Goal: Task Accomplishment & Management: Complete application form

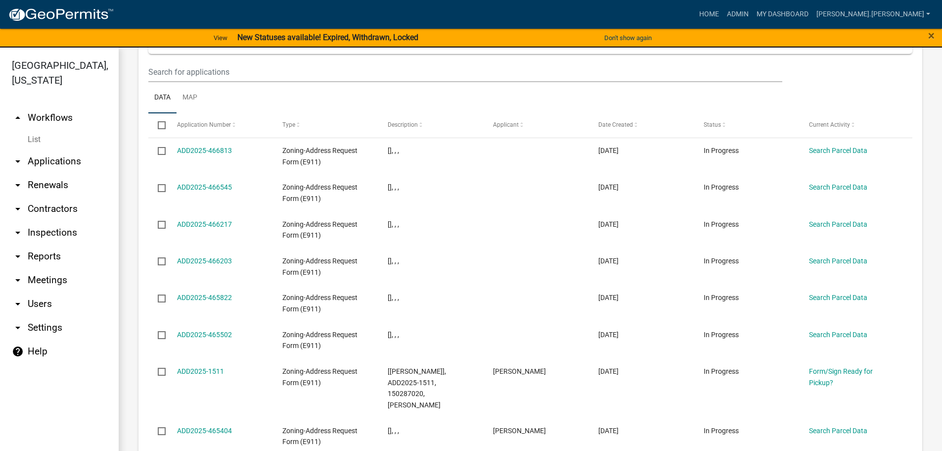
scroll to position [396, 0]
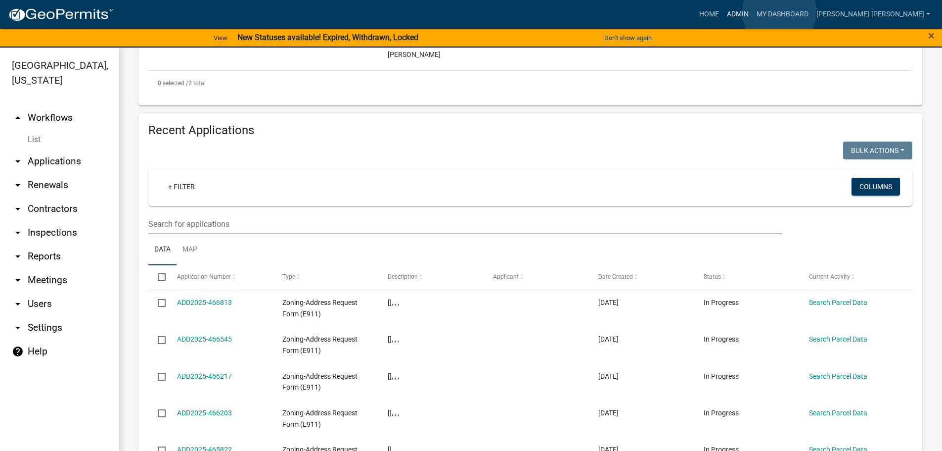
click at [753, 12] on link "Admin" at bounding box center [738, 14] width 30 height 19
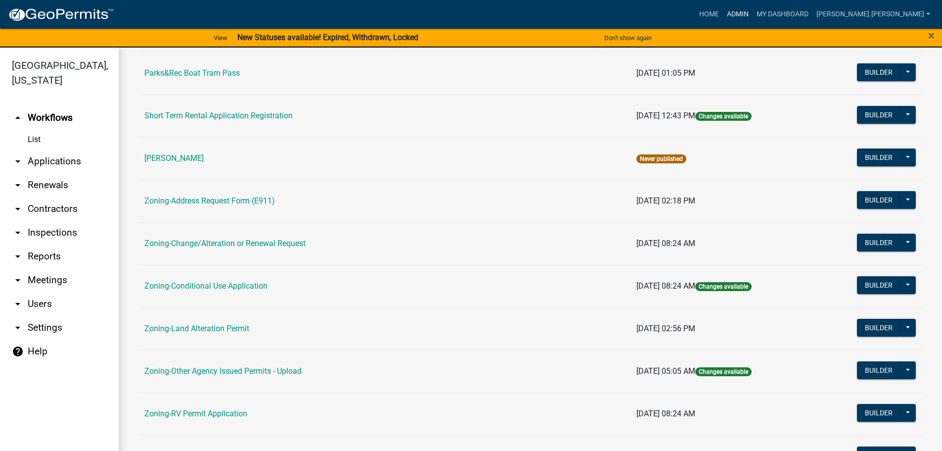
scroll to position [247, 0]
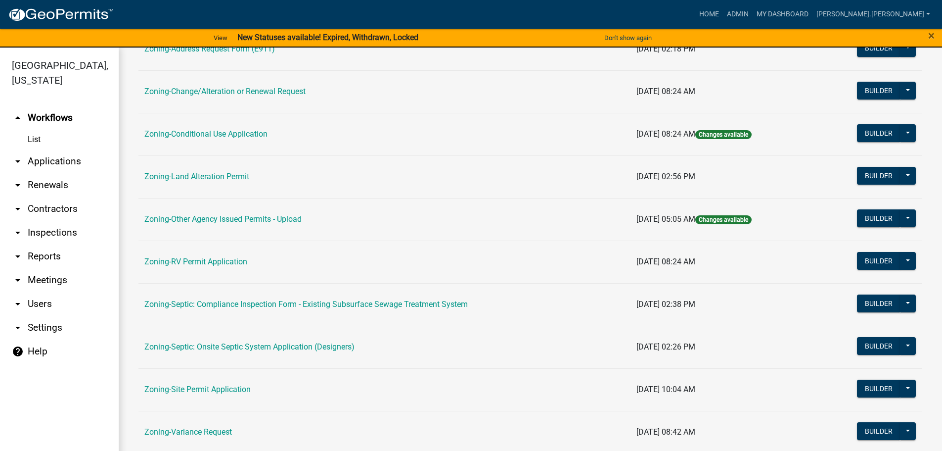
click at [233, 387] on link "Zoning-Site Permit Application" at bounding box center [197, 388] width 106 height 9
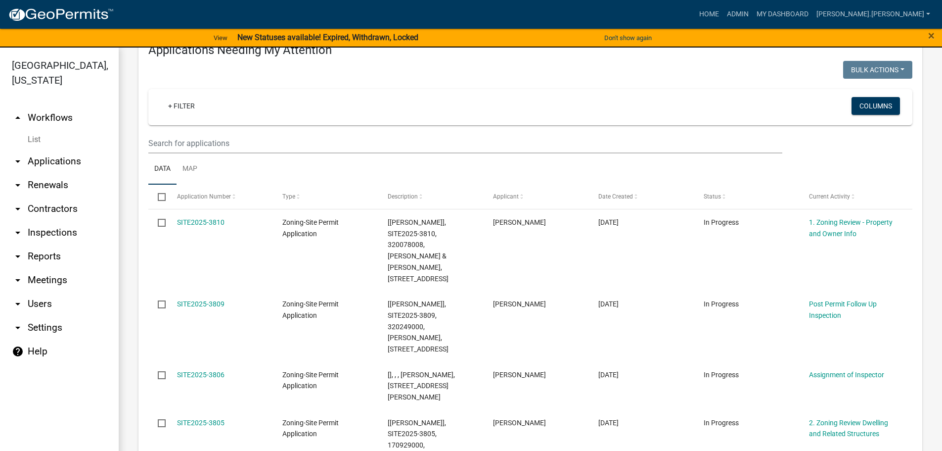
scroll to position [49, 0]
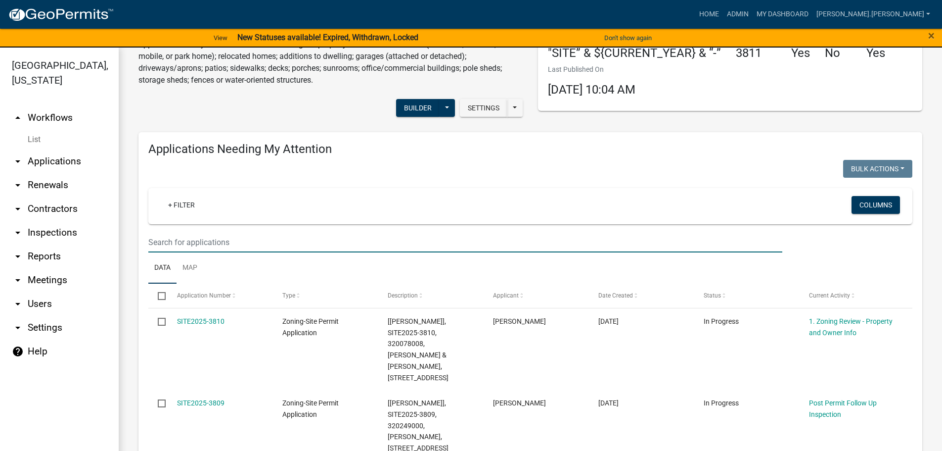
click at [396, 245] on input "text" at bounding box center [465, 242] width 634 height 20
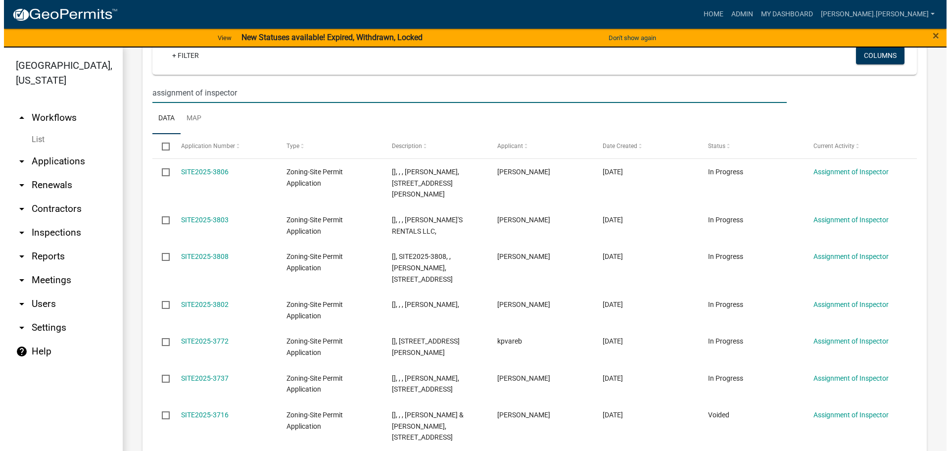
scroll to position [198, 0]
type input "assignment of inspector"
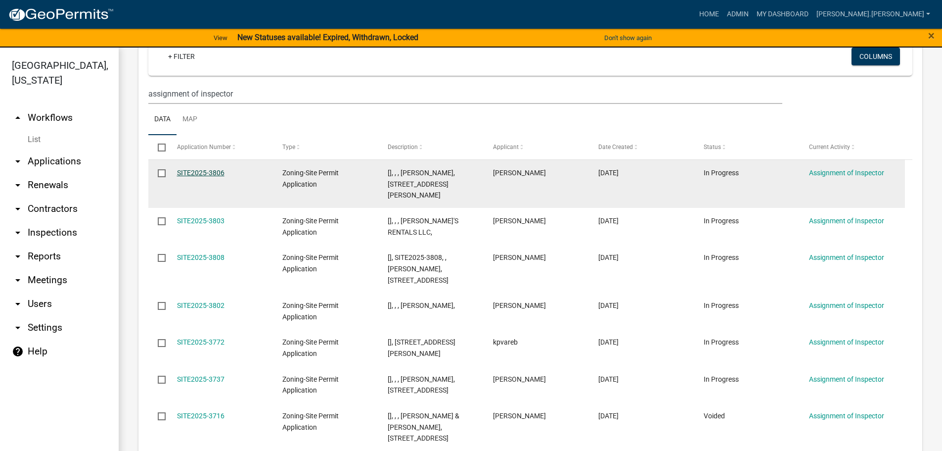
click at [186, 171] on link "SITE2025-3806" at bounding box center [200, 173] width 47 height 8
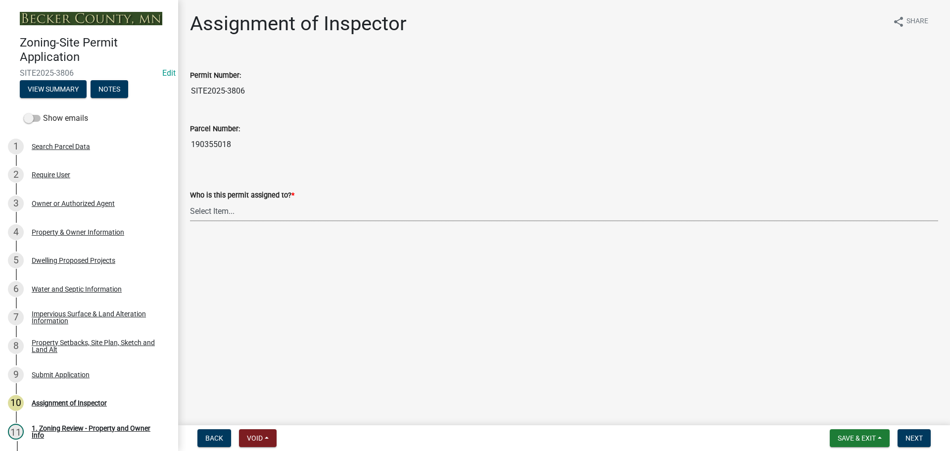
click at [228, 213] on select "Select Item... [PERSON_NAME] [PERSON_NAME] [PERSON_NAME] [PERSON_NAME] [PERSON_…" at bounding box center [564, 211] width 748 height 20
click at [190, 201] on select "Select Item... [PERSON_NAME] [PERSON_NAME] [PERSON_NAME] [PERSON_NAME] [PERSON_…" at bounding box center [564, 211] width 748 height 20
select select "46a4e5dd-5e54-4833-a695-492bd64ca2bd"
click at [915, 437] on span "Next" at bounding box center [913, 438] width 17 height 8
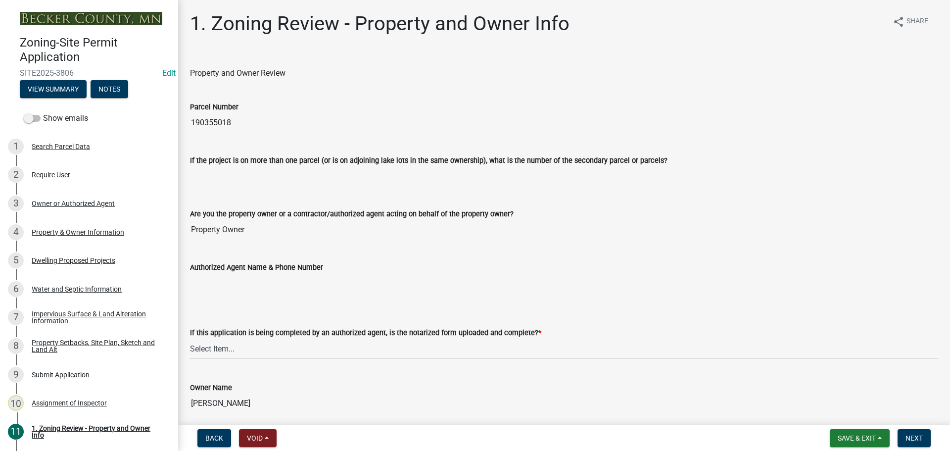
scroll to position [148, 0]
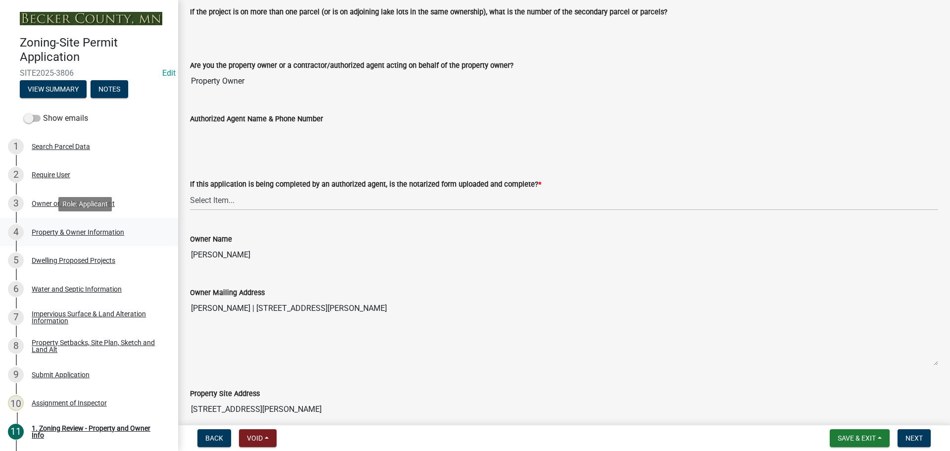
click at [107, 230] on div "Property & Owner Information" at bounding box center [78, 232] width 93 height 7
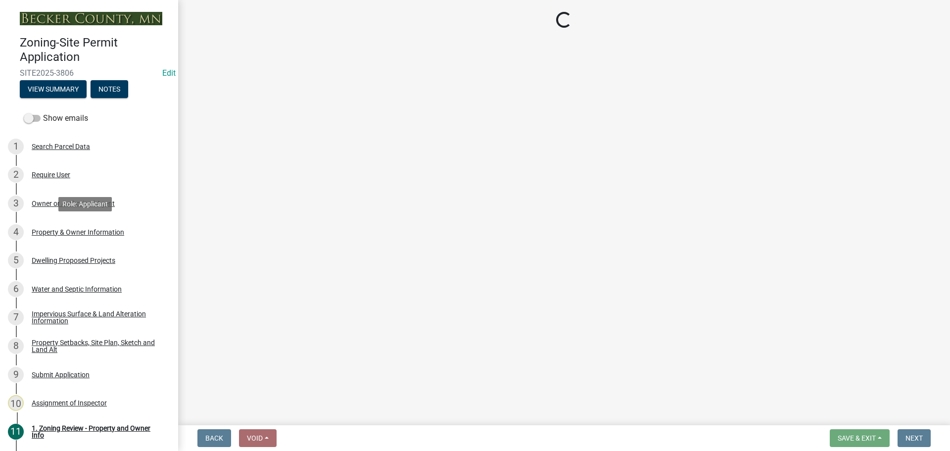
scroll to position [0, 0]
select select "a752e4d6-14bd-4f0f-bfe8-5b67ead45659"
select select "4439e411-f9ac-4451-8e9c-dcab1ac02f4d"
select select "f87eba17-8ed9-4ad8-aefc-fe36a3f3544b"
select select "393a978c-6bd5-4cb2-a6a0-db6feb8732b8"
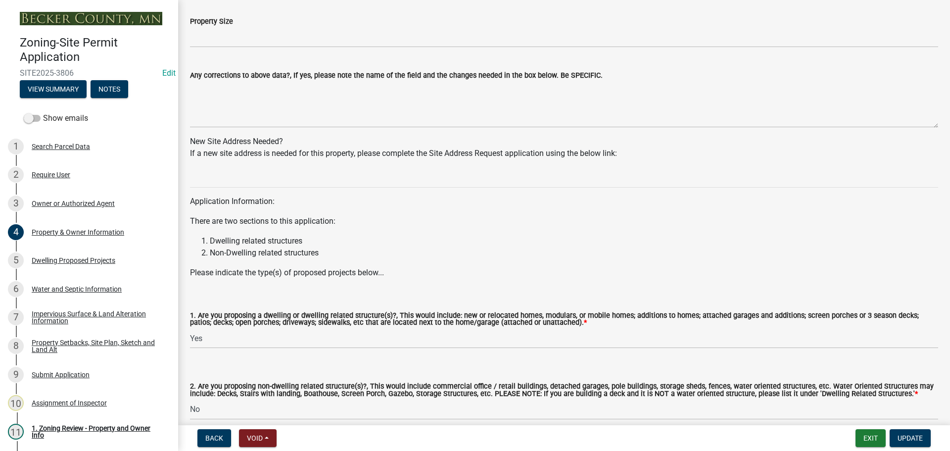
scroll to position [886, 0]
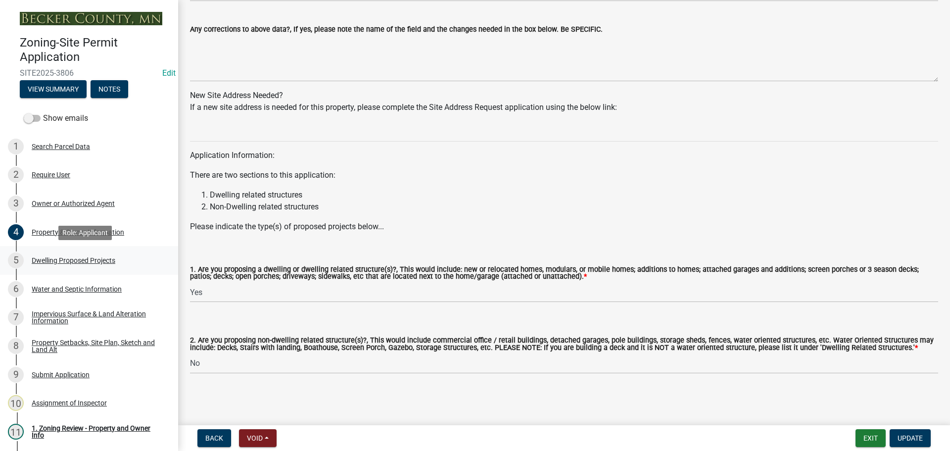
click at [82, 257] on div "Dwelling Proposed Projects" at bounding box center [74, 260] width 84 height 7
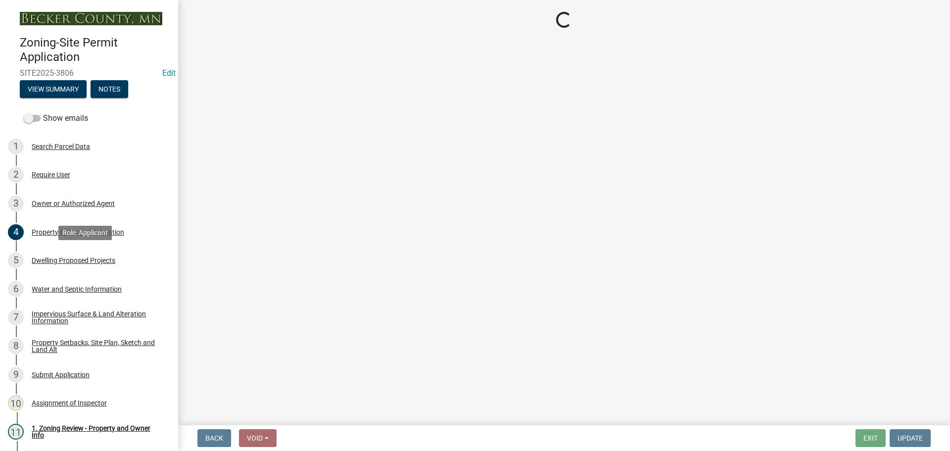
scroll to position [0, 0]
select select "a5b58647-72e6-4a45-9816-4b1990647a33"
select select "566f81cc-4b3f-4ecb-9f16-a2b313352c61"
select select "11c1c089-3b44-43c0-9549-3c9eeea2451f"
select select "c9167b10-c8af-43f1-9f68-16f8bce45d4f"
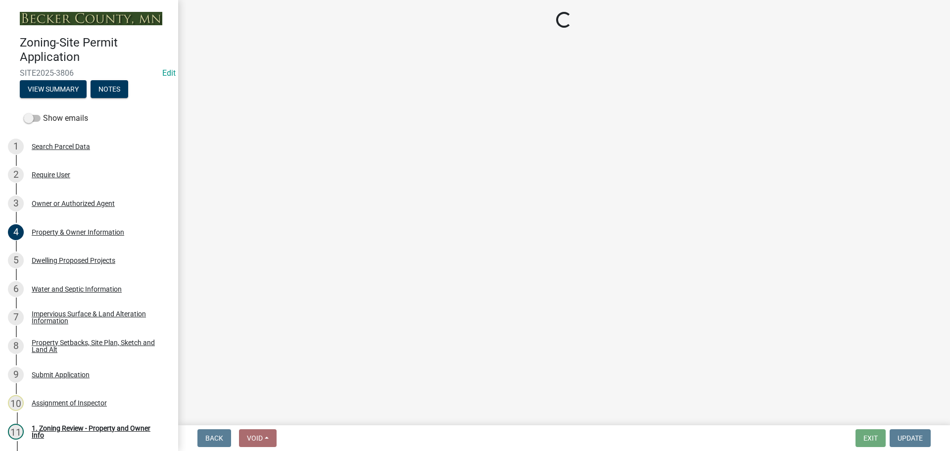
select select "8e4dc0e1-7dfa-4afc-85b9-5ad40795f204"
select select "ffb5c059-616d-4e71-8b5a-0d232edbecbf"
select select "2a4df672-fef0-4adc-a93c-5bc0a50cba9a"
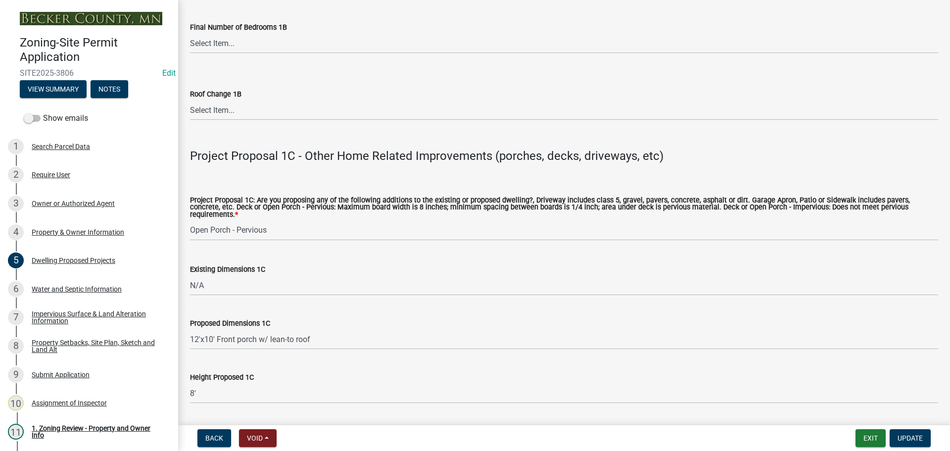
scroll to position [1781, 0]
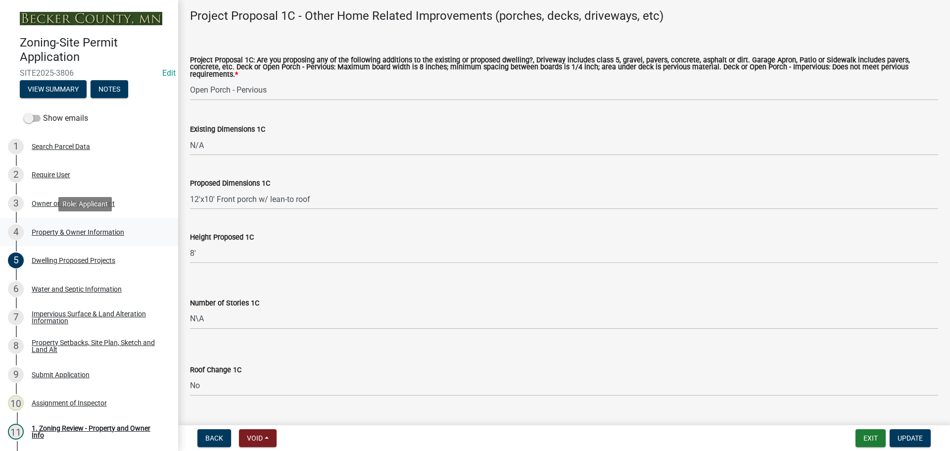
drag, startPoint x: 98, startPoint y: 230, endPoint x: 83, endPoint y: 228, distance: 15.4
click at [98, 230] on div "Property & Owner Information" at bounding box center [78, 232] width 93 height 7
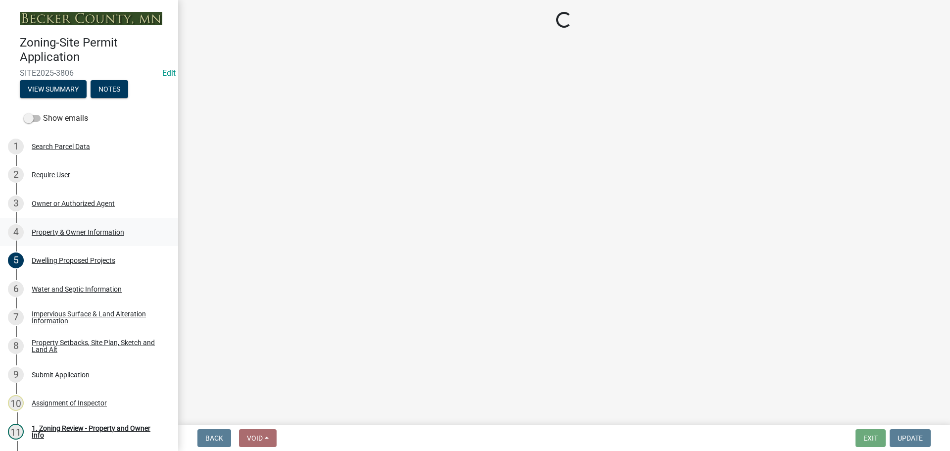
select select "a752e4d6-14bd-4f0f-bfe8-5b67ead45659"
select select "4439e411-f9ac-4451-8e9c-dcab1ac02f4d"
select select "f87eba17-8ed9-4ad8-aefc-fe36a3f3544b"
select select "393a978c-6bd5-4cb2-a6a0-db6feb8732b8"
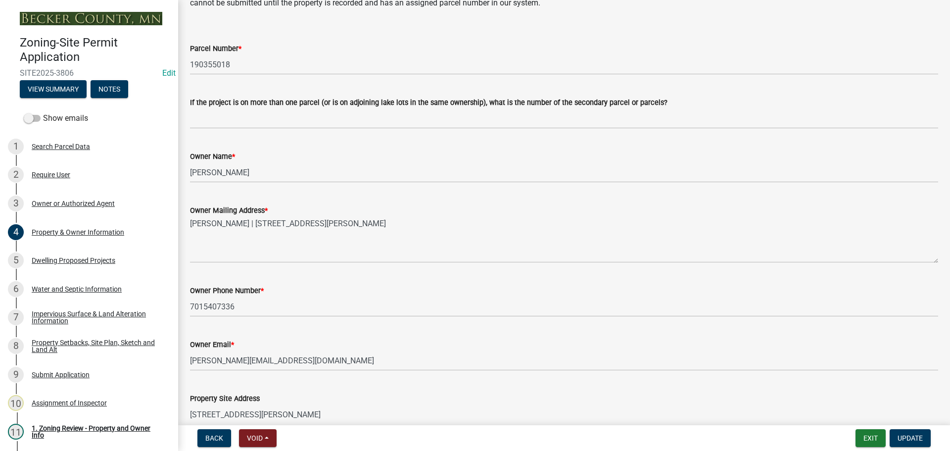
scroll to position [198, 0]
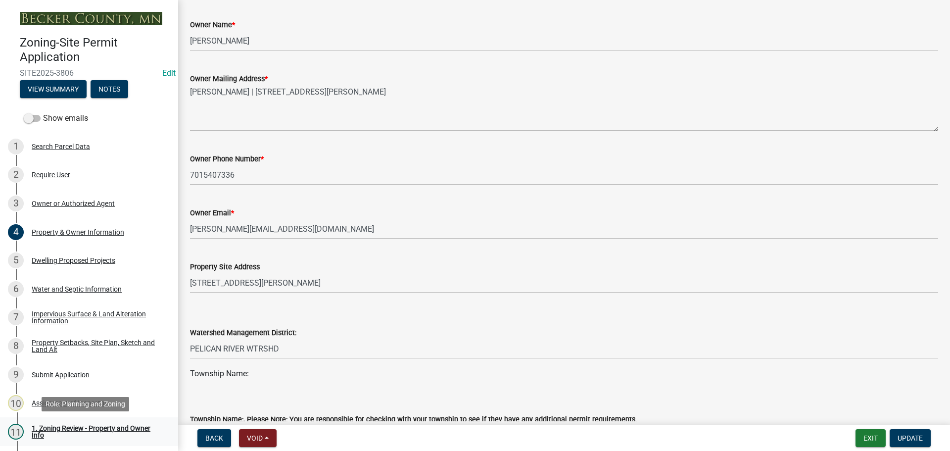
click at [85, 426] on div "1. Zoning Review - Property and Owner Info" at bounding box center [97, 431] width 131 height 14
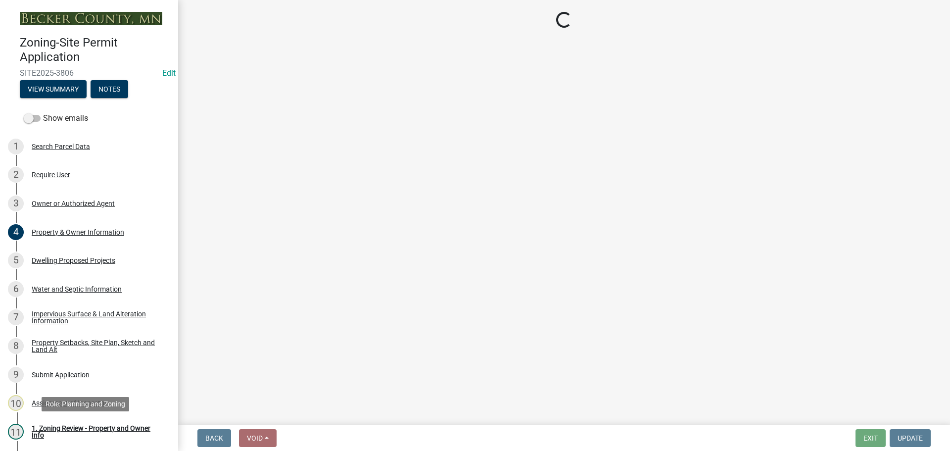
scroll to position [0, 0]
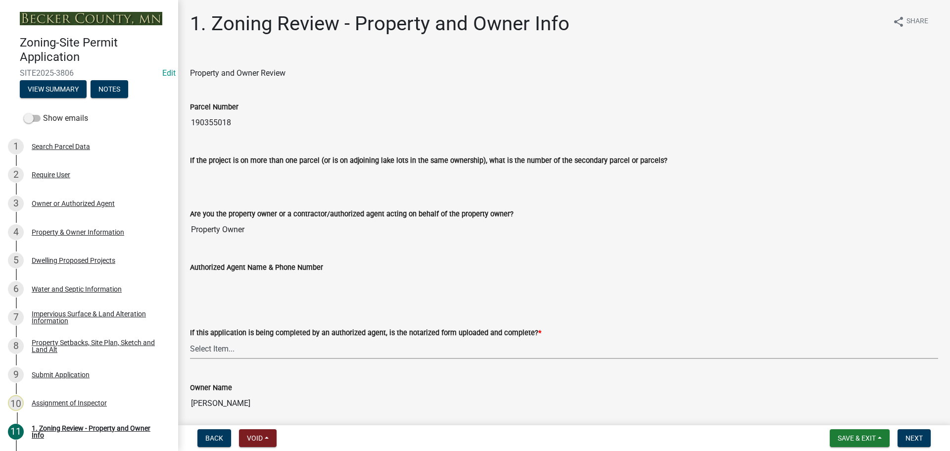
click at [354, 351] on select "Select Item... Yes No N/A" at bounding box center [564, 348] width 748 height 20
click at [190, 338] on select "Select Item... Yes No N/A" at bounding box center [564, 348] width 748 height 20
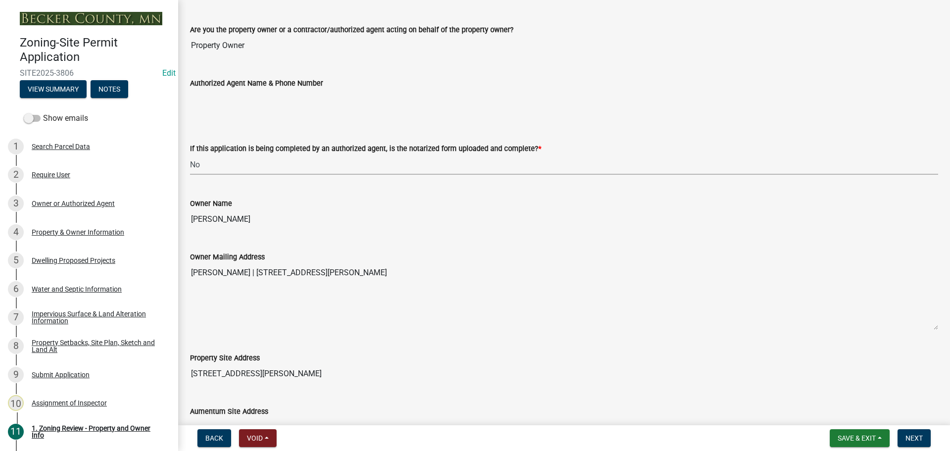
scroll to position [198, 0]
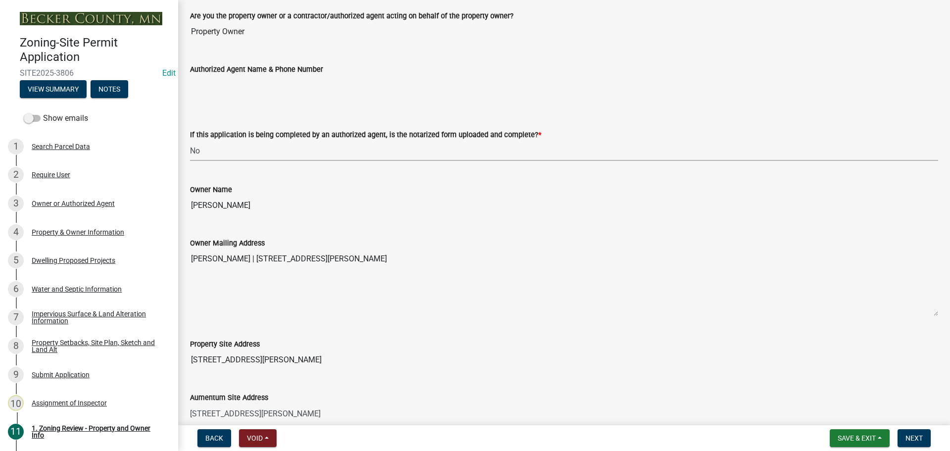
drag, startPoint x: 251, startPoint y: 144, endPoint x: 250, endPoint y: 155, distance: 10.4
click at [251, 144] on select "Select Item... Yes No N/A" at bounding box center [564, 150] width 748 height 20
click at [190, 140] on select "Select Item... Yes No N/A" at bounding box center [564, 150] width 748 height 20
select select "b279cdb4-a9c7-4e65-a8bd-797316f5be14"
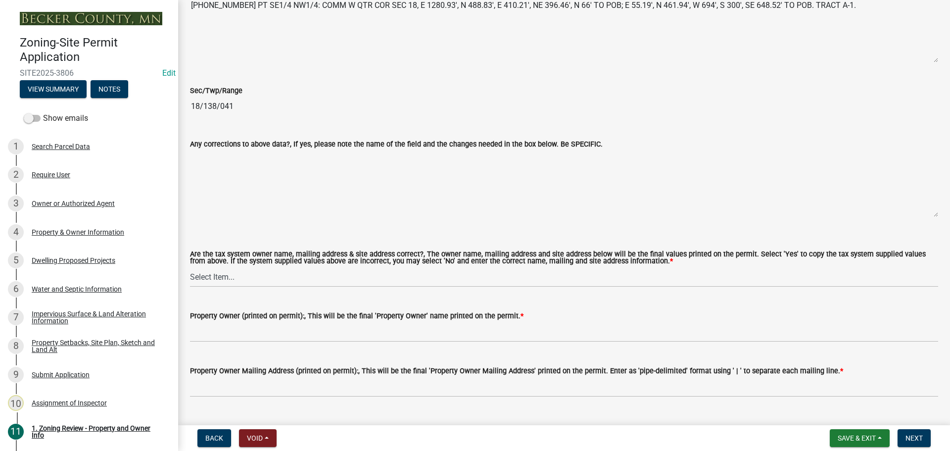
scroll to position [989, 0]
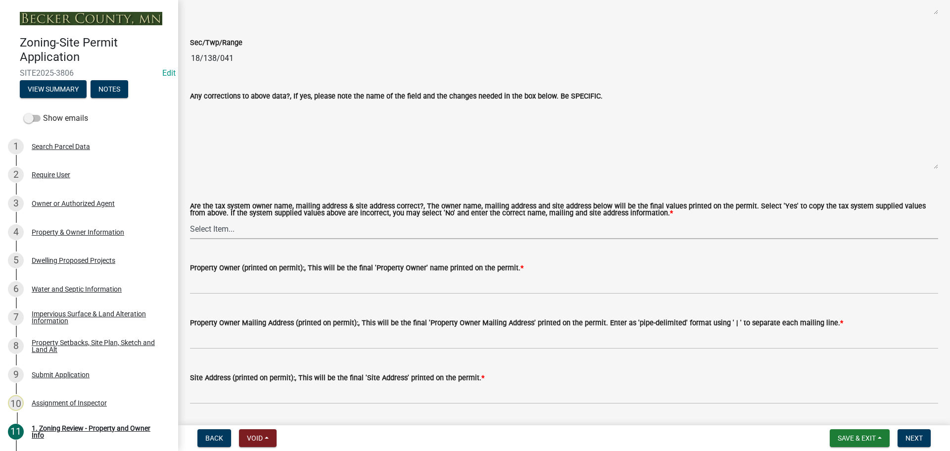
click at [297, 230] on select "Select Item... Yes No" at bounding box center [564, 229] width 748 height 20
click at [190, 219] on select "Select Item... Yes No" at bounding box center [564, 229] width 748 height 20
select select "ab6c2257-4786-48e5-86d0-1194833f57c8"
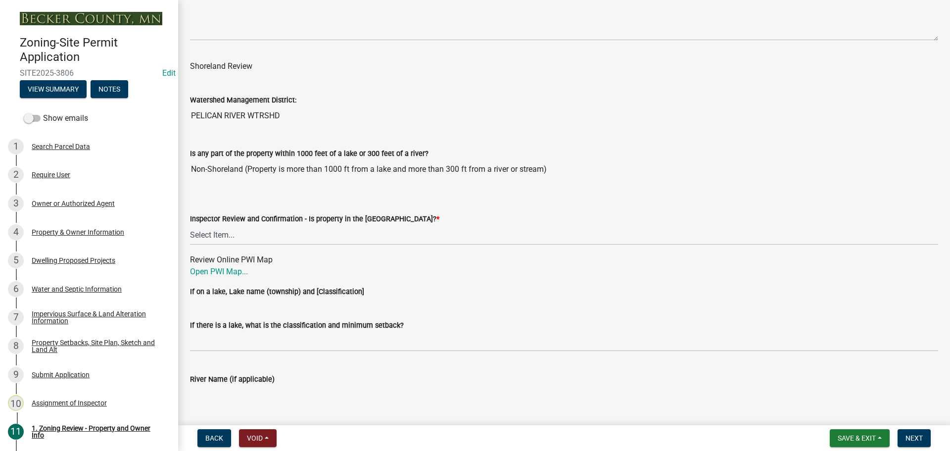
scroll to position [1435, 0]
click at [314, 234] on select "Select Item... Within [GEOGRAPHIC_DATA] (SD) Not in [GEOGRAPHIC_DATA] (NOTSL)" at bounding box center [564, 234] width 748 height 20
click at [190, 224] on select "Select Item... Within [GEOGRAPHIC_DATA] (SD) Not in [GEOGRAPHIC_DATA] (NOTSL)" at bounding box center [564, 234] width 748 height 20
select select "e1f6b8d3-daec-4023-803a-68e50f8a9a47"
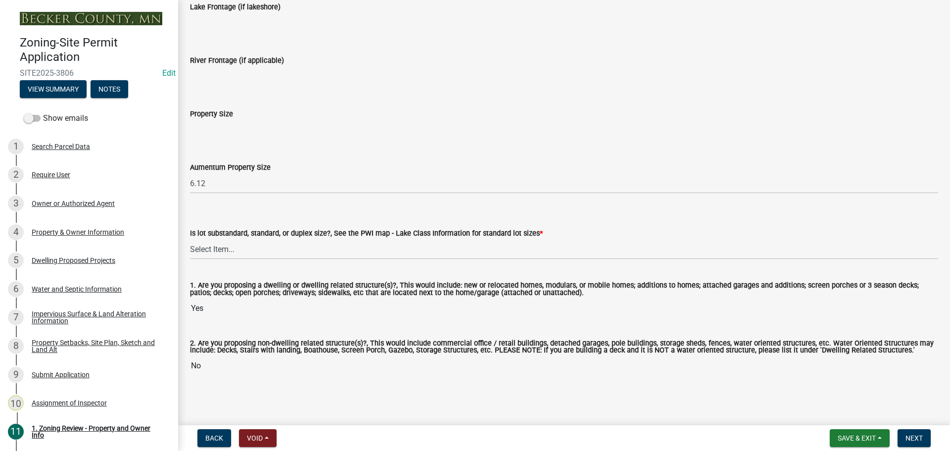
scroll to position [2023, 0]
click at [227, 251] on select "Select Item... Non-Riparian and not back lot Substandard Non-Riparian Backlot S…" at bounding box center [564, 248] width 748 height 20
click at [190, 238] on select "Select Item... Non-Riparian and not back lot Substandard Non-Riparian Backlot S…" at bounding box center [564, 248] width 748 height 20
select select "d94a228a-13b2-461d-ba2b-a9964ed903a2"
click at [914, 440] on span "Next" at bounding box center [913, 438] width 17 height 8
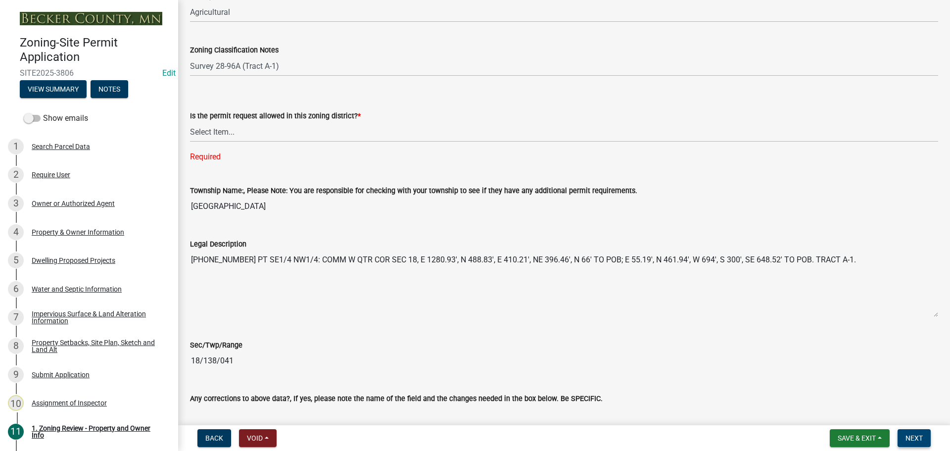
scroll to position [608, 0]
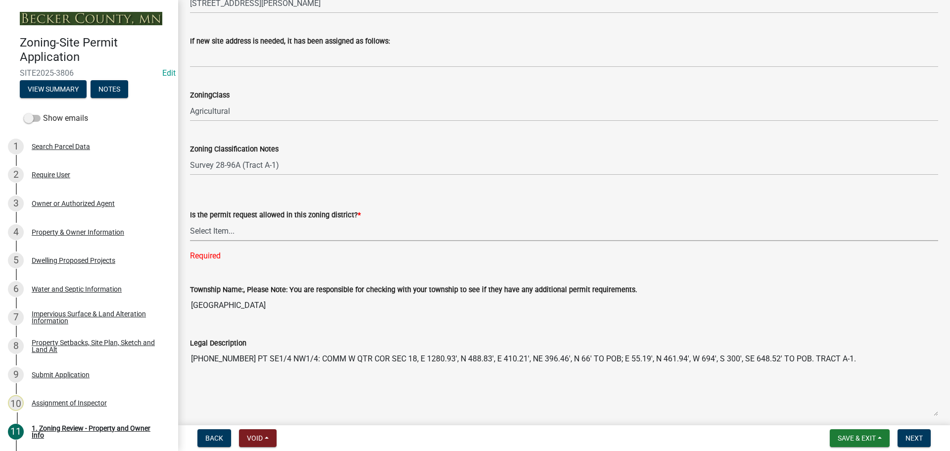
click at [258, 234] on select "Select Item... Yes No" at bounding box center [564, 231] width 748 height 20
click at [190, 221] on select "Select Item... Yes No" at bounding box center [564, 231] width 748 height 20
select select "b4f32c46-6248-4748-b47c-fa4933858724"
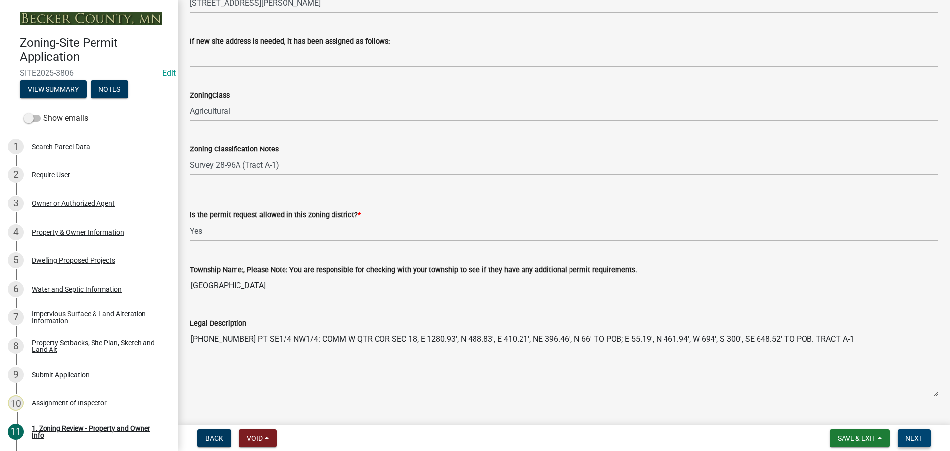
click at [903, 441] on button "Next" at bounding box center [913, 438] width 33 height 18
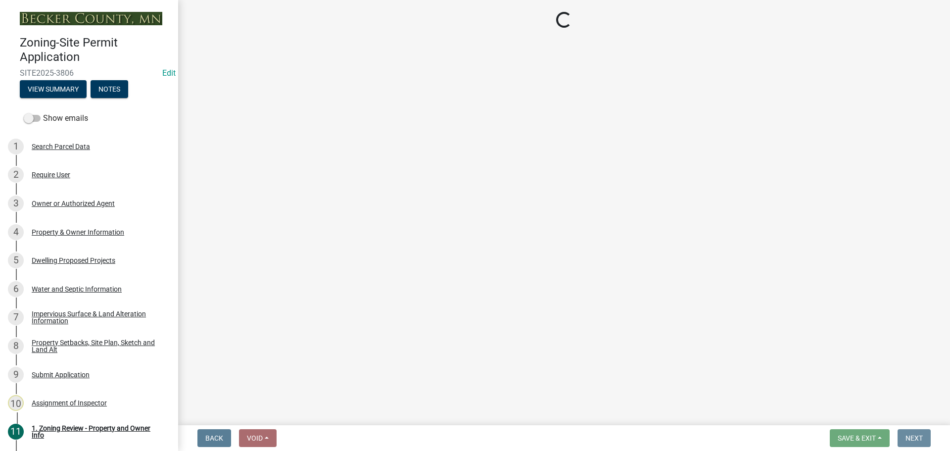
scroll to position [0, 0]
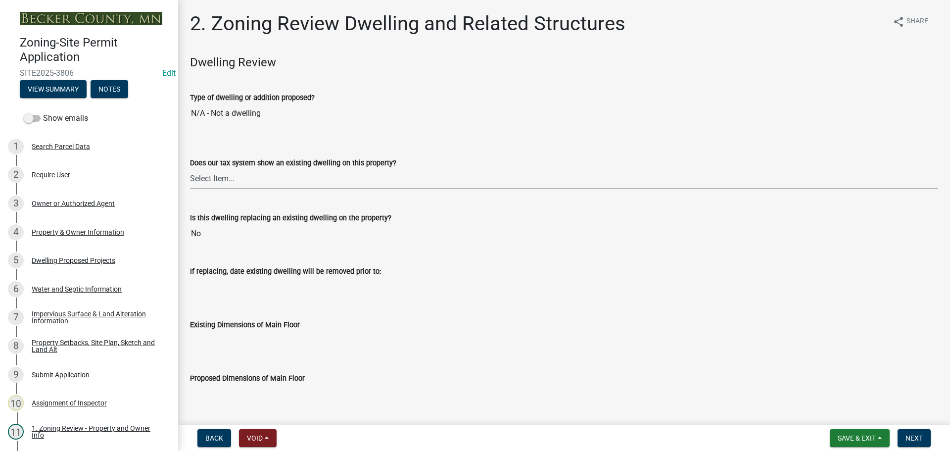
click at [280, 182] on select "Select Item... Yes No" at bounding box center [564, 179] width 748 height 20
click at [190, 169] on select "Select Item... Yes No" at bounding box center [564, 179] width 748 height 20
select select "f2f95036-4389-4179-8147-4ee015bbd016"
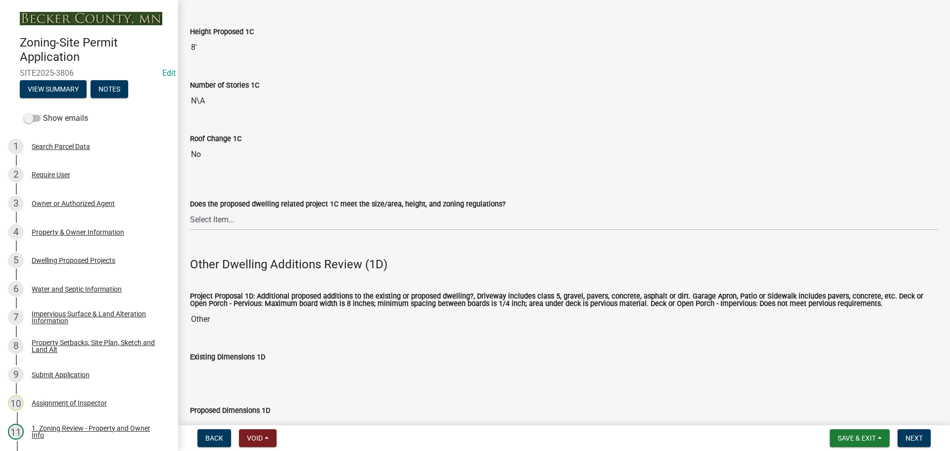
scroll to position [1632, 0]
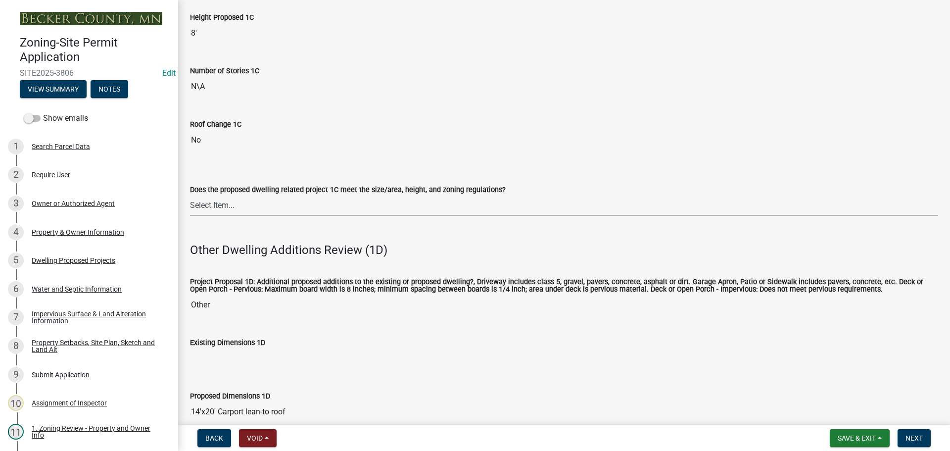
click at [259, 202] on select "Select Item... No Yes" at bounding box center [564, 205] width 748 height 20
click at [190, 195] on select "Select Item... No Yes" at bounding box center [564, 205] width 748 height 20
select select "996e12f1-8349-4f33-ac9c-e9513ed3c9a2"
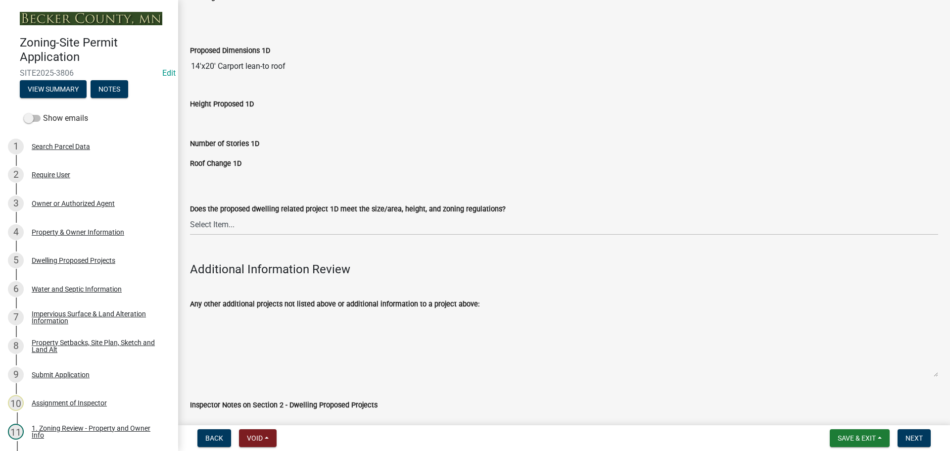
scroll to position [1979, 0]
click at [259, 219] on select "Select Item... No Yes" at bounding box center [564, 224] width 748 height 20
click at [190, 214] on select "Select Item... No Yes" at bounding box center [564, 224] width 748 height 20
select select "55d9d85f-5195-424b-b51a-dfff5afe7639"
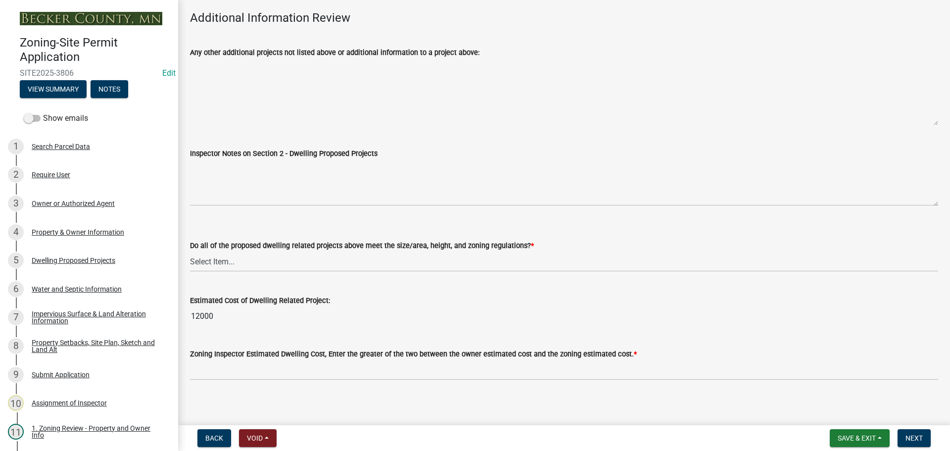
scroll to position [2230, 0]
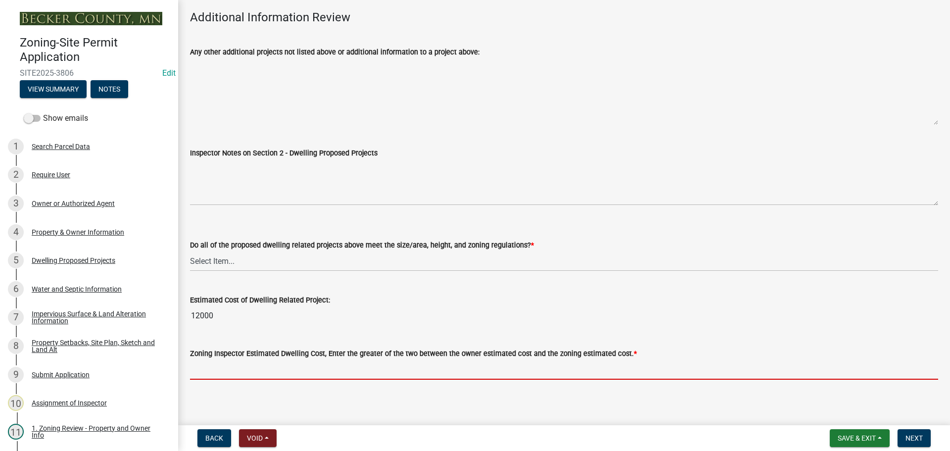
click at [247, 366] on input "text" at bounding box center [564, 369] width 748 height 20
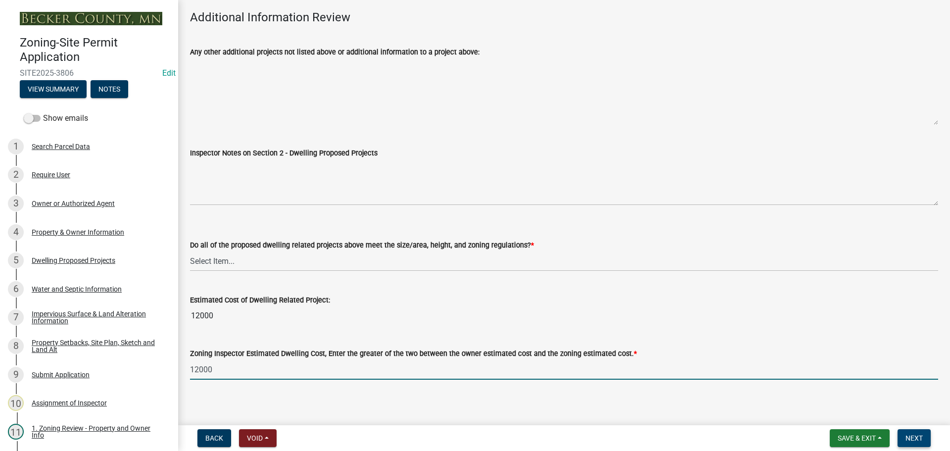
type input "12000"
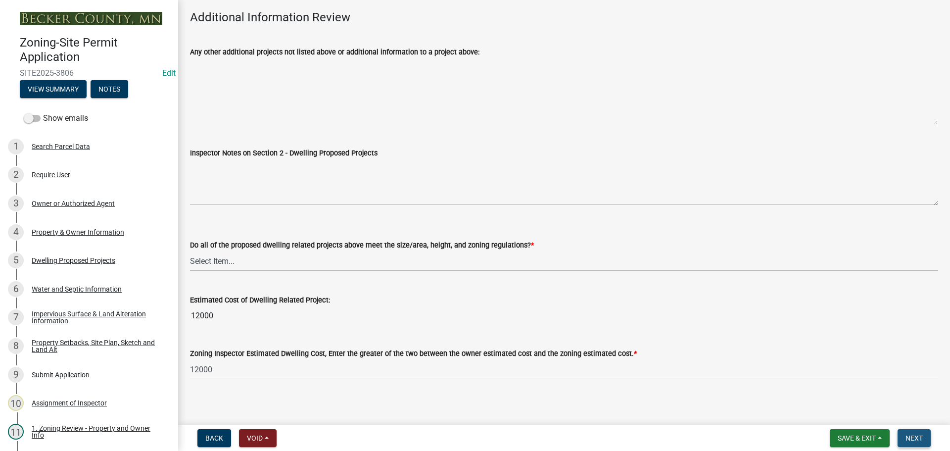
click at [909, 438] on span "Next" at bounding box center [913, 438] width 17 height 8
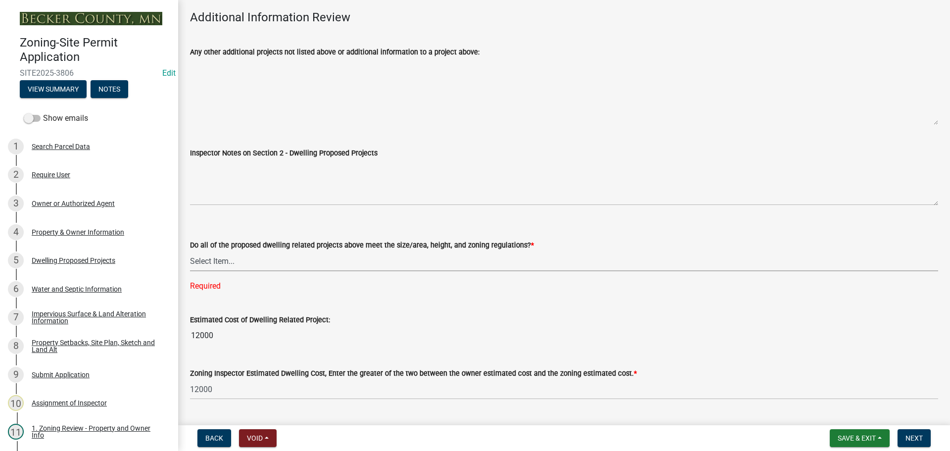
click at [315, 251] on select "Select Item... Yes No" at bounding box center [564, 261] width 748 height 20
click at [190, 251] on select "Select Item... Yes No" at bounding box center [564, 261] width 748 height 20
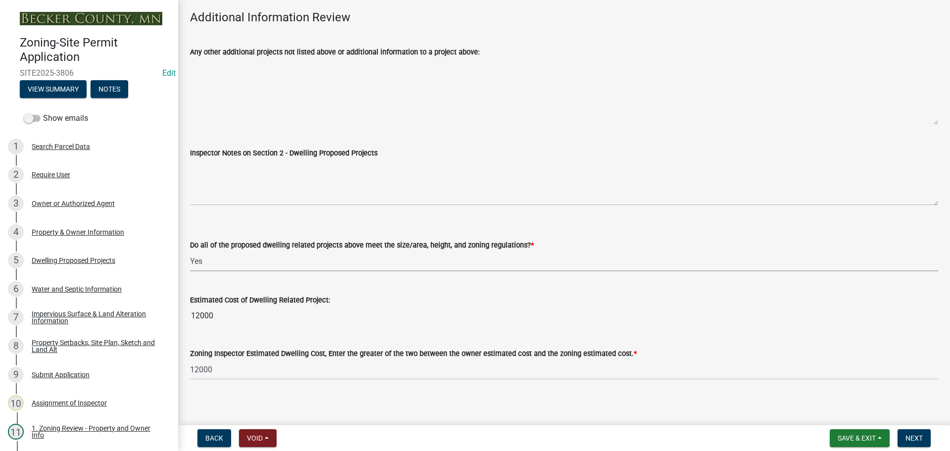
select select "583413f8-e9f7-4a70-8fe6-066f5b429c7e"
click at [922, 441] on span "Next" at bounding box center [913, 438] width 17 height 8
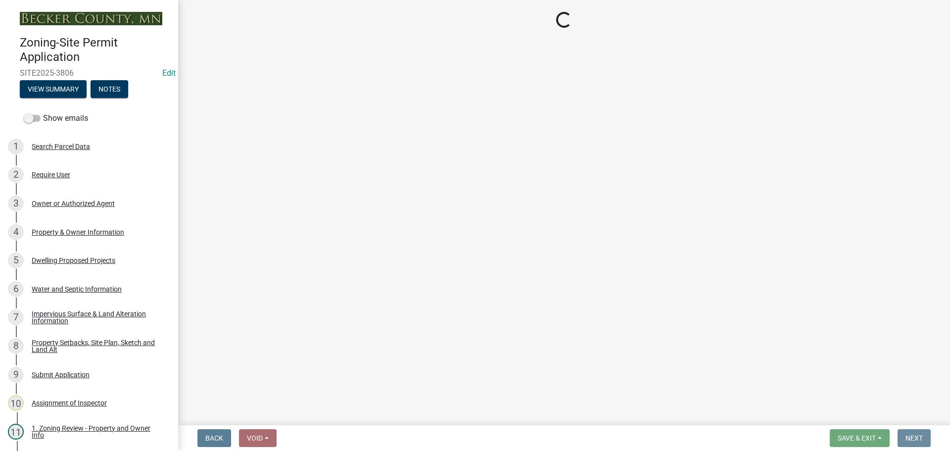
scroll to position [0, 0]
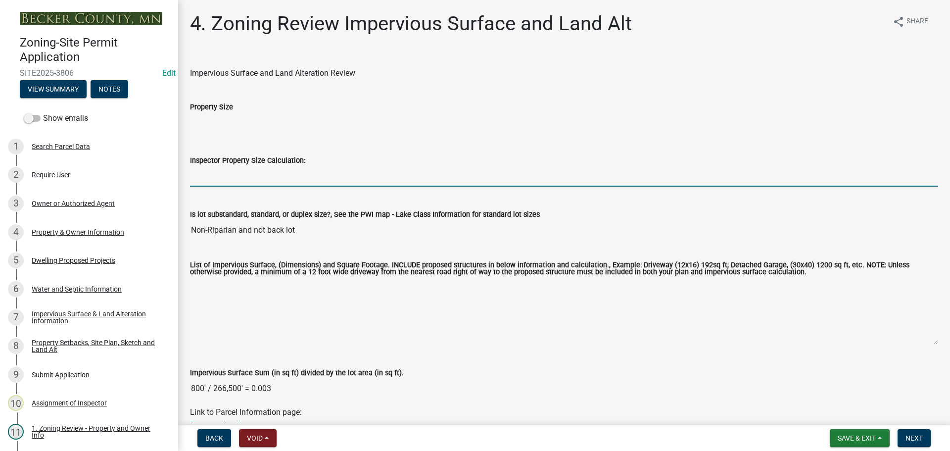
click at [258, 177] on input "Inspector Property Size Calculation:" at bounding box center [564, 176] width 748 height 20
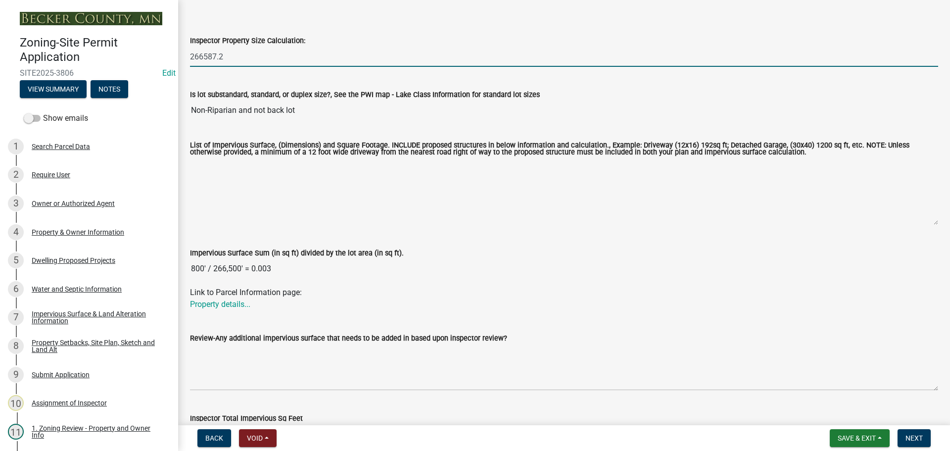
scroll to position [113, 0]
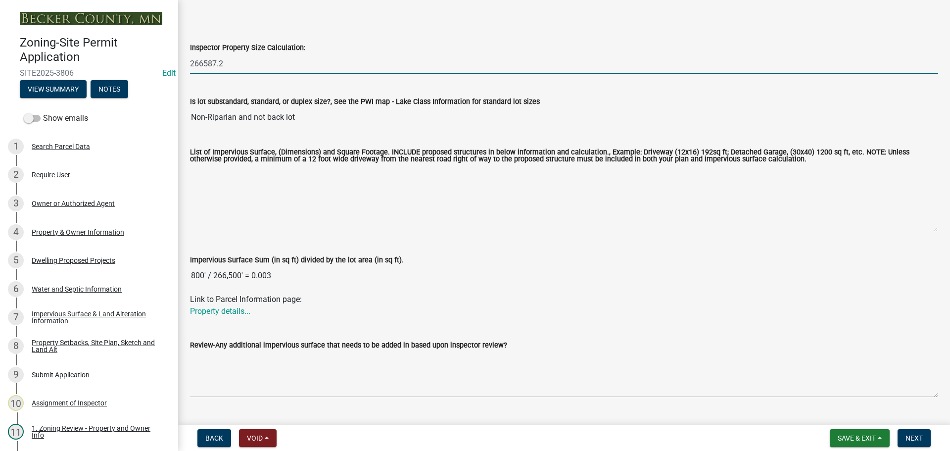
type input "266587.2"
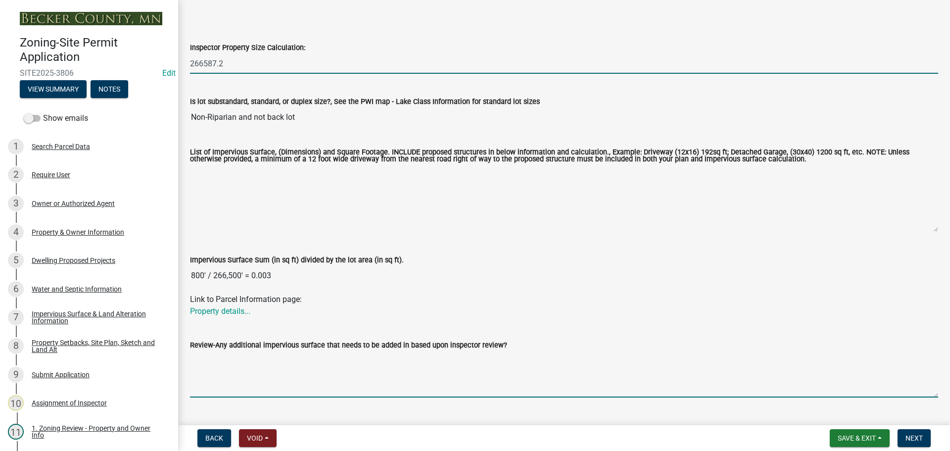
click at [220, 375] on textarea "Review-Any additional impervious surface that needs to be added in based upon i…" at bounding box center [564, 374] width 748 height 47
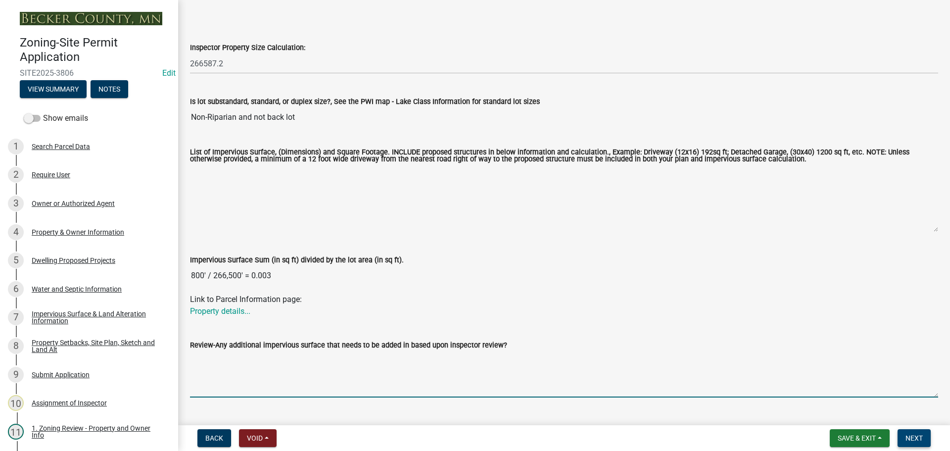
click at [921, 432] on button "Next" at bounding box center [913, 438] width 33 height 18
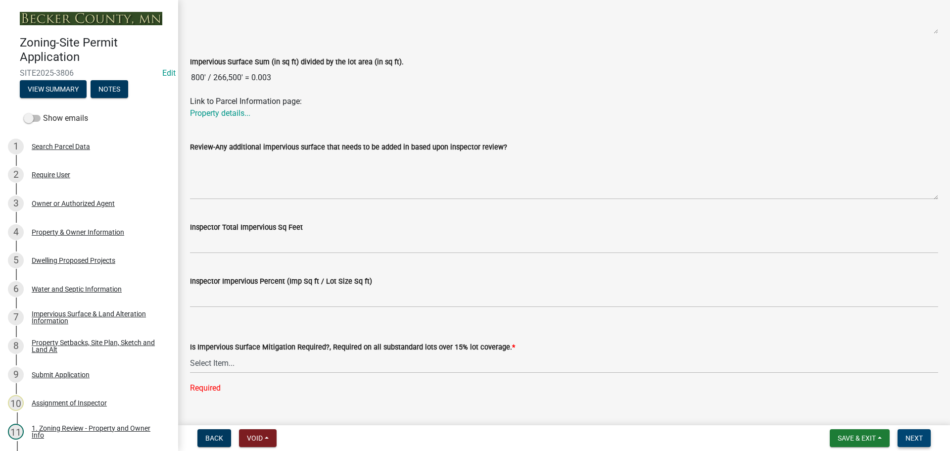
scroll to position [330, 0]
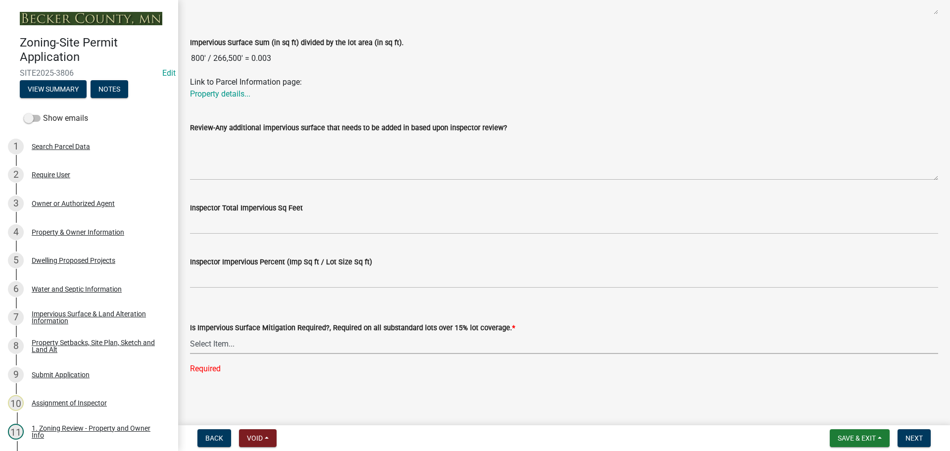
click at [232, 347] on select "Select Item... Yes- Over 15% substandard lot coverage No N/A" at bounding box center [564, 343] width 748 height 20
click at [190, 353] on select "Select Item... Yes- Over 15% substandard lot coverage No N/A" at bounding box center [564, 343] width 748 height 20
select select "bbc84f88-1c9e-4c06-bbd0-95e5e078d214"
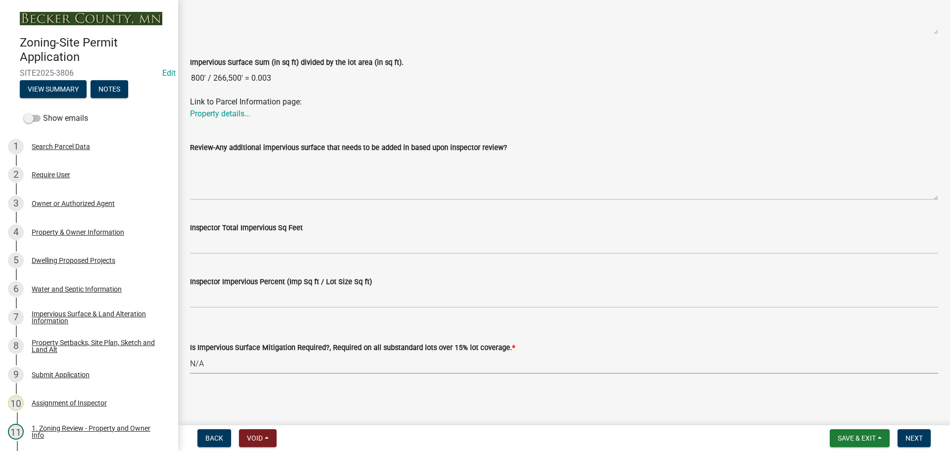
scroll to position [311, 0]
click at [919, 440] on span "Next" at bounding box center [913, 438] width 17 height 8
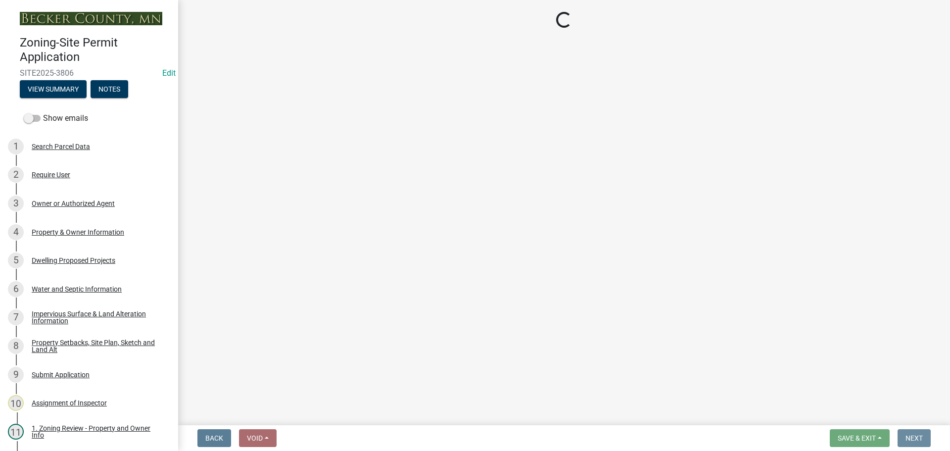
scroll to position [0, 0]
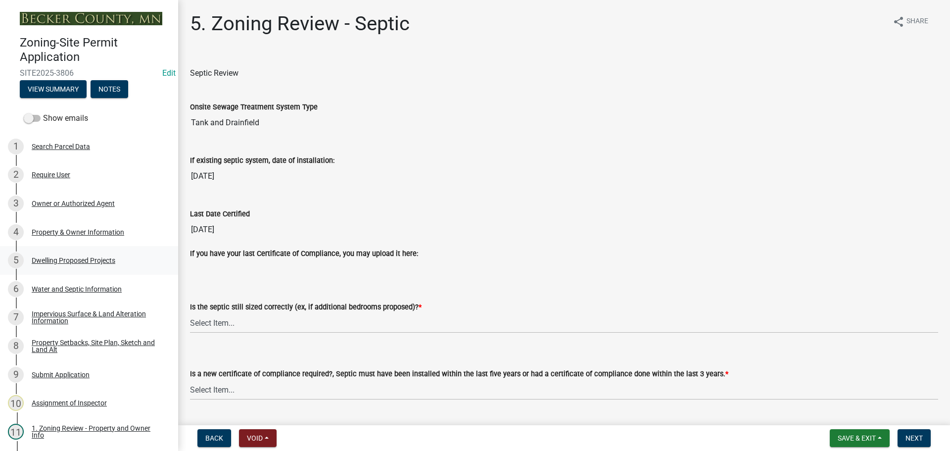
click at [70, 259] on div "Dwelling Proposed Projects" at bounding box center [74, 260] width 84 height 7
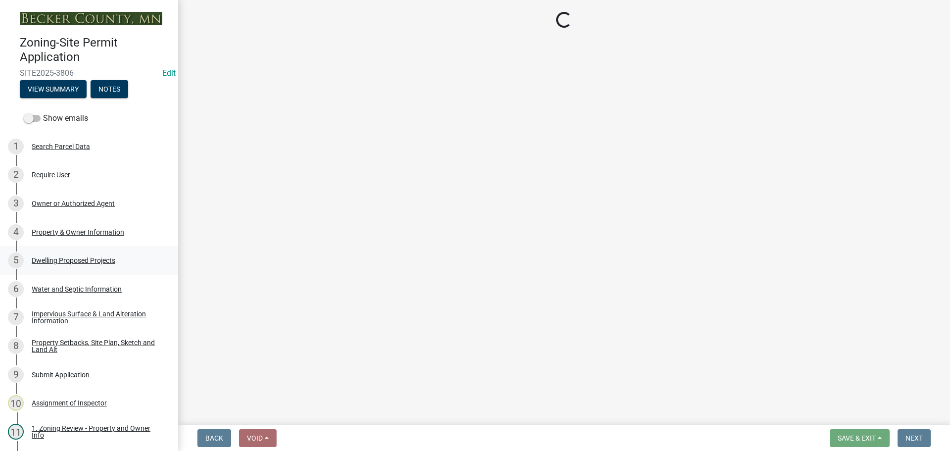
select select "a5b58647-72e6-4a45-9816-4b1990647a33"
select select "566f81cc-4b3f-4ecb-9f16-a2b313352c61"
select select "11c1c089-3b44-43c0-9549-3c9eeea2451f"
select select "c9167b10-c8af-43f1-9f68-16f8bce45d4f"
select select "8e4dc0e1-7dfa-4afc-85b9-5ad40795f204"
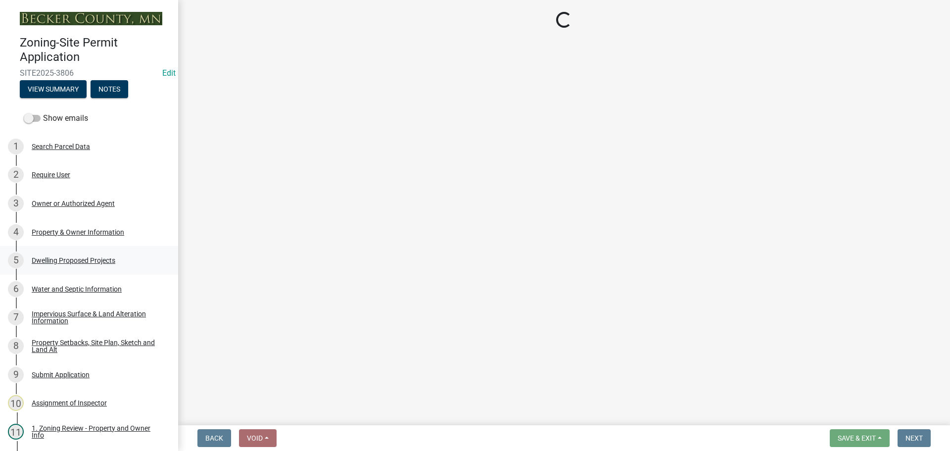
select select "ffb5c059-616d-4e71-8b5a-0d232edbecbf"
select select "2a4df672-fef0-4adc-a93c-5bc0a50cba9a"
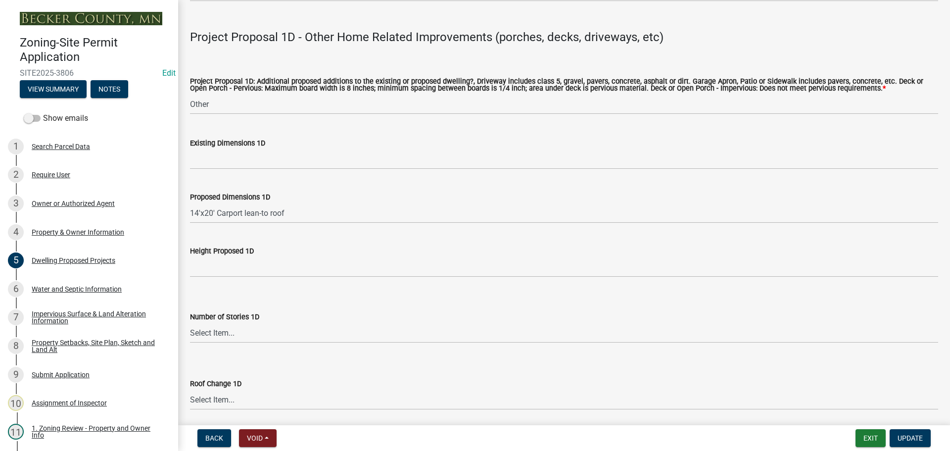
scroll to position [2174, 0]
click at [96, 311] on div "Impervious Surface & Land Alteration Information" at bounding box center [97, 317] width 131 height 14
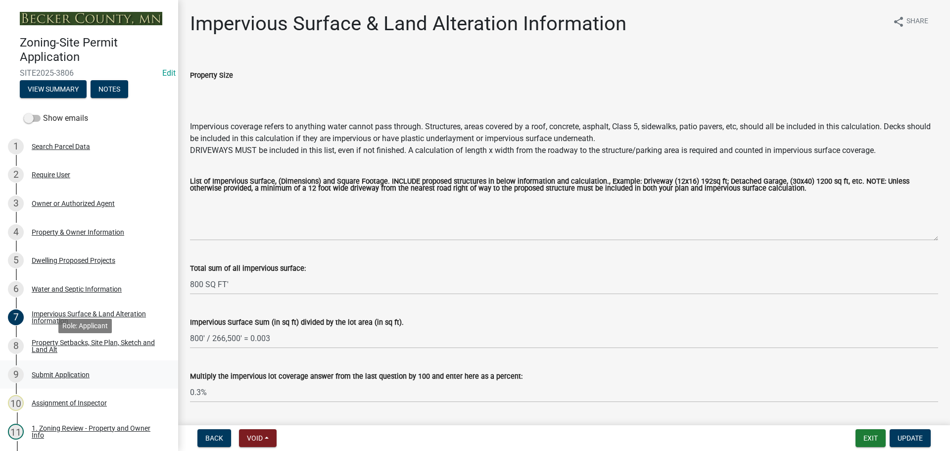
scroll to position [198, 0]
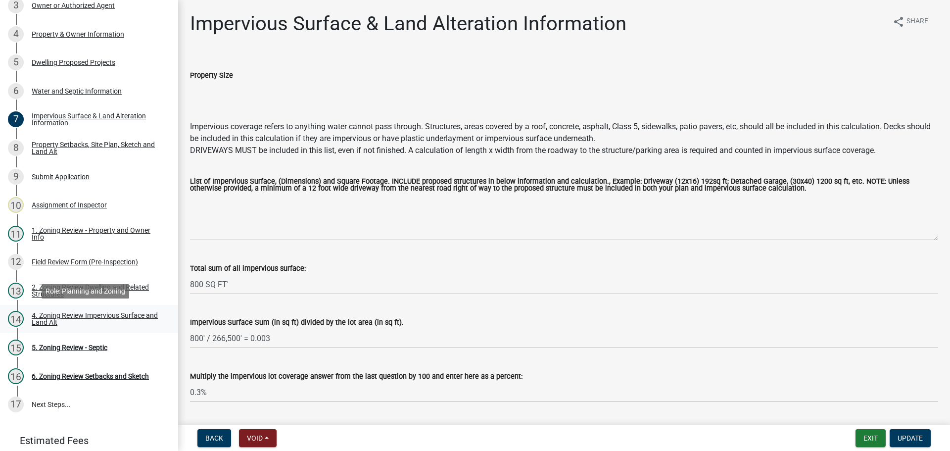
click at [51, 317] on div "4. Zoning Review Impervious Surface and Land Alt" at bounding box center [97, 319] width 131 height 14
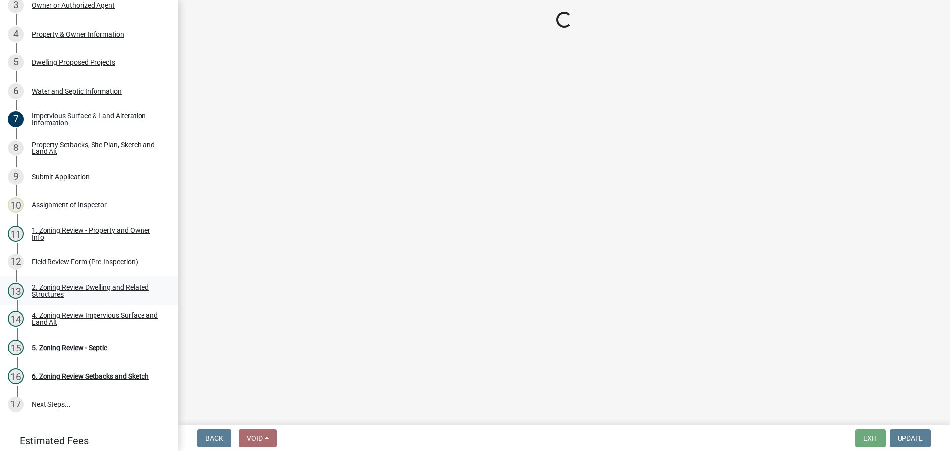
select select "bbc84f88-1c9e-4c06-bbd0-95e5e078d214"
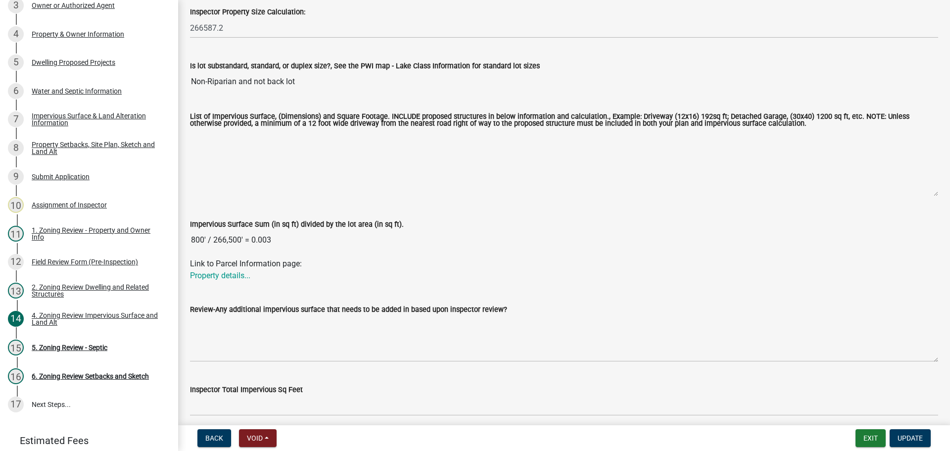
scroll to position [311, 0]
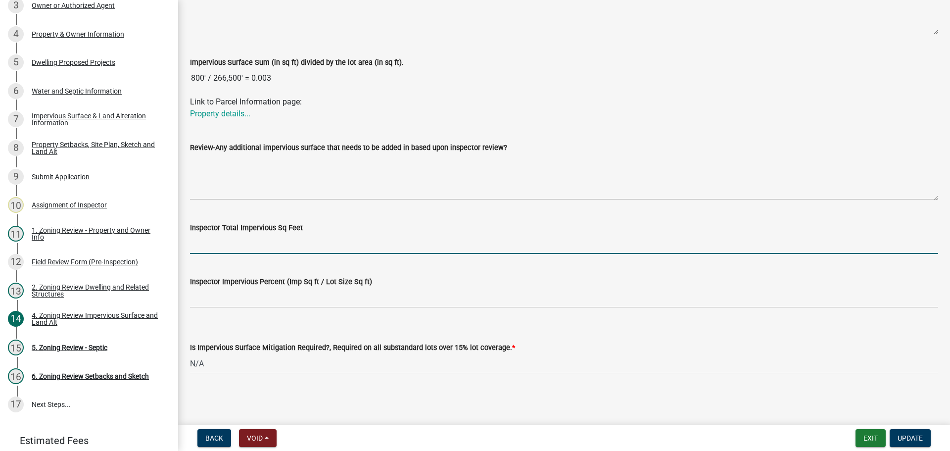
click at [225, 241] on input "Inspector Total Impervious Sq Feet" at bounding box center [564, 243] width 748 height 20
type input ".0382"
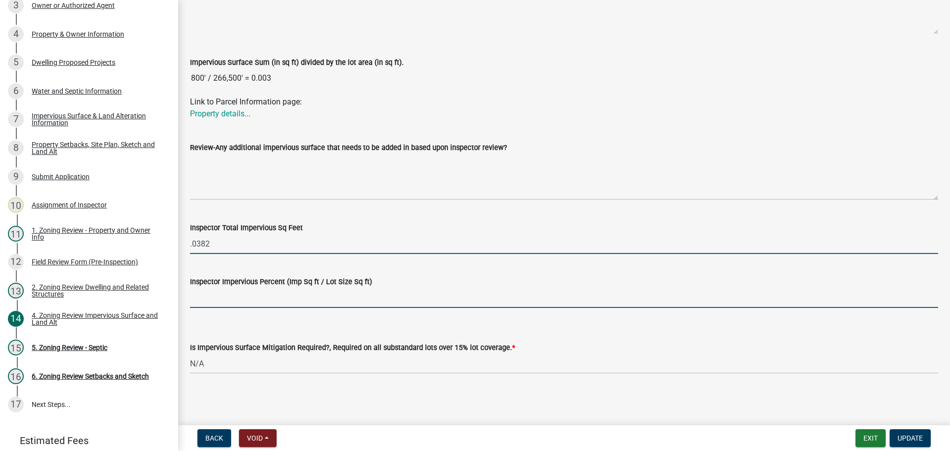
click at [260, 300] on input "Inspector Impervious Percent (Imp Sq ft / Lot Size Sq ft)" at bounding box center [564, 297] width 748 height 20
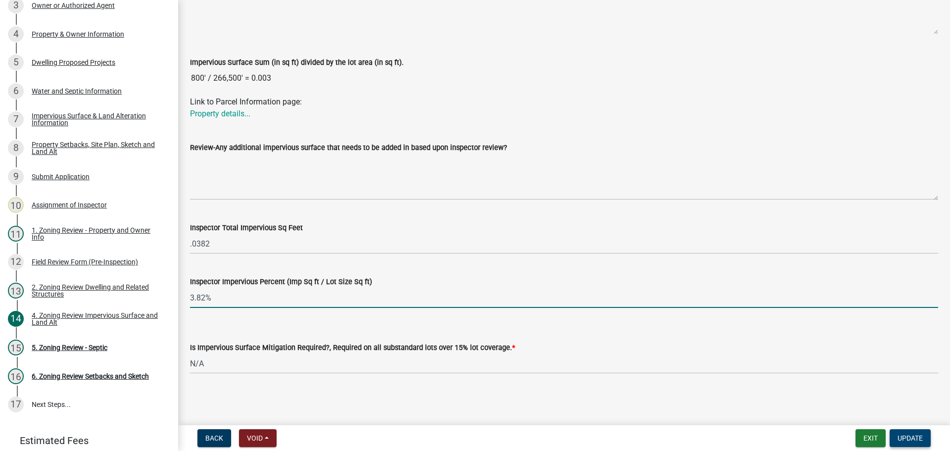
type input "3.82%"
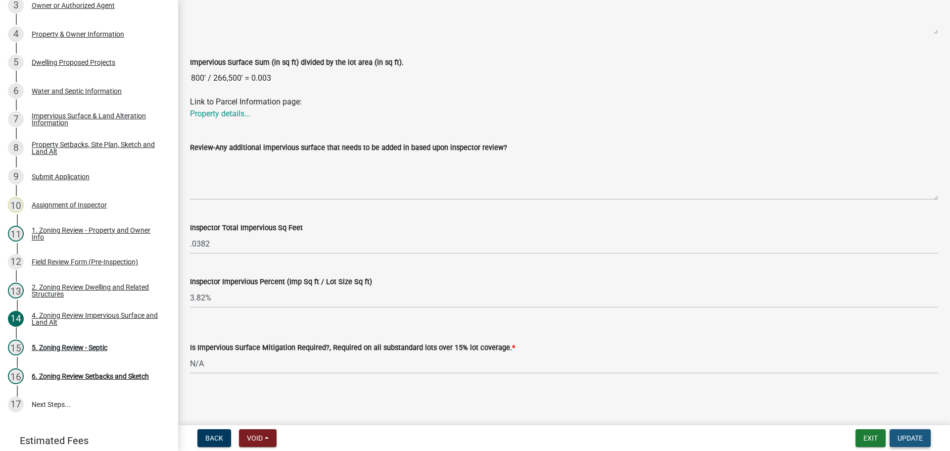
click at [917, 440] on span "Update" at bounding box center [909, 438] width 25 height 8
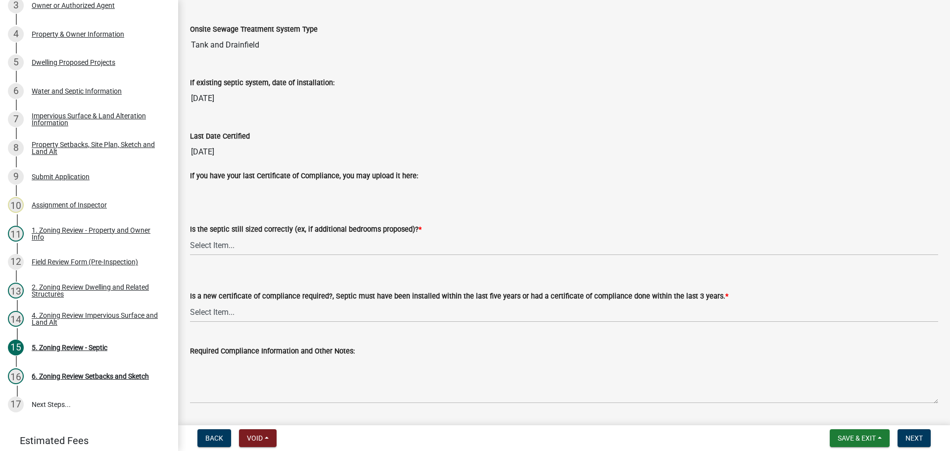
scroll to position [106, 0]
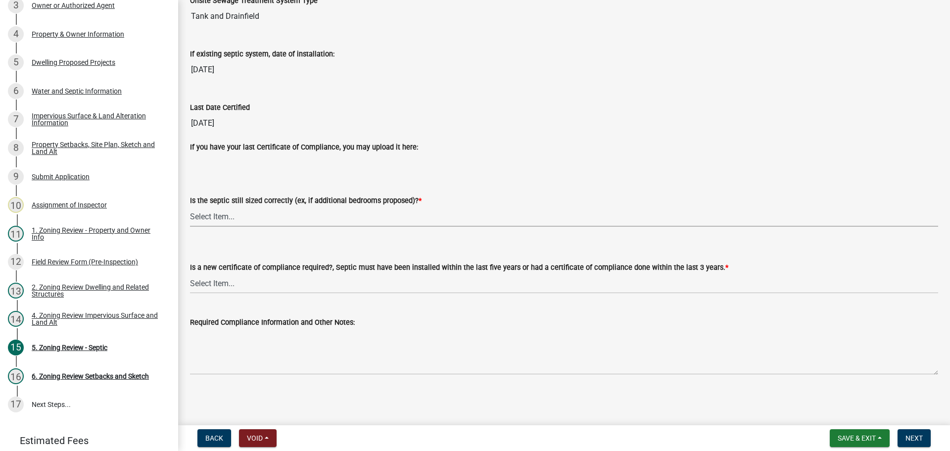
click at [299, 216] on select "Select Item... Yes No N/A" at bounding box center [564, 216] width 748 height 20
click at [190, 206] on select "Select Item... Yes No N/A" at bounding box center [564, 216] width 748 height 20
select select "ffe0288f-179d-446d-9dfb-ee21a688edc6"
click at [295, 283] on select "Select Item... Yes No" at bounding box center [564, 283] width 748 height 20
click at [190, 273] on select "Select Item... Yes No" at bounding box center [564, 283] width 748 height 20
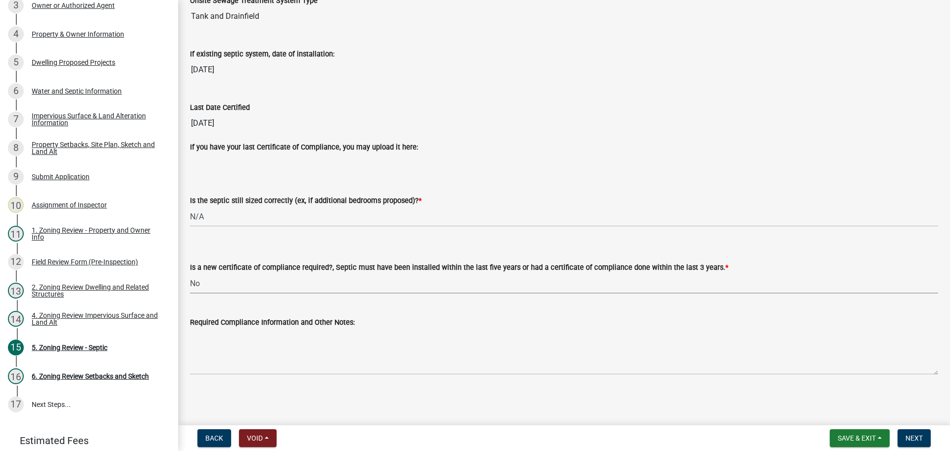
select select "2fd537d7-74b1-4ff9-a84c-837cf5598f43"
click at [906, 438] on span "Next" at bounding box center [913, 438] width 17 height 8
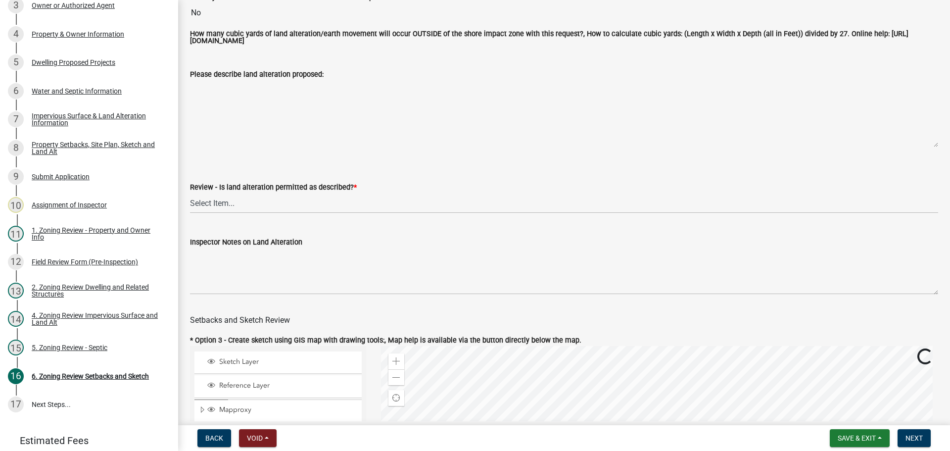
scroll to position [198, 0]
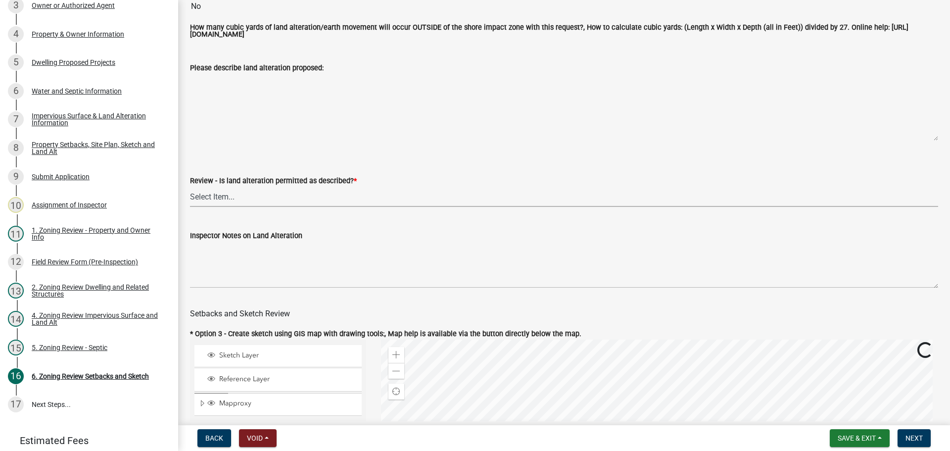
click at [298, 203] on select "Select Item... Yes No N/A" at bounding box center [564, 196] width 748 height 20
click at [190, 188] on select "Select Item... Yes No N/A" at bounding box center [564, 196] width 748 height 20
select select "cada6796-d529-4ebb-b6d4-faca8dd705c9"
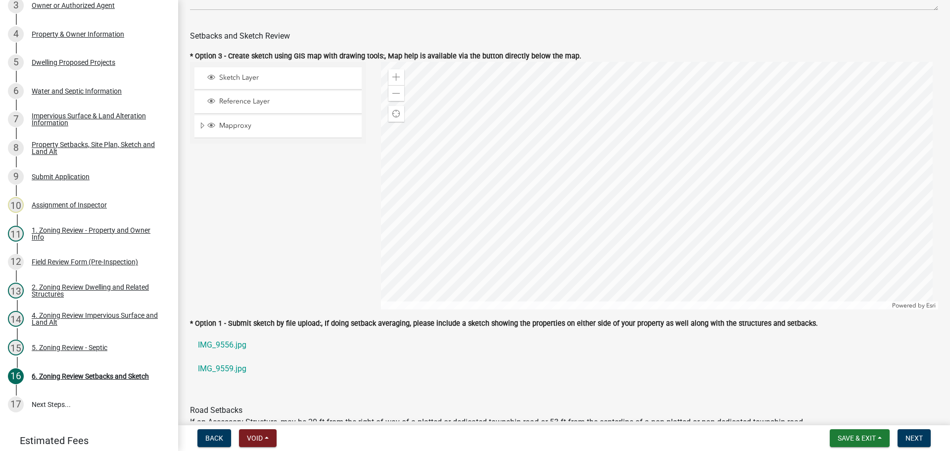
scroll to position [643, 0]
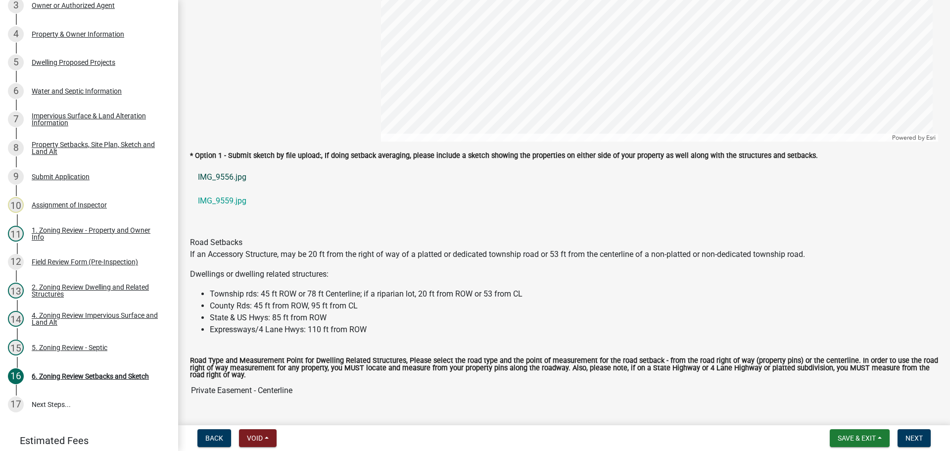
click at [223, 174] on link "IMG_9556.jpg" at bounding box center [564, 177] width 748 height 24
click at [210, 202] on link "IMG_9559.jpg" at bounding box center [564, 201] width 748 height 24
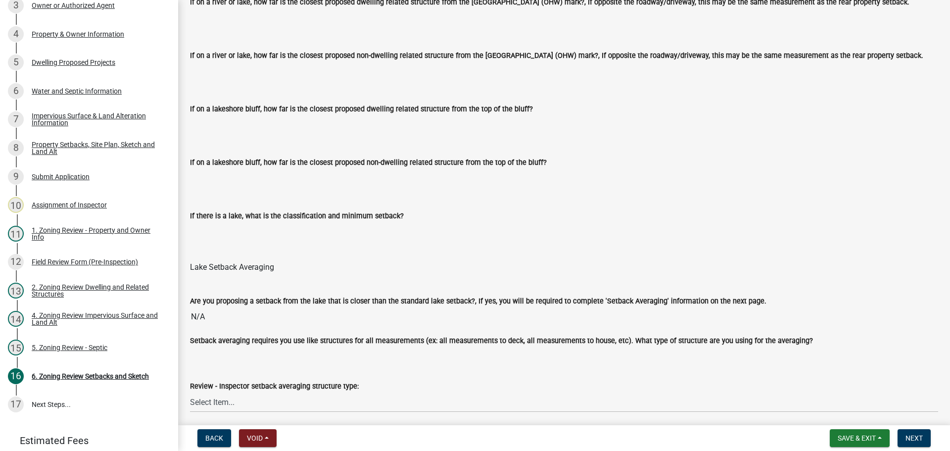
scroll to position [2326, 0]
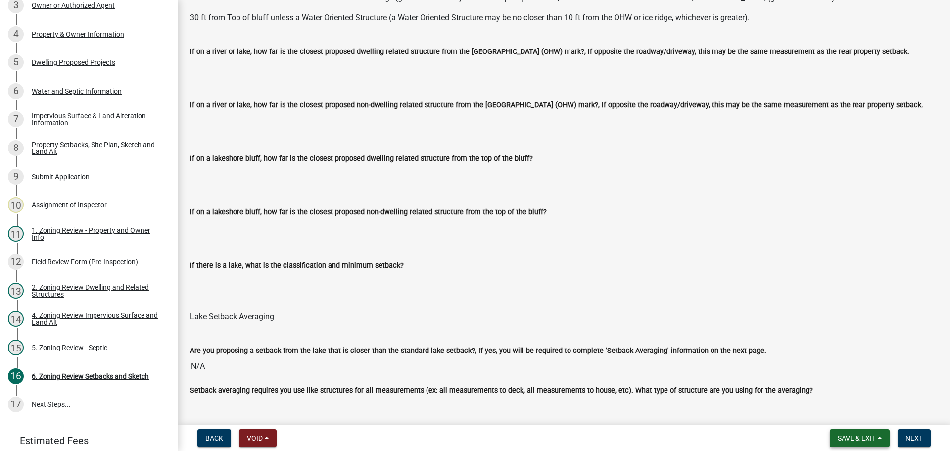
click at [857, 437] on span "Save & Exit" at bounding box center [857, 438] width 38 height 8
click at [844, 389] on button "Save" at bounding box center [849, 388] width 79 height 24
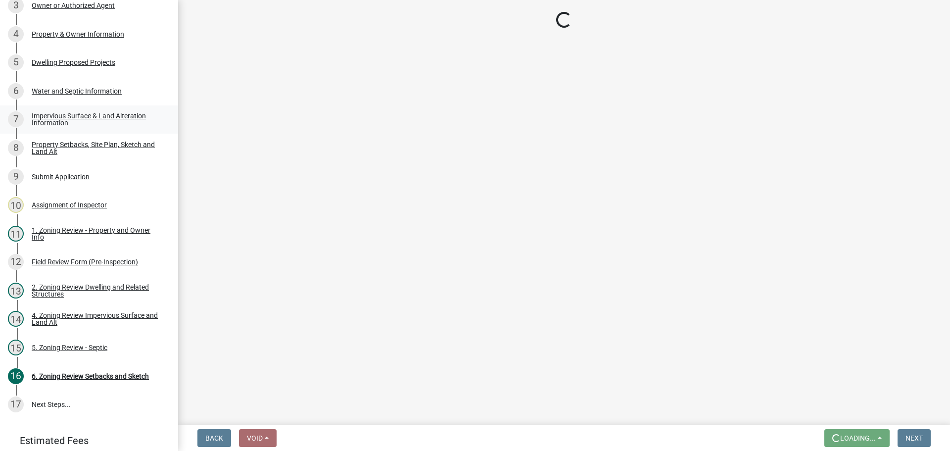
scroll to position [0, 0]
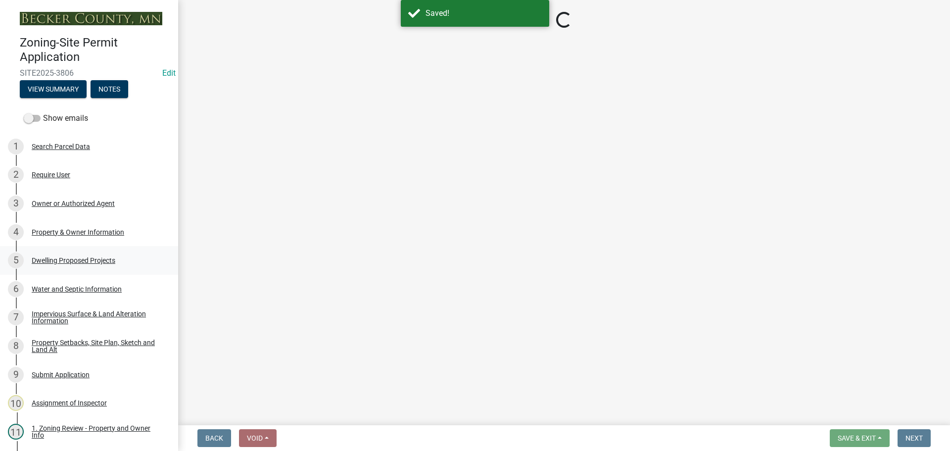
select select "cada6796-d529-4ebb-b6d4-faca8dd705c9"
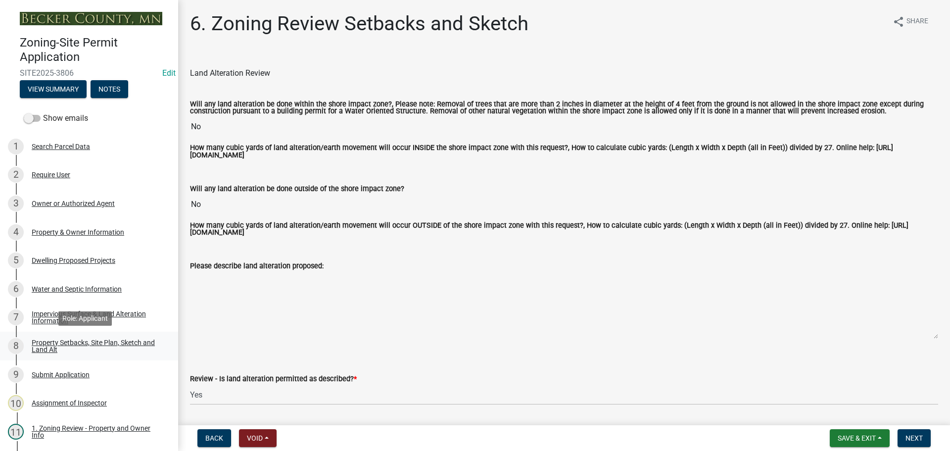
click at [101, 344] on div "Property Setbacks, Site Plan, Sketch and Land Alt" at bounding box center [97, 346] width 131 height 14
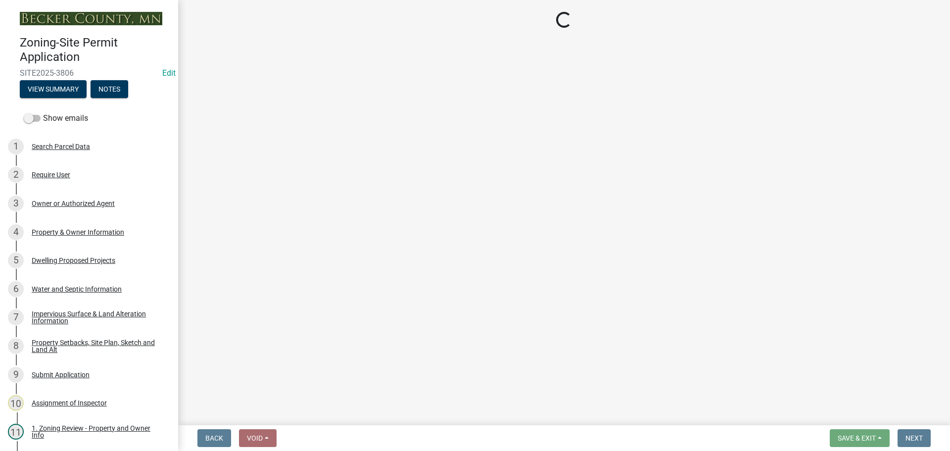
select select "d89fbfa0-1150-4954-b91c-9d482c9530a3"
select select "b56a4575-9846-47cf-8067-c59a4853da22"
select select "12f785fb-c378-4b18-841c-21c73dc99083"
select select "e8ab2dc3-aa3f-46f3-9b4a-37eb25ad84af"
select select "b98836ba-4715-455d-97ab-be9a9df498a8"
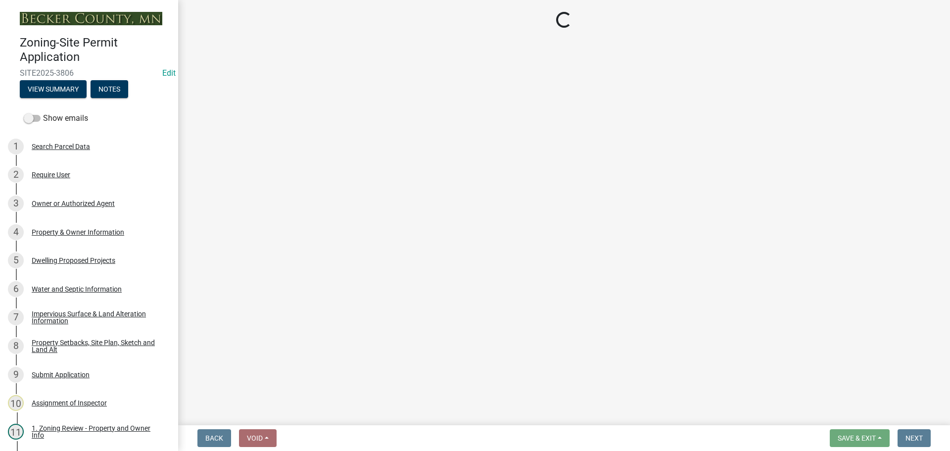
select select "288143c3-cc30-40f5-bb2a-2522511345b2"
select select "1c6b2b2e-439c-462d-bb45-b31f31c95a9c"
select select "4421853d-5e11-4b64-95ec-6c47066881cc"
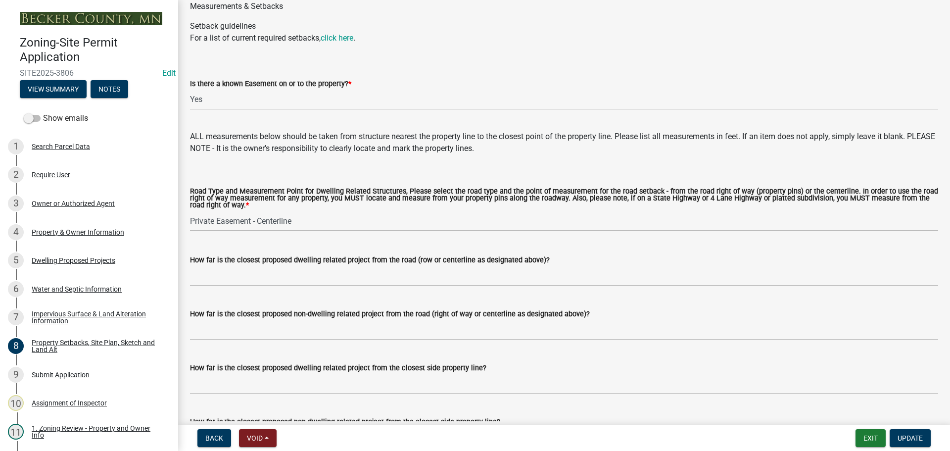
scroll to position [1929, 0]
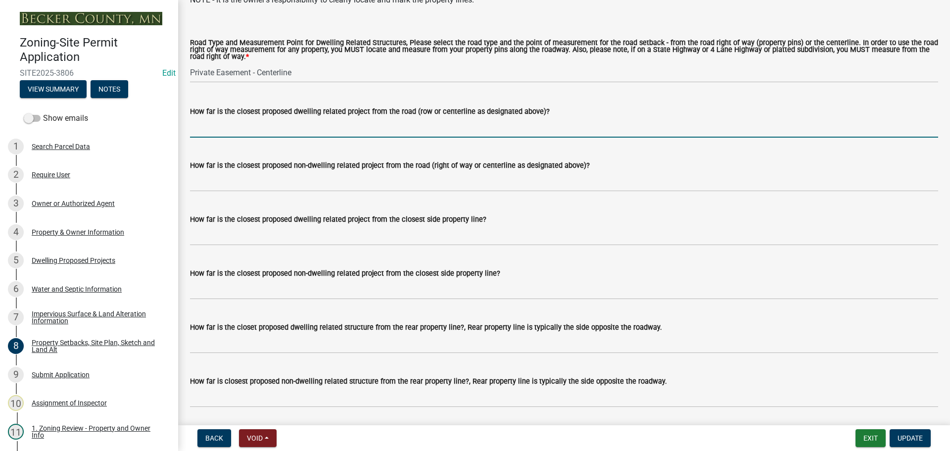
click at [236, 138] on input "How far is the closest proposed dwelling related project from the road (row or …" at bounding box center [564, 127] width 748 height 20
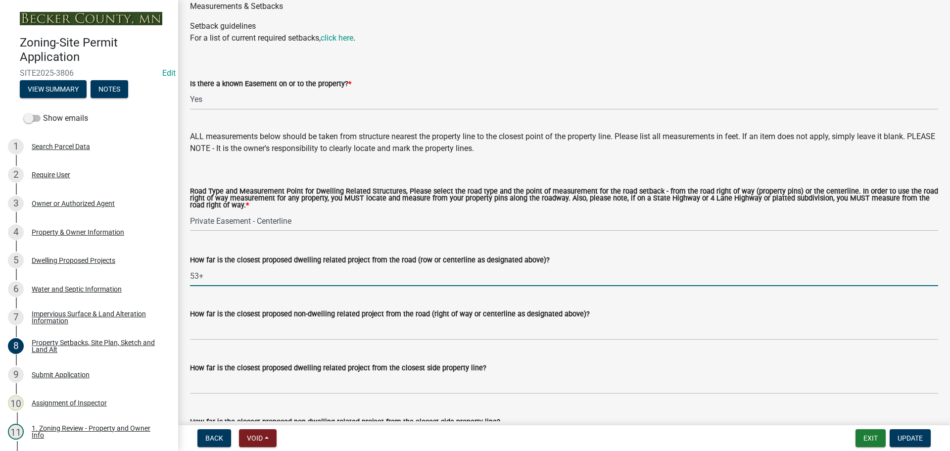
scroll to position [1979, 0]
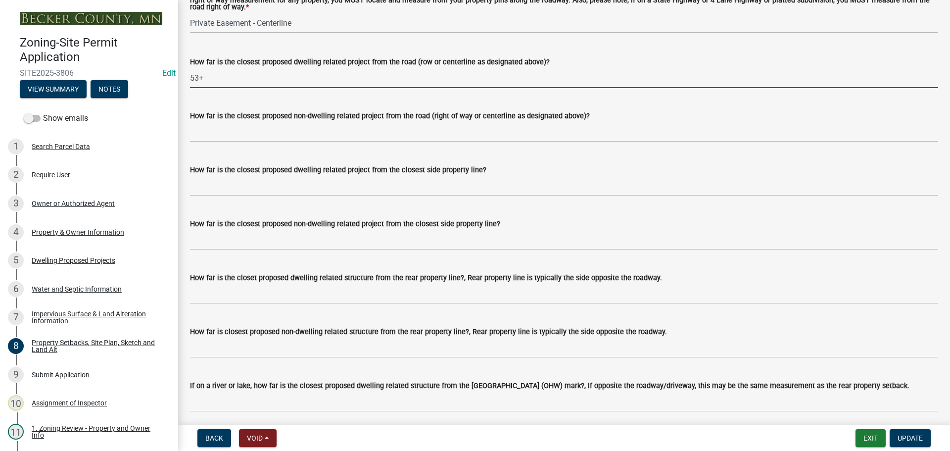
type input "53+"
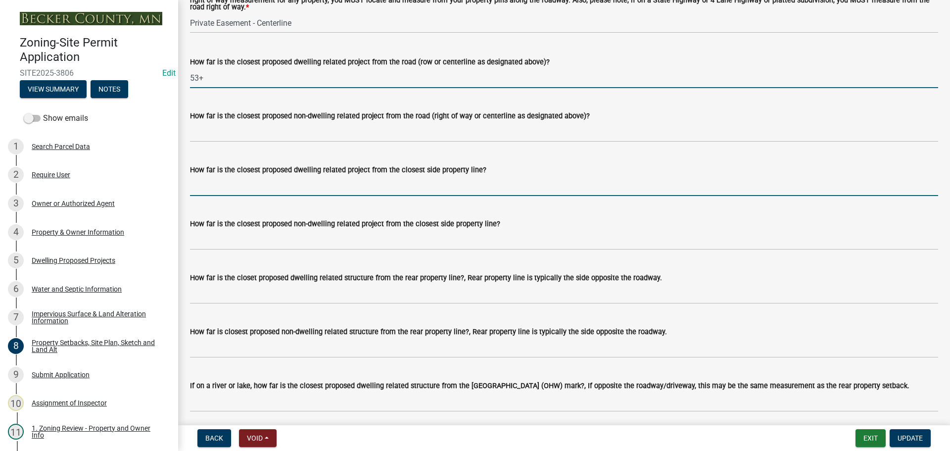
drag, startPoint x: 375, startPoint y: 199, endPoint x: 374, endPoint y: 190, distance: 9.5
click at [374, 193] on input "How far is the closest proposed dwelling related project from the closest side …" at bounding box center [564, 186] width 748 height 20
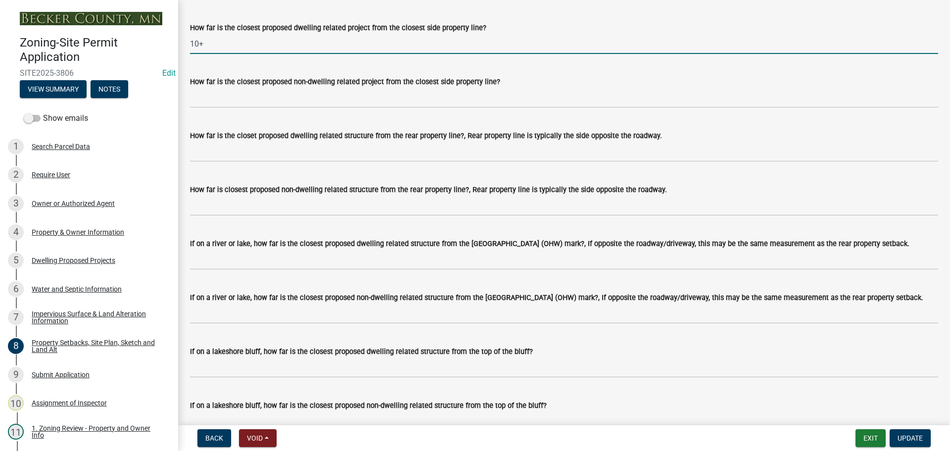
scroll to position [2127, 0]
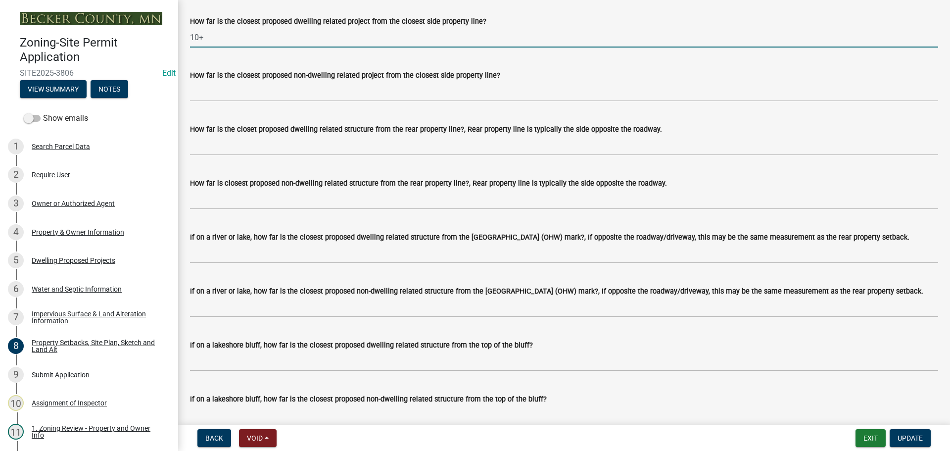
type input "10+"
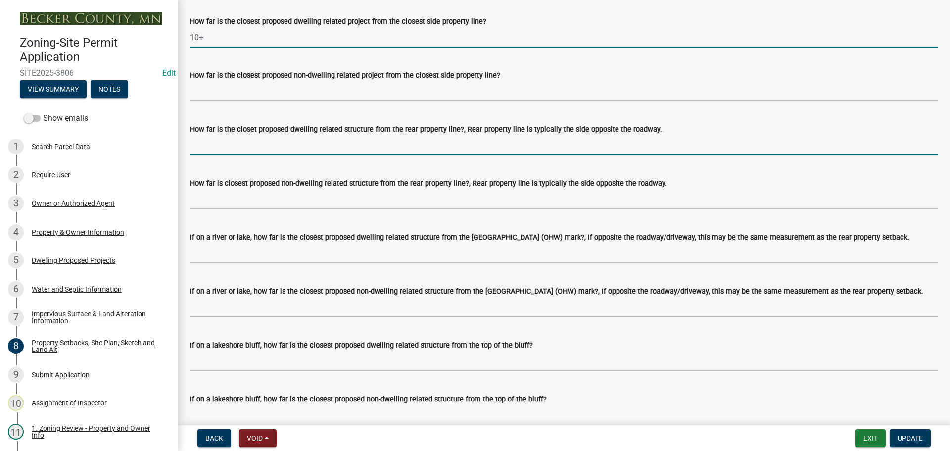
click at [288, 155] on input "How far is the closet proposed dwelling related structure from the rear propert…" at bounding box center [564, 145] width 748 height 20
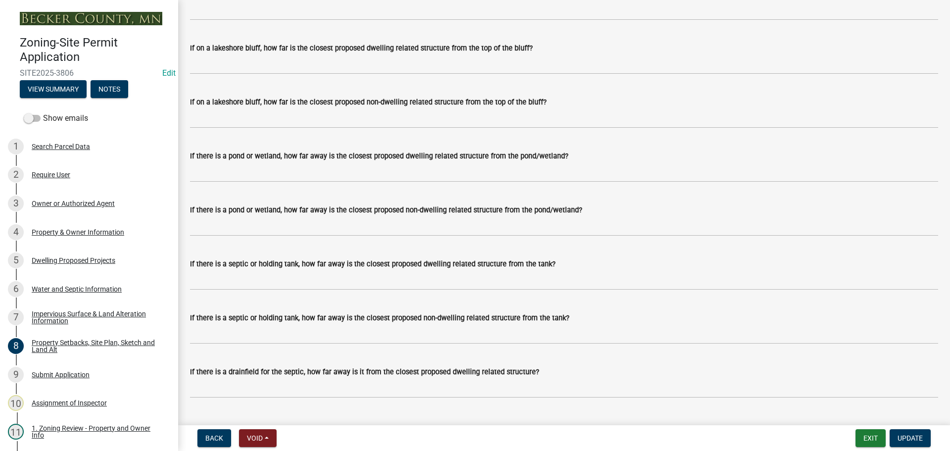
scroll to position [2523, 0]
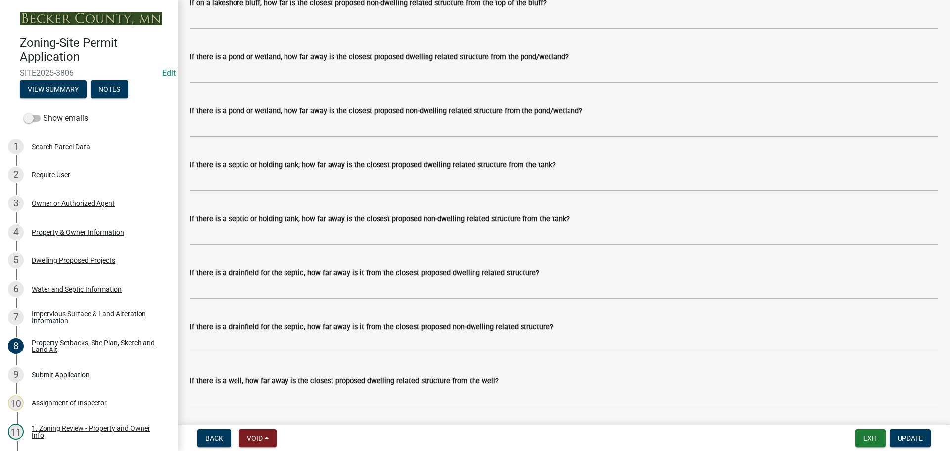
type input "40+"
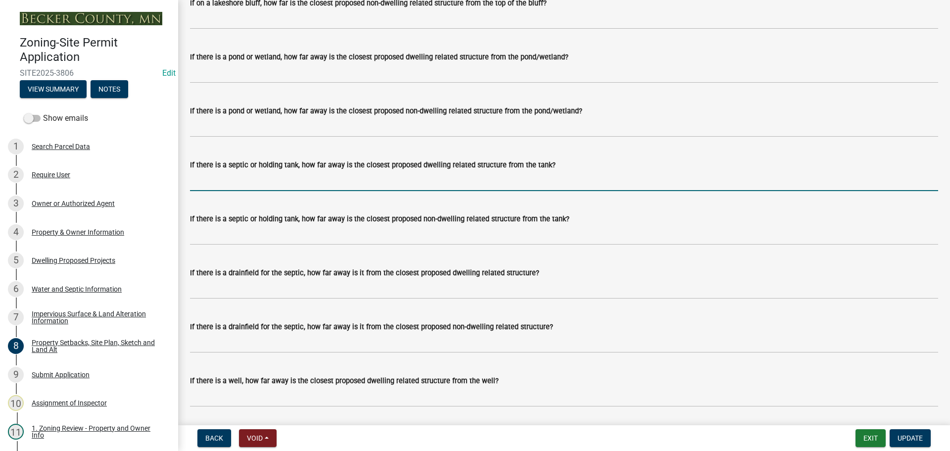
click at [251, 191] on input "If there is a septic or holding tank, how far away is the closest proposed dwel…" at bounding box center [564, 181] width 748 height 20
type input "10+"
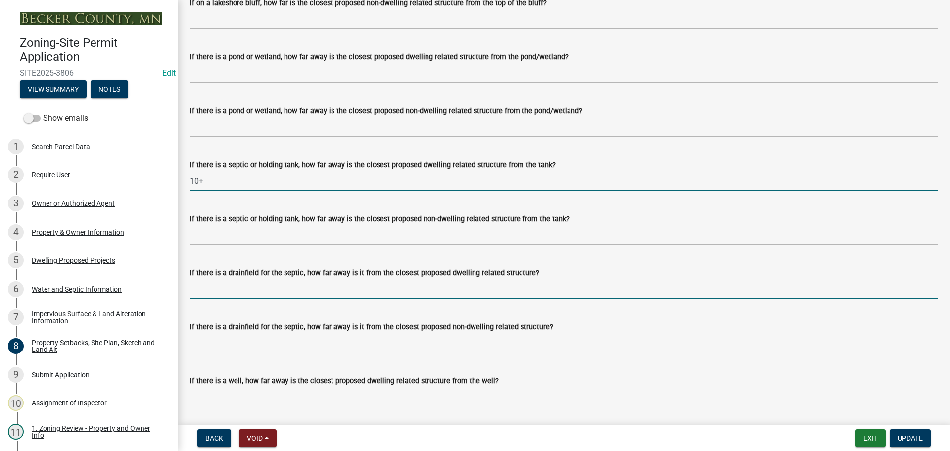
click at [280, 299] on input "If there is a drainfield for the septic, how far away is it from the closest pr…" at bounding box center [564, 289] width 748 height 20
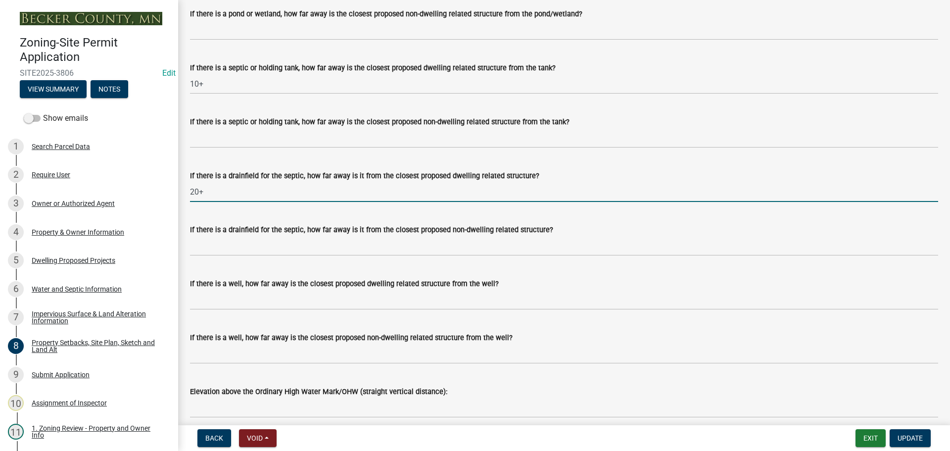
scroll to position [2622, 0]
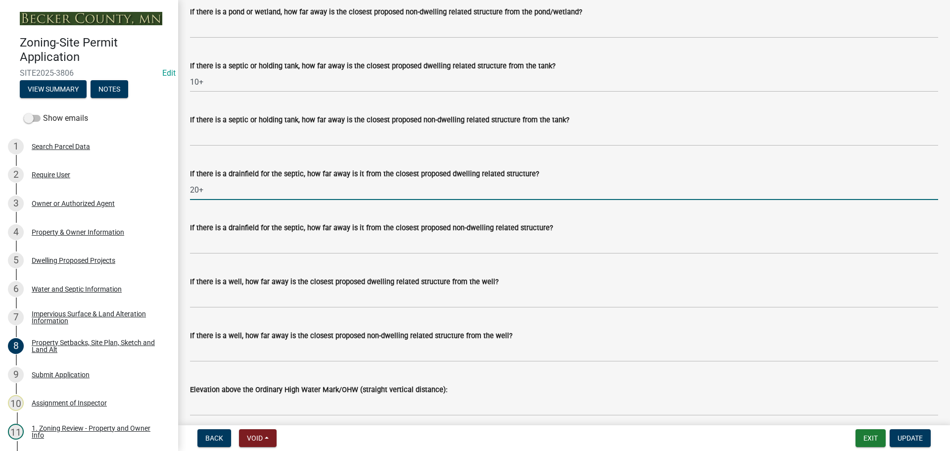
type input "20+"
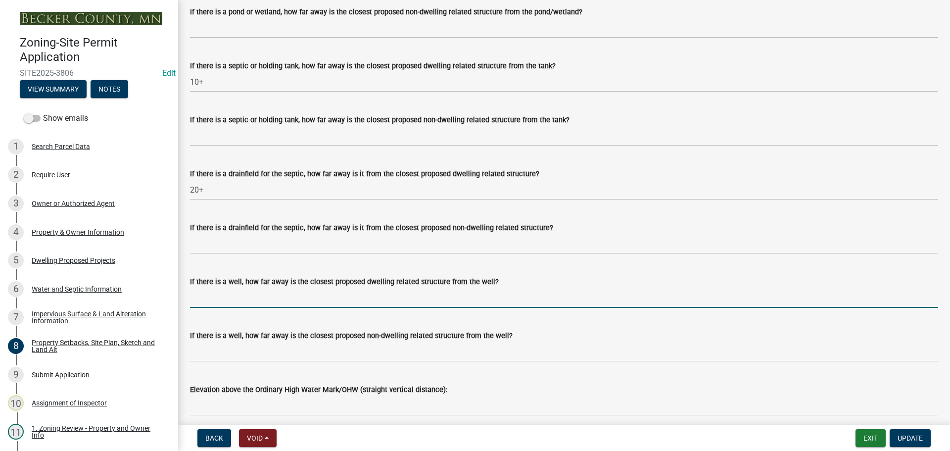
click at [290, 308] on input "If there is a well, how far away is the closest proposed dwelling related struc…" at bounding box center [564, 297] width 748 height 20
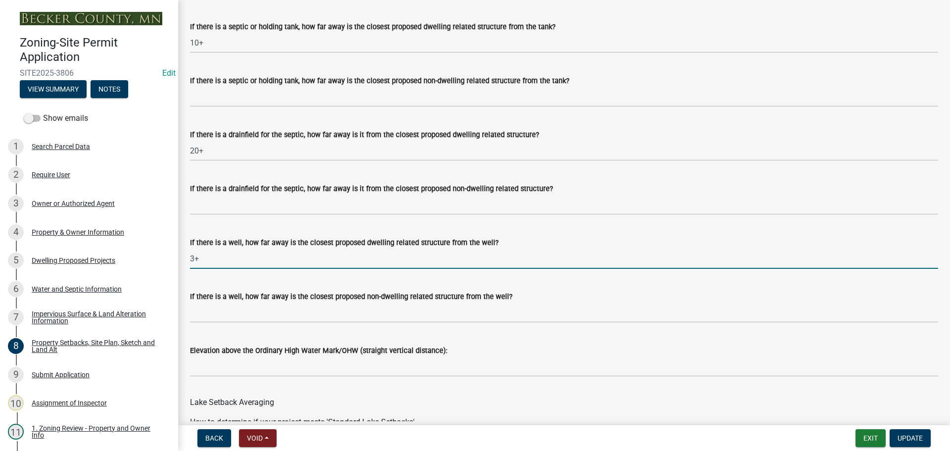
scroll to position [2721, 0]
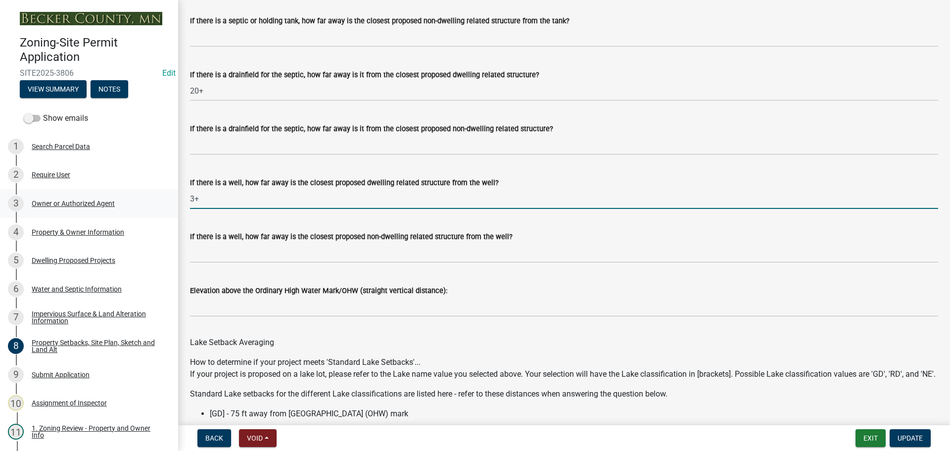
type input "3+"
drag, startPoint x: 220, startPoint y: 210, endPoint x: 145, endPoint y: 221, distance: 75.4
click at [145, 221] on div "Zoning-Site Permit Application SITE2025-3806 Edit View Summary Notes Show email…" at bounding box center [475, 225] width 950 height 451
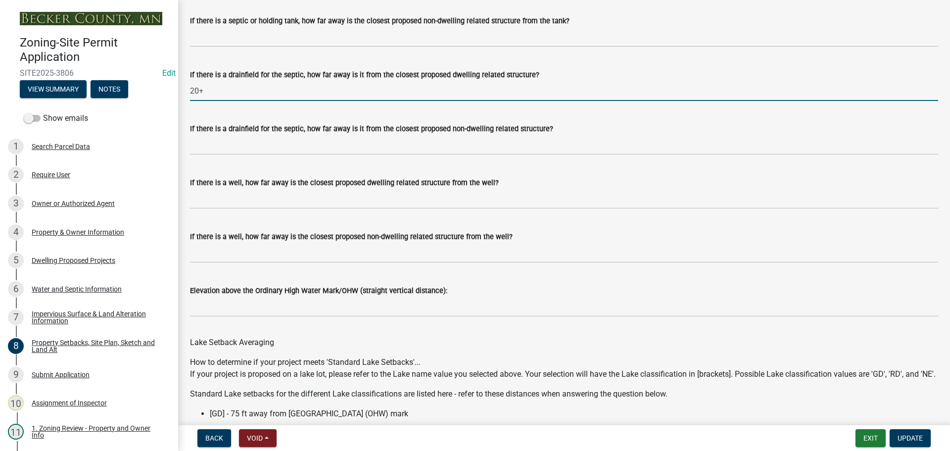
drag, startPoint x: 230, startPoint y: 110, endPoint x: 166, endPoint y: 110, distance: 63.3
click at [166, 110] on div "Zoning-Site Permit Application SITE2025-3806 Edit View Summary Notes Show email…" at bounding box center [475, 225] width 950 height 451
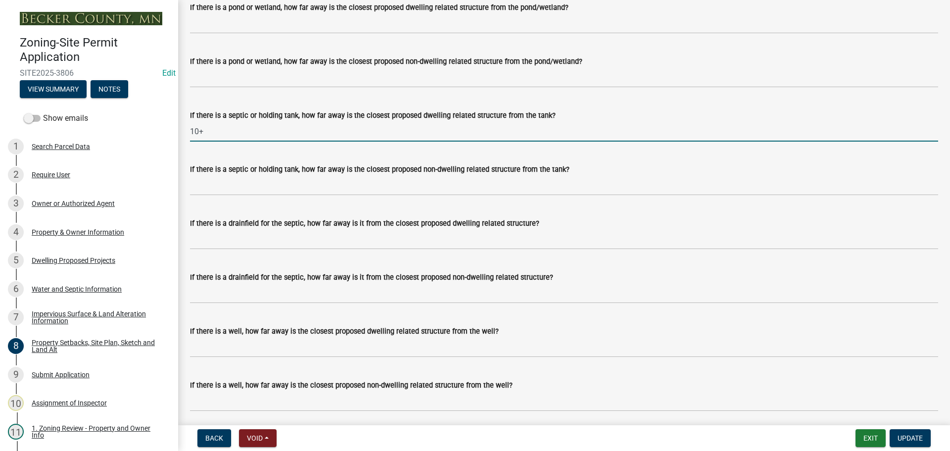
drag, startPoint x: 223, startPoint y: 146, endPoint x: 177, endPoint y: 148, distance: 45.6
click at [177, 148] on div "Zoning-Site Permit Application SITE2025-3806 Edit View Summary Notes Show email…" at bounding box center [475, 225] width 950 height 451
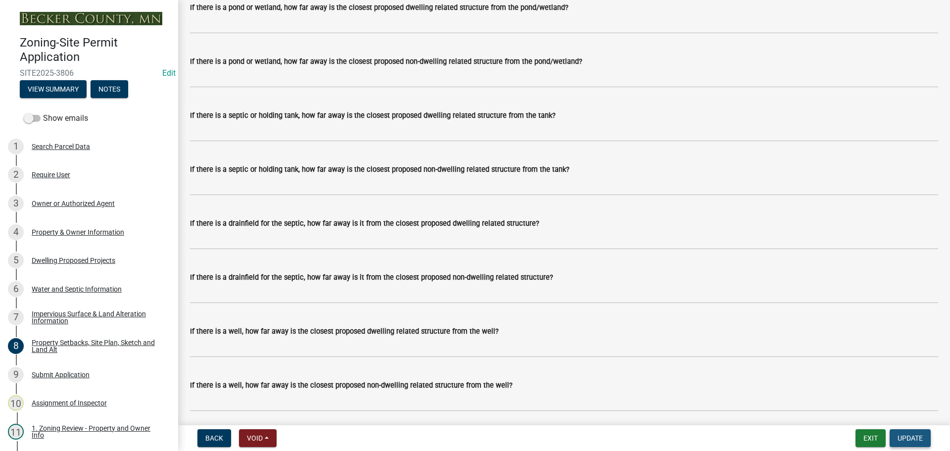
click at [909, 439] on span "Update" at bounding box center [909, 438] width 25 height 8
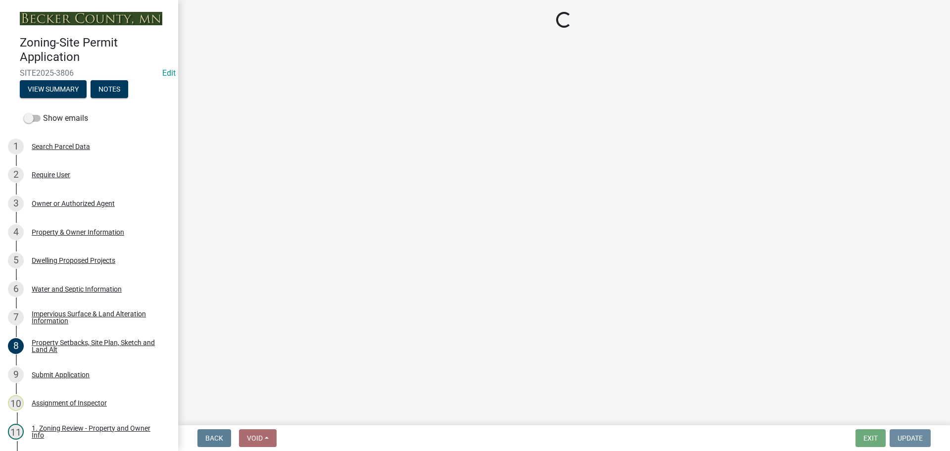
scroll to position [0, 0]
select select "cada6796-d529-4ebb-b6d4-faca8dd705c9"
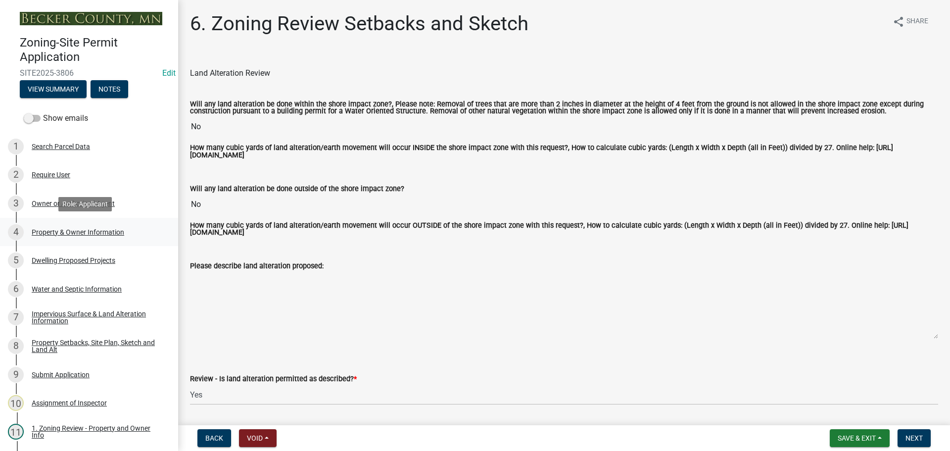
click at [67, 232] on div "Property & Owner Information" at bounding box center [78, 232] width 93 height 7
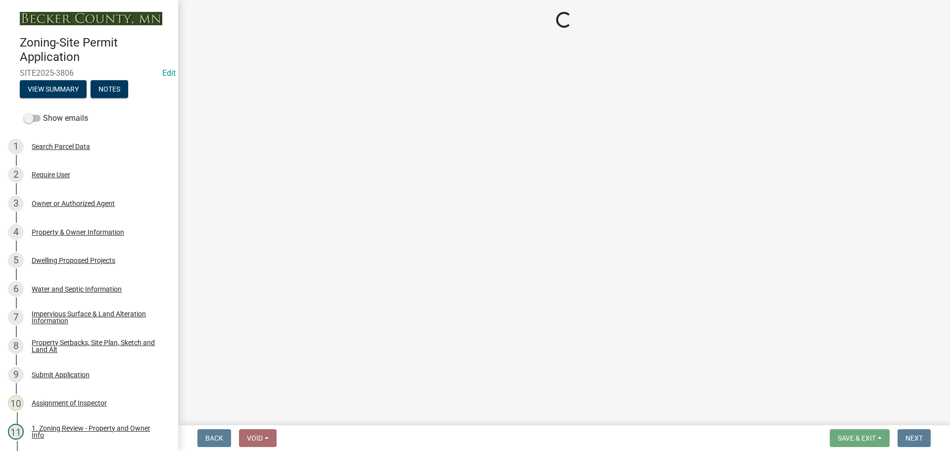
select select "a752e4d6-14bd-4f0f-bfe8-5b67ead45659"
select select "4439e411-f9ac-4451-8e9c-dcab1ac02f4d"
select select "f87eba17-8ed9-4ad8-aefc-fe36a3f3544b"
select select "393a978c-6bd5-4cb2-a6a0-db6feb8732b8"
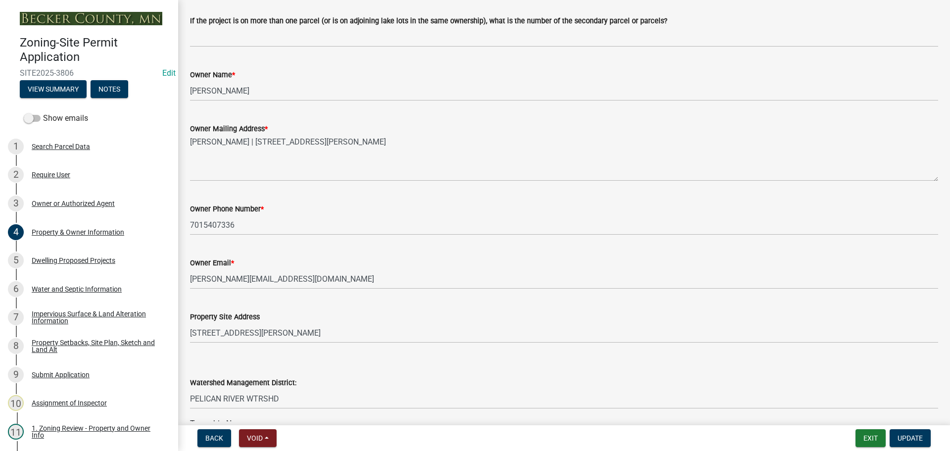
scroll to position [148, 0]
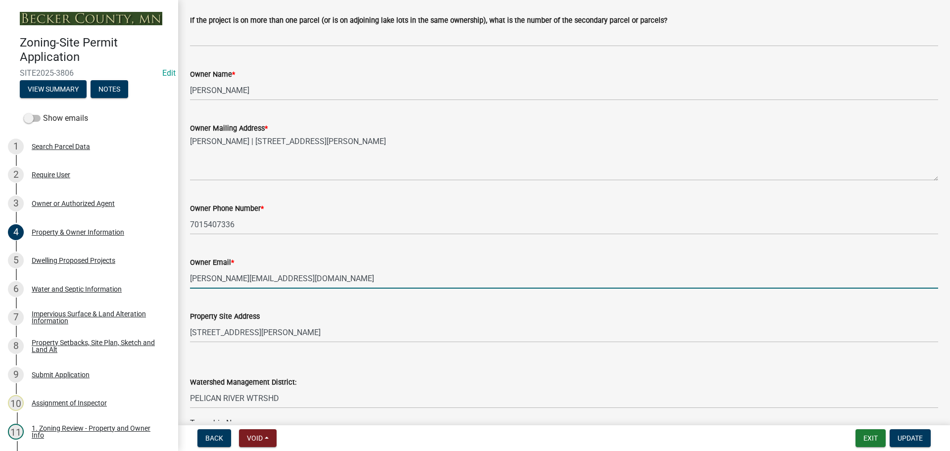
drag, startPoint x: 281, startPoint y: 279, endPoint x: 178, endPoint y: 286, distance: 103.6
click at [175, 284] on div "Zoning-Site Permit Application SITE2025-3806 Edit View Summary Notes Show email…" at bounding box center [475, 225] width 950 height 451
click at [63, 259] on div "Dwelling Proposed Projects" at bounding box center [74, 260] width 84 height 7
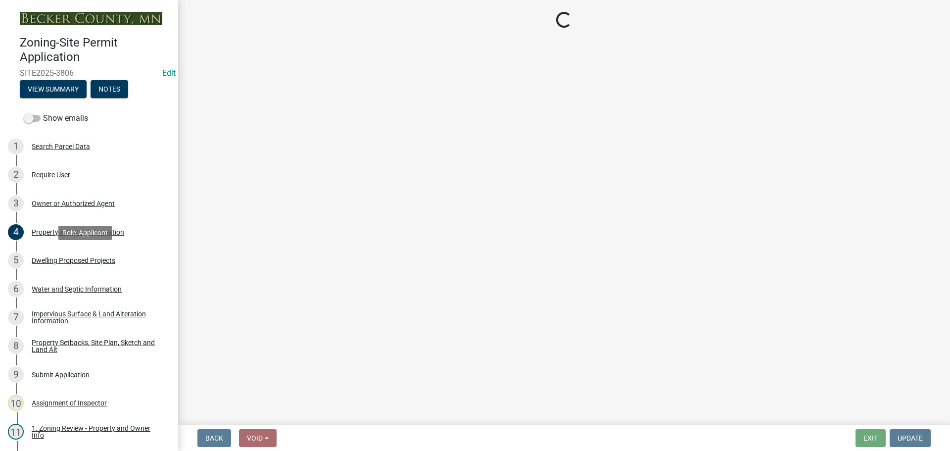
scroll to position [0, 0]
select select "a5b58647-72e6-4a45-9816-4b1990647a33"
select select "566f81cc-4b3f-4ecb-9f16-a2b313352c61"
select select "11c1c089-3b44-43c0-9549-3c9eeea2451f"
select select "c9167b10-c8af-43f1-9f68-16f8bce45d4f"
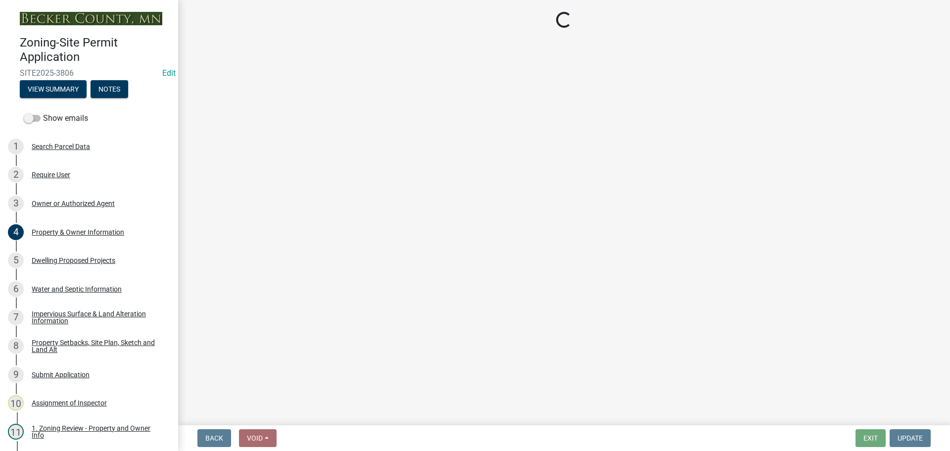
select select "8e4dc0e1-7dfa-4afc-85b9-5ad40795f204"
select select "ffb5c059-616d-4e71-8b5a-0d232edbecbf"
select select "2a4df672-fef0-4adc-a93c-5bc0a50cba9a"
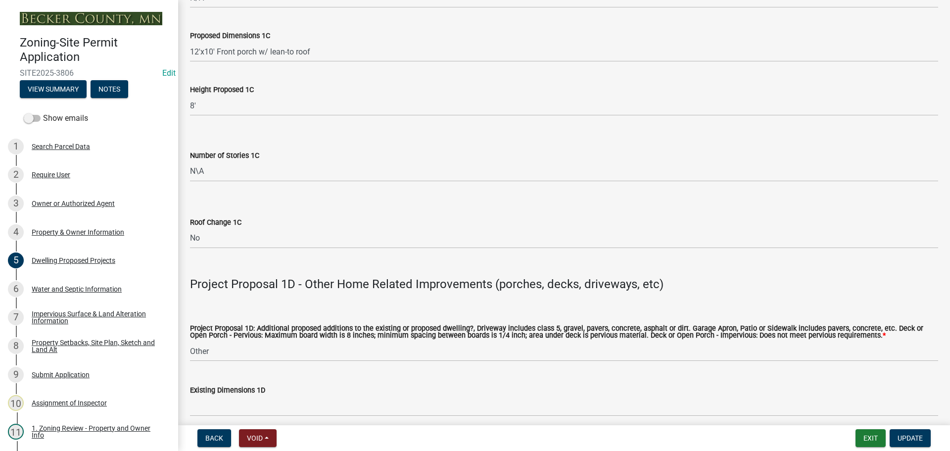
scroll to position [1830, 0]
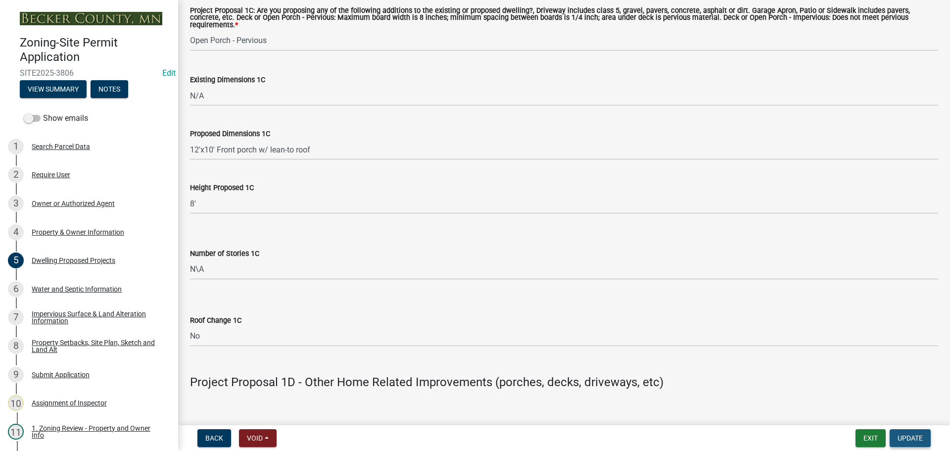
click at [919, 439] on span "Update" at bounding box center [909, 438] width 25 height 8
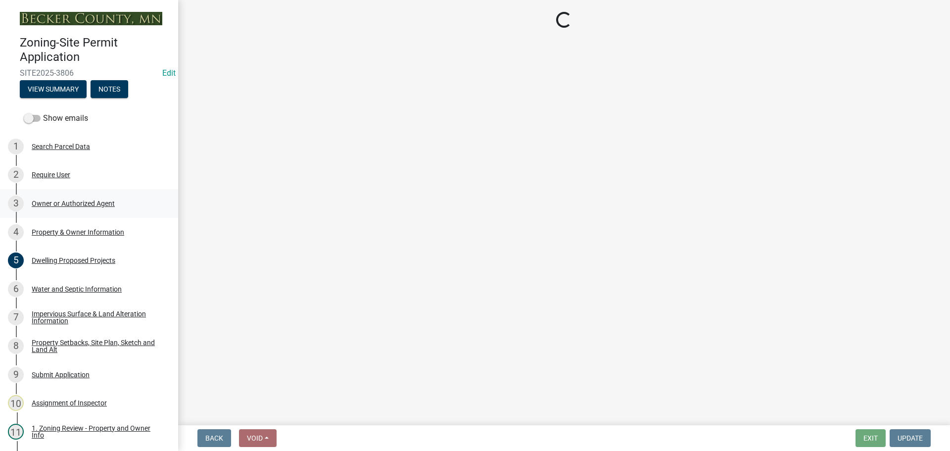
select select "cada6796-d529-4ebb-b6d4-faca8dd705c9"
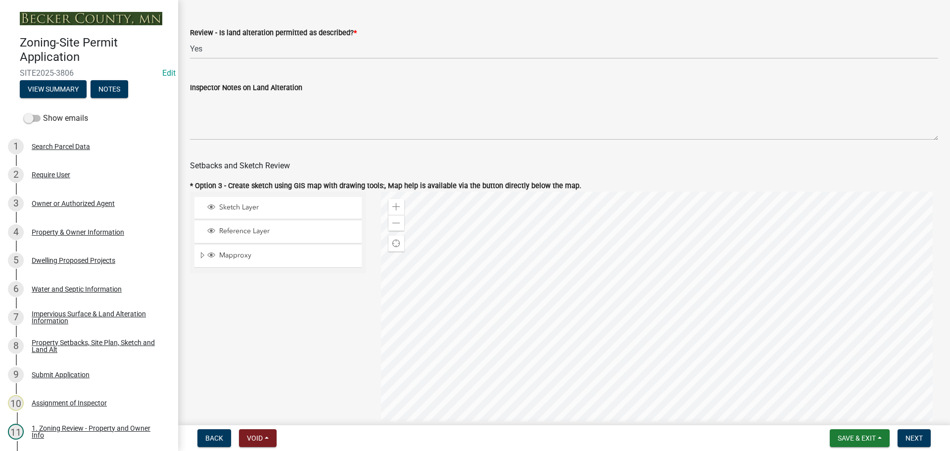
scroll to position [495, 0]
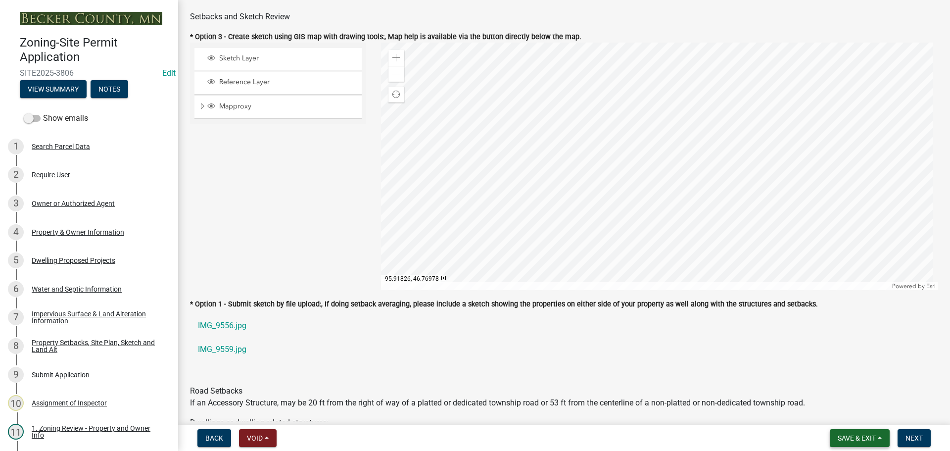
click at [853, 442] on span "Save & Exit" at bounding box center [857, 438] width 38 height 8
click at [848, 421] on button "Save & Exit" at bounding box center [849, 412] width 79 height 24
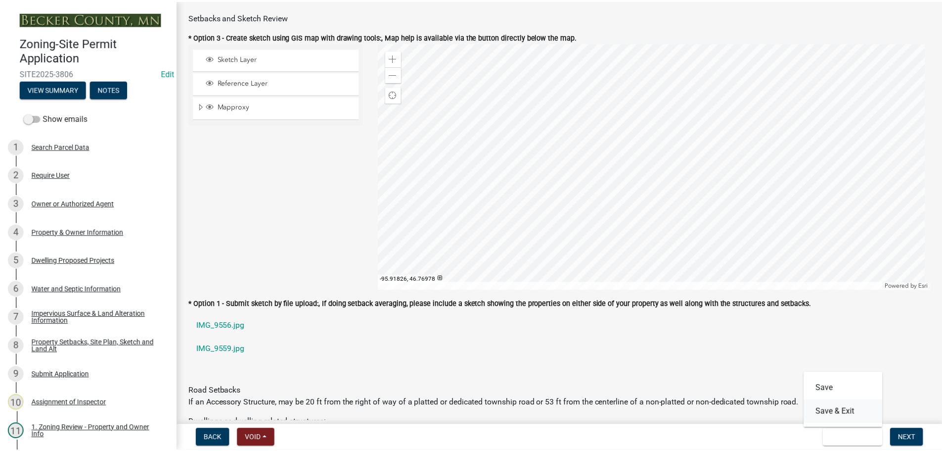
scroll to position [0, 0]
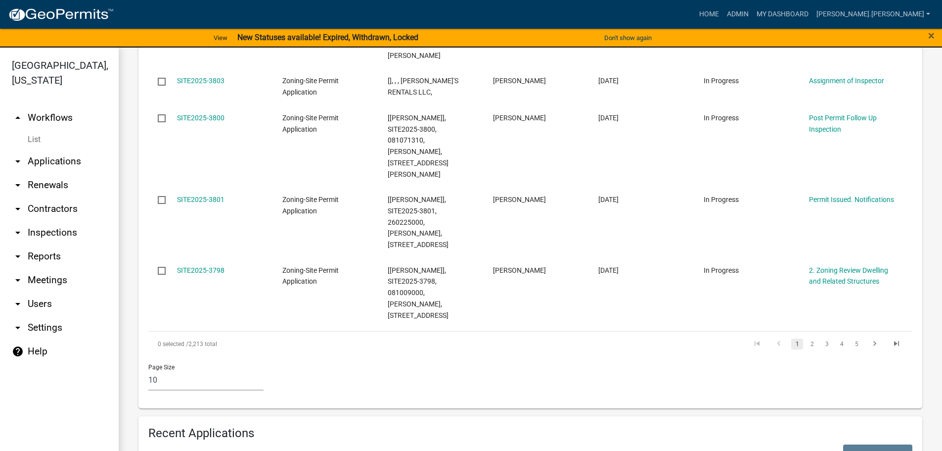
scroll to position [841, 0]
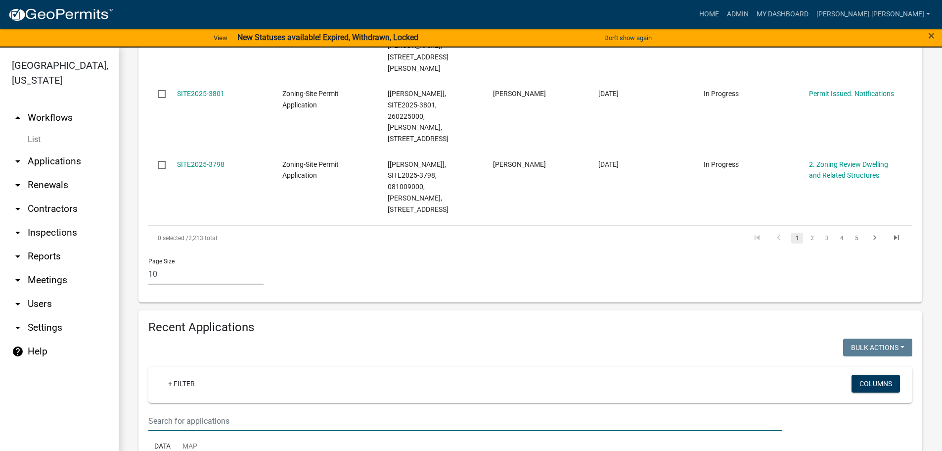
click at [257, 411] on input "text" at bounding box center [465, 421] width 634 height 20
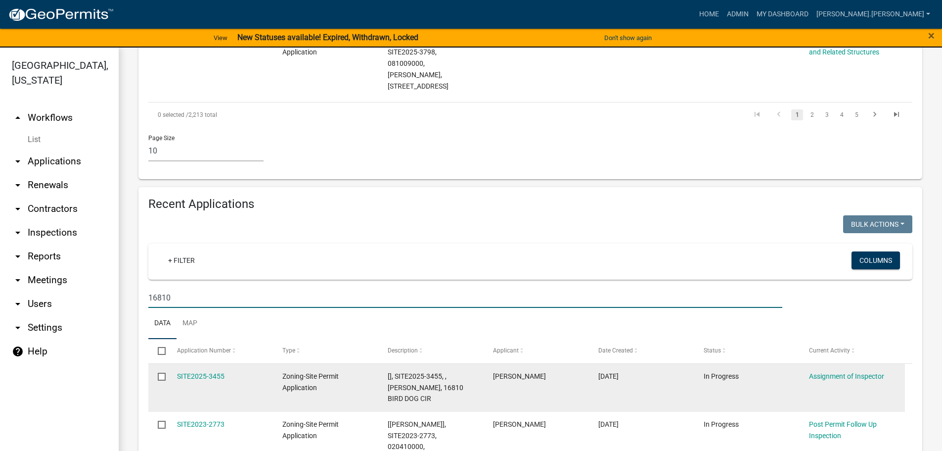
scroll to position [966, 0]
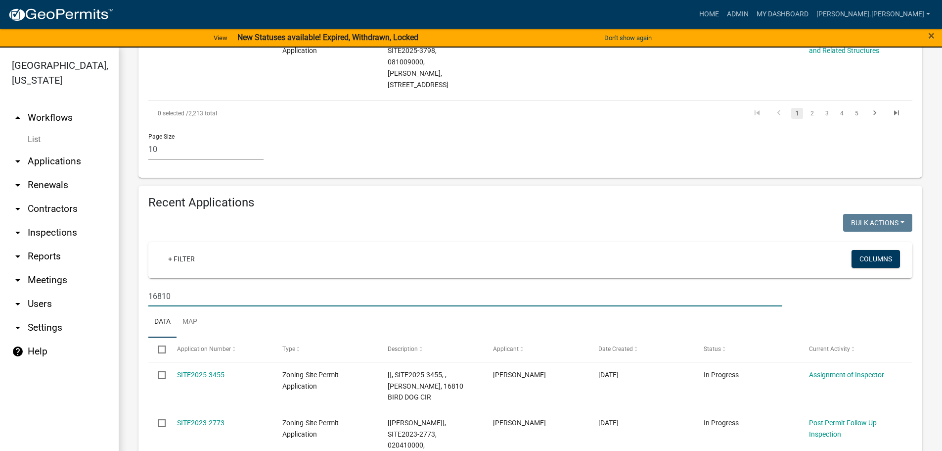
drag, startPoint x: 214, startPoint y: 198, endPoint x: 124, endPoint y: 198, distance: 90.5
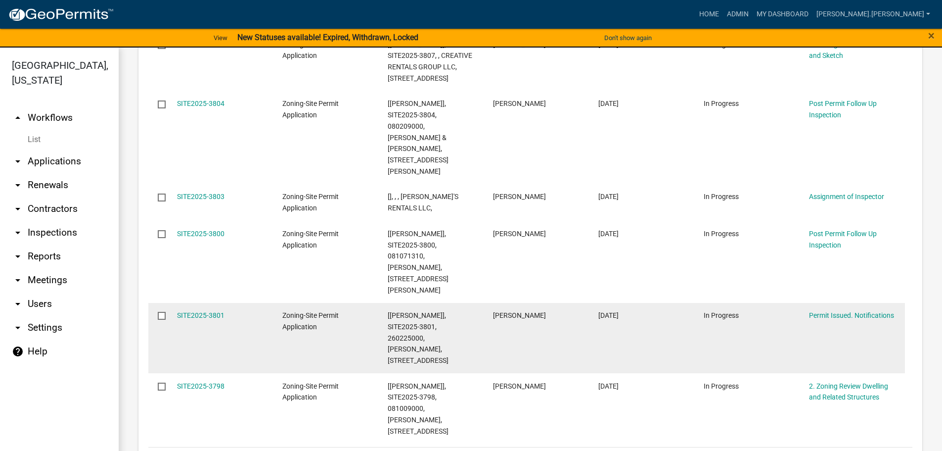
scroll to position [817, 0]
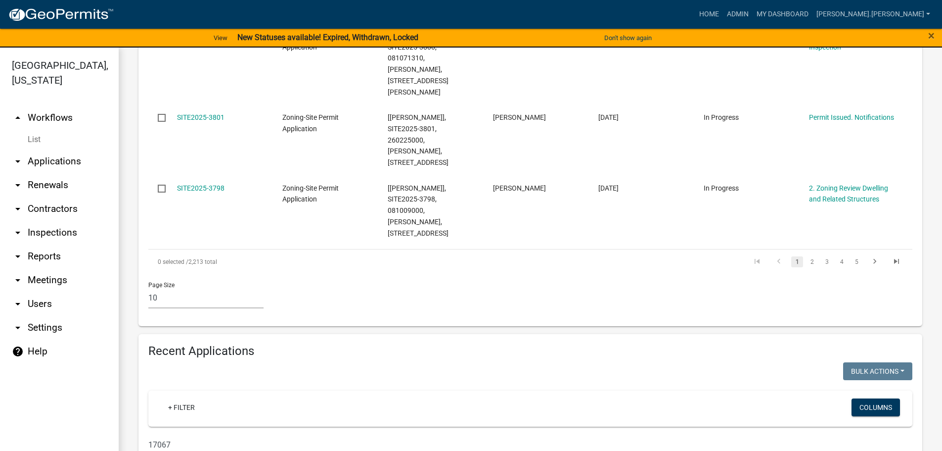
drag, startPoint x: 194, startPoint y: 345, endPoint x: 121, endPoint y: 347, distance: 73.2
click at [121, 347] on div "Zoning-Site Permit Application Application for any structural addition or chang…" at bounding box center [531, 148] width 824 height 1837
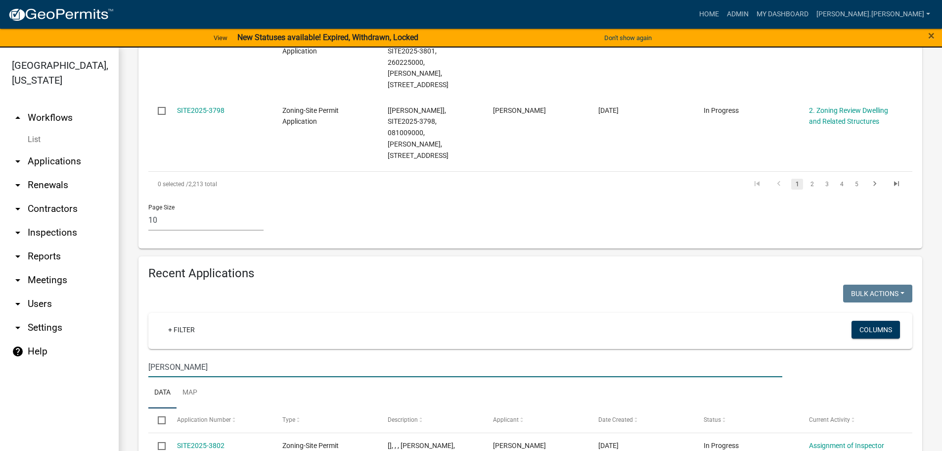
type input "[PERSON_NAME]"
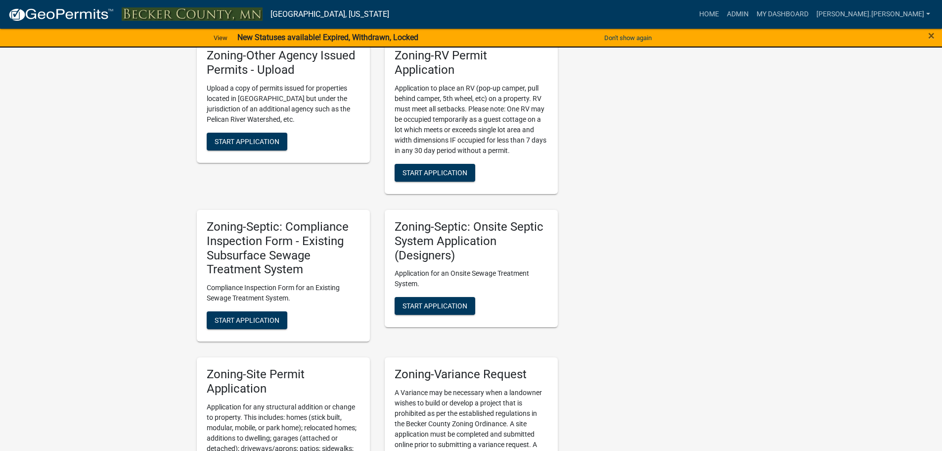
scroll to position [1138, 0]
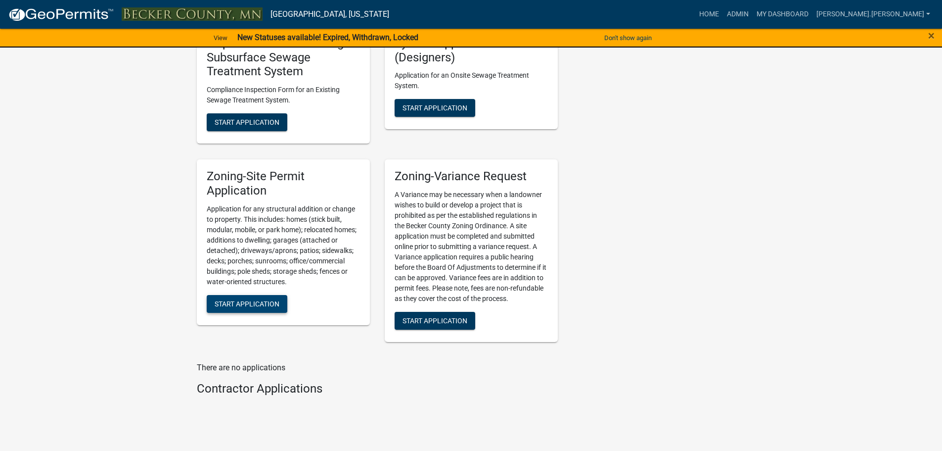
click at [221, 303] on span "Start Application" at bounding box center [247, 303] width 65 height 8
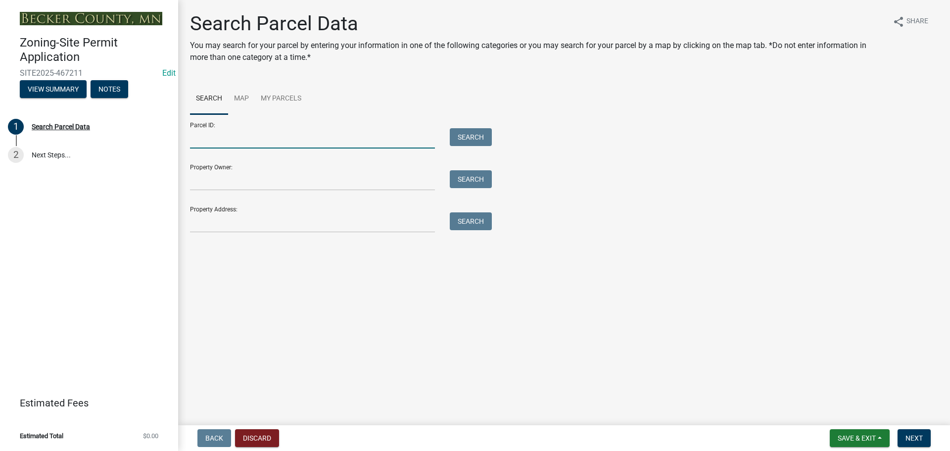
click at [199, 139] on input "Parcel ID:" at bounding box center [312, 138] width 245 height 20
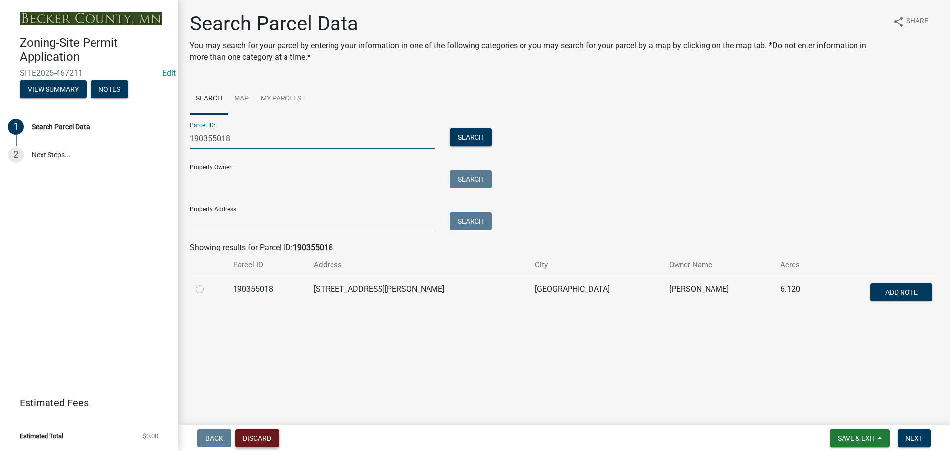
type input "190355018"
click at [256, 440] on button "Discard" at bounding box center [257, 438] width 44 height 18
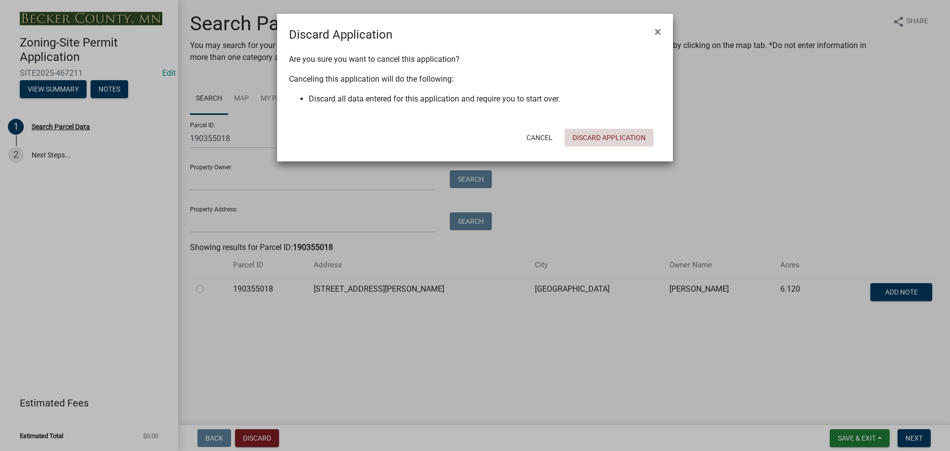
click at [611, 138] on button "Discard Application" at bounding box center [608, 138] width 89 height 18
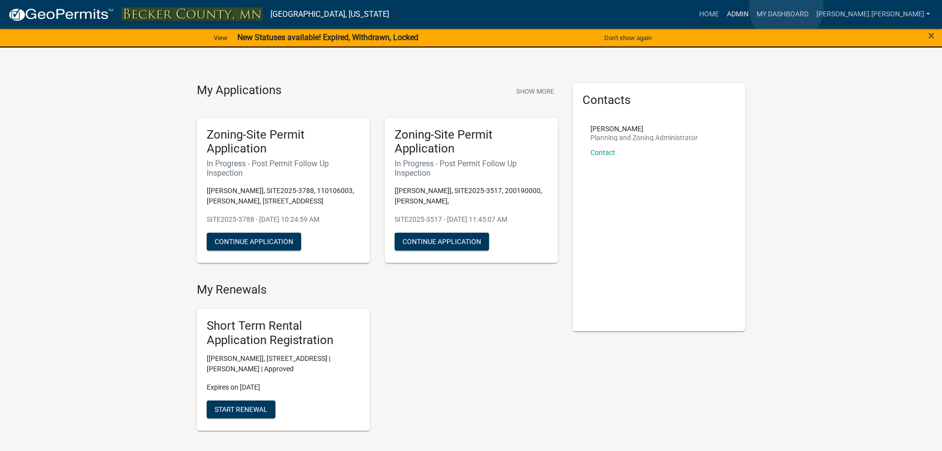
click at [753, 8] on link "Admin" at bounding box center [738, 14] width 30 height 19
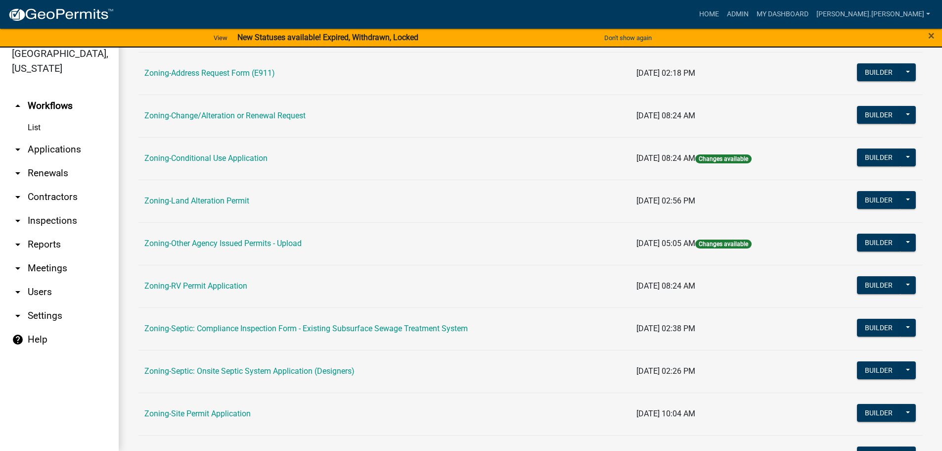
scroll to position [308, 0]
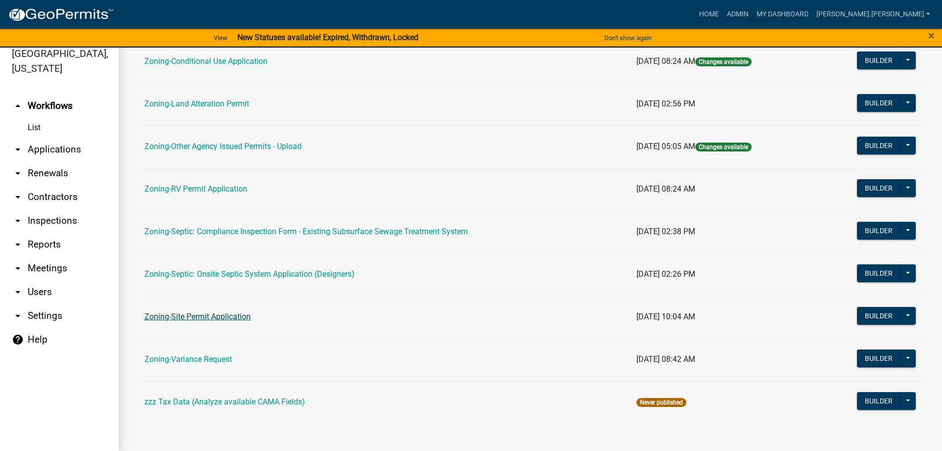
click at [189, 320] on link "Zoning-Site Permit Application" at bounding box center [197, 316] width 106 height 9
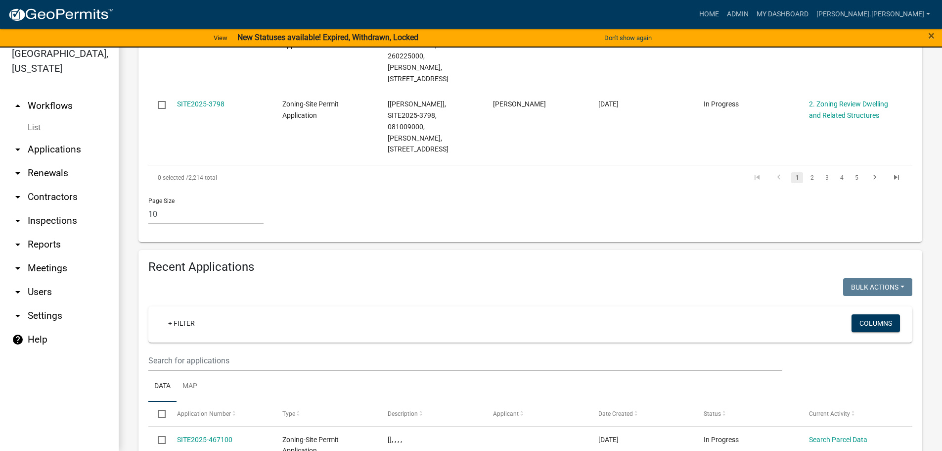
scroll to position [989, 0]
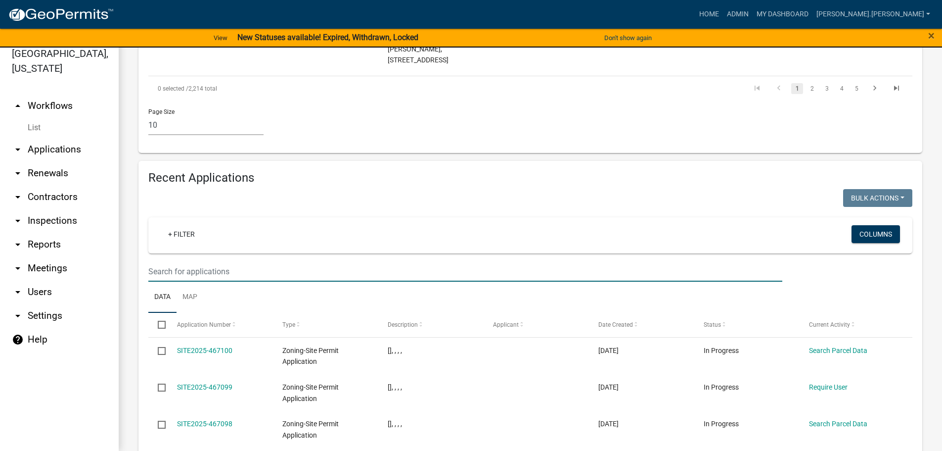
click at [241, 261] on input "text" at bounding box center [465, 271] width 634 height 20
type input "190355018"
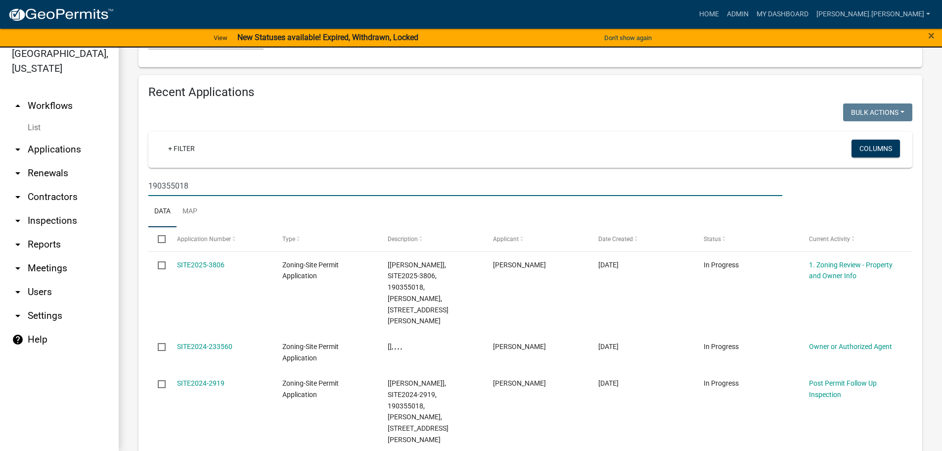
scroll to position [1088, 0]
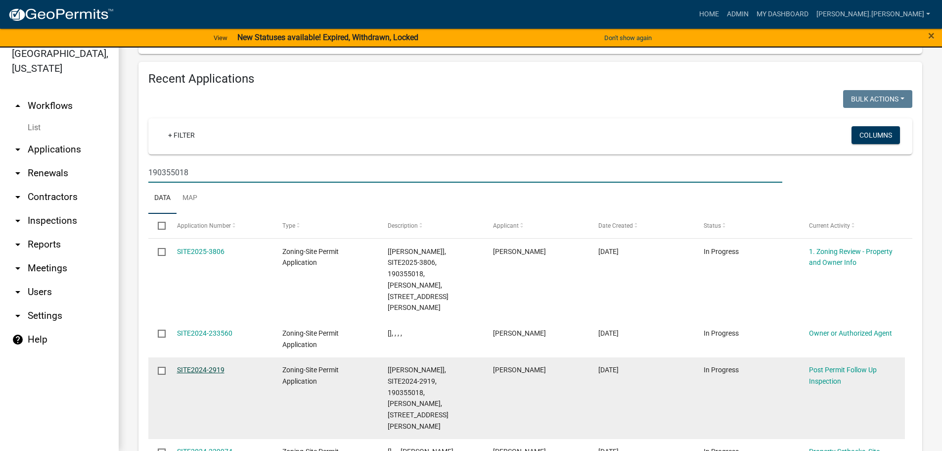
click at [196, 366] on link "SITE2024-2919" at bounding box center [200, 370] width 47 height 8
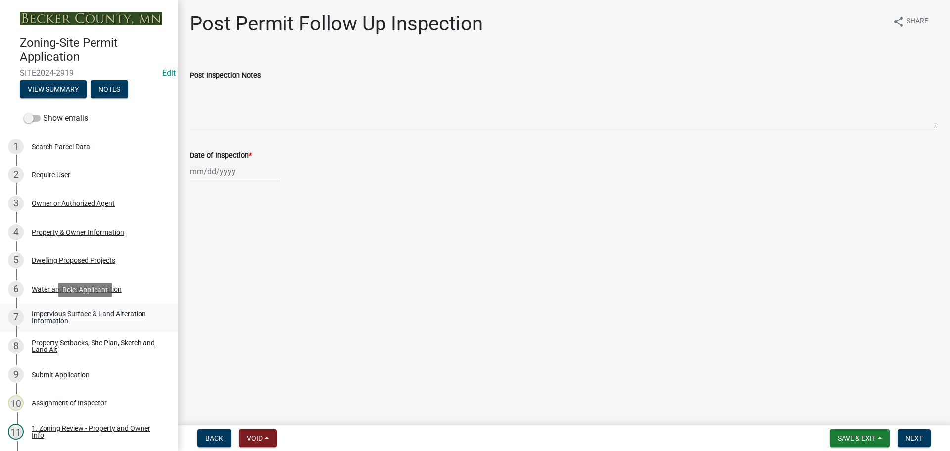
click at [47, 311] on div "Impervious Surface & Land Alteration Information" at bounding box center [97, 317] width 131 height 14
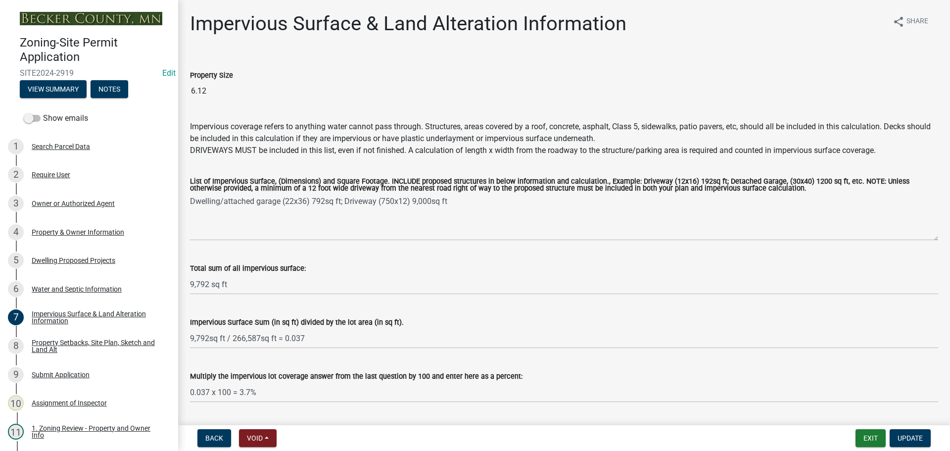
scroll to position [28, 0]
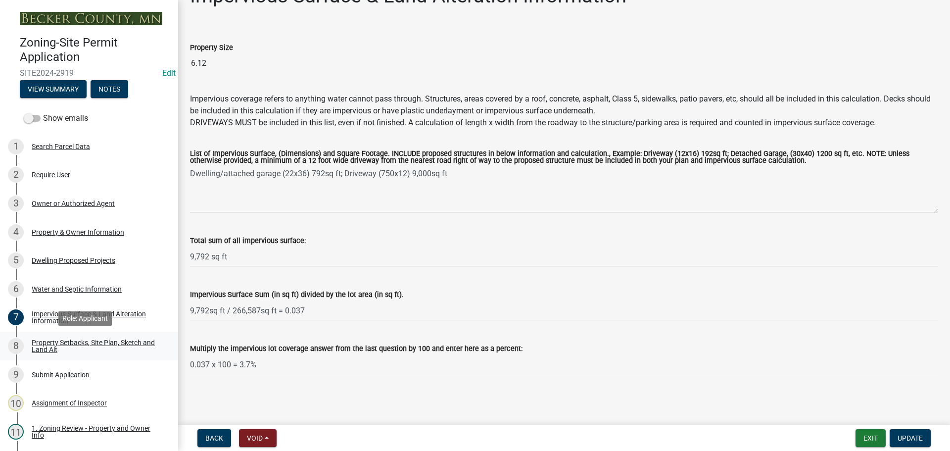
click at [48, 340] on div "Property Setbacks, Site Plan, Sketch and Land Alt" at bounding box center [97, 346] width 131 height 14
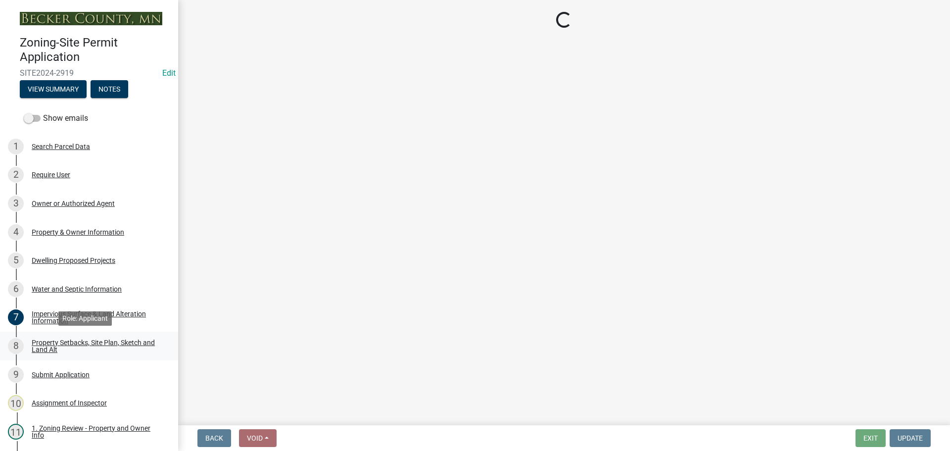
scroll to position [0, 0]
select select "d89fbfa0-1150-4954-b91c-9d482c9530a3"
select select "b56a4575-9846-47cf-8067-c59a4853da22"
select select "12f785fb-c378-4b18-841c-21c73dc99083"
select select "e8ab2dc3-aa3f-46f3-9b4a-37eb25ad84af"
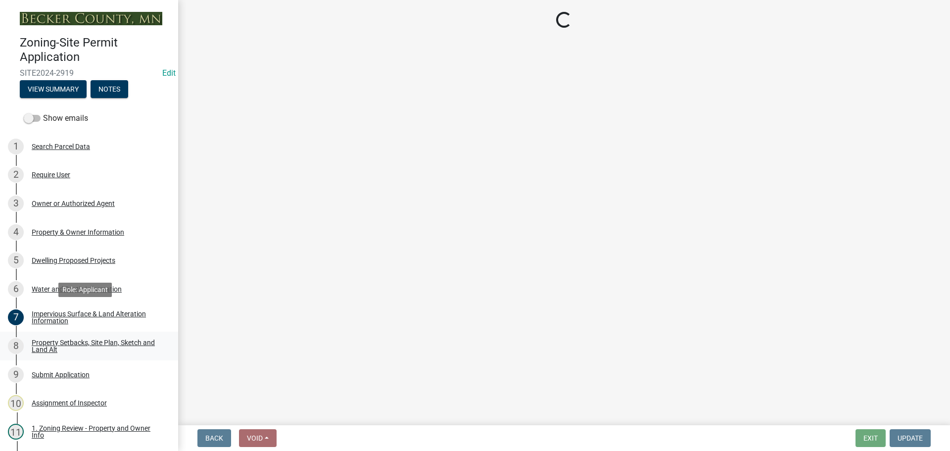
select select "5ad4ab64-b44e-481c-9000-9e5907aa74e1"
select select "a96800da-4e88-4c62-b1ff-2cd17f9e3346"
select select "288143c3-cc30-40f5-bb2a-2522511345b2"
select select "ff457040-d2bf-49fa-a716-aef4a9c76f60"
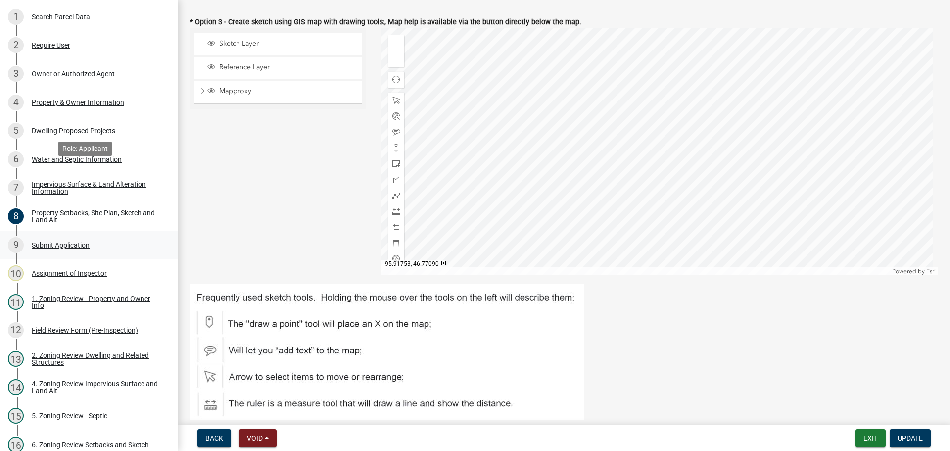
scroll to position [198, 0]
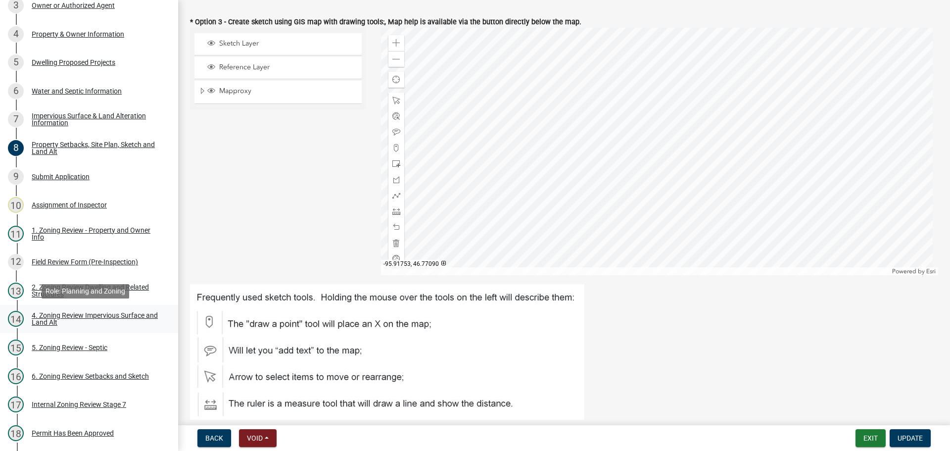
click at [83, 312] on div "4. Zoning Review Impervious Surface and Land Alt" at bounding box center [97, 319] width 131 height 14
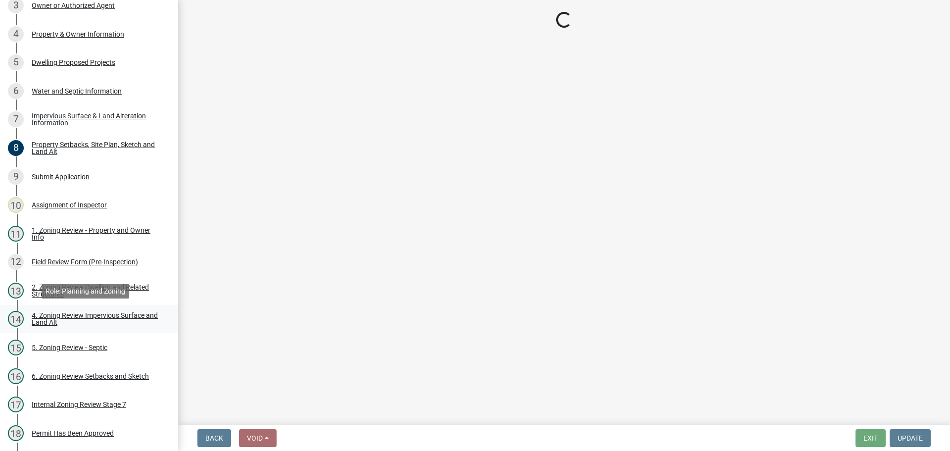
scroll to position [0, 0]
select select "e01e6f83-540c-4684-94c6-de0fe38ded07"
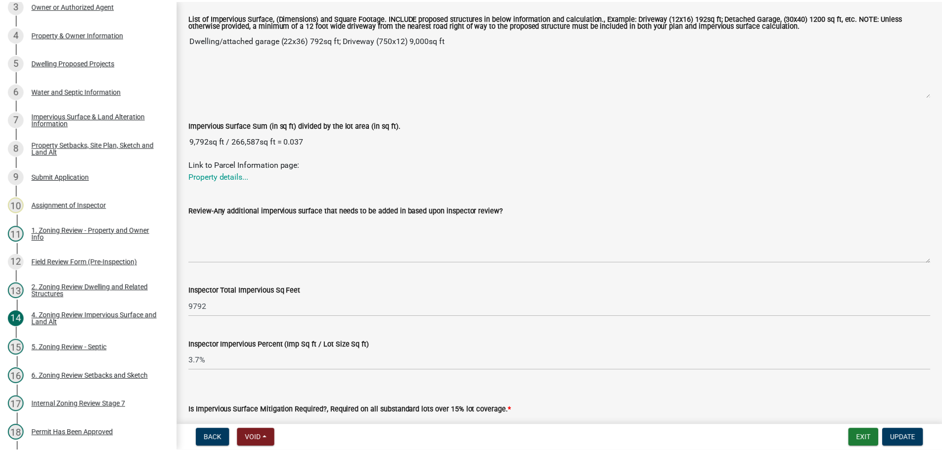
scroll to position [311, 0]
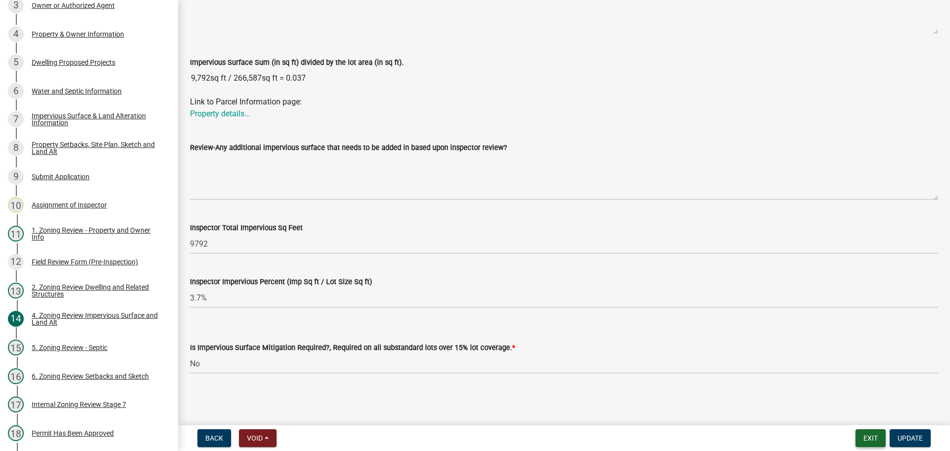
click at [864, 437] on button "Exit" at bounding box center [870, 438] width 30 height 18
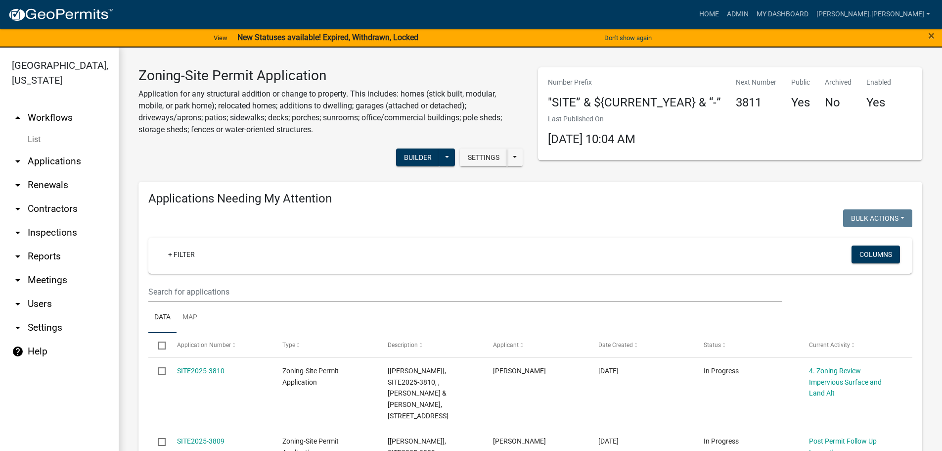
click at [228, 280] on wm-filter-builder "+ Filter Columns" at bounding box center [530, 269] width 764 height 64
click at [228, 292] on input "text" at bounding box center [465, 291] width 634 height 20
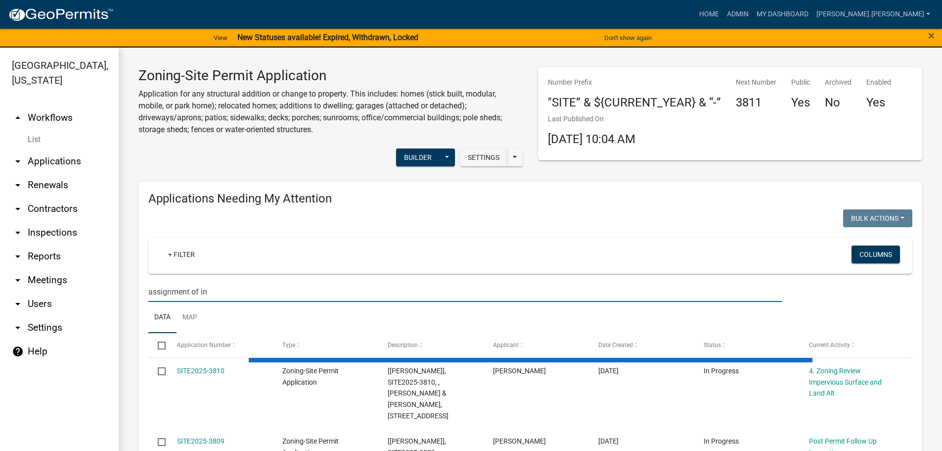
click at [218, 289] on input "assignment of in" at bounding box center [465, 291] width 634 height 20
type input "assignment of inspector"
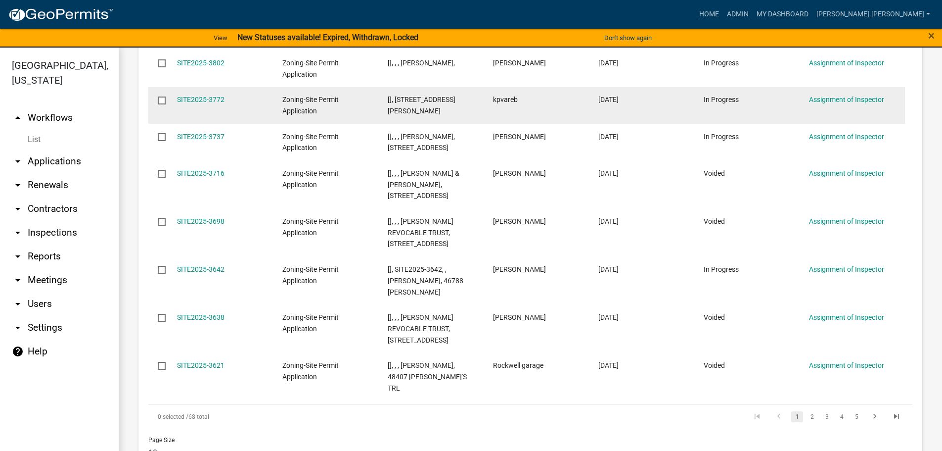
scroll to position [396, 0]
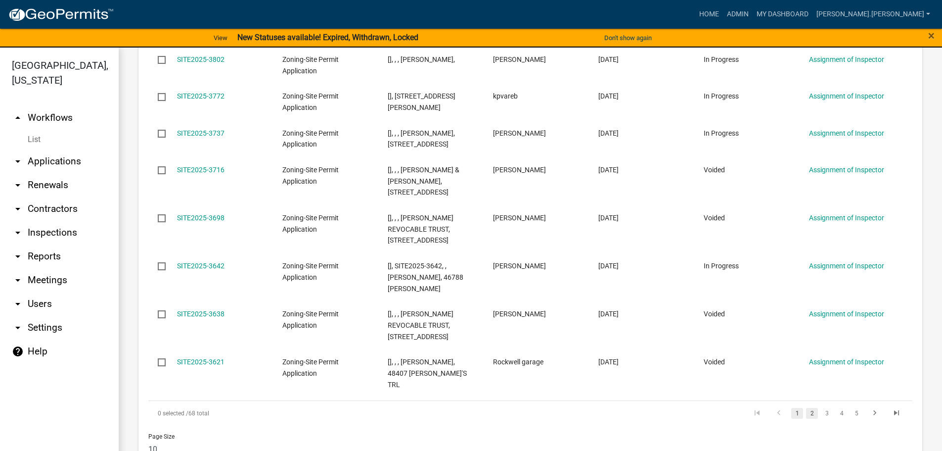
click at [808, 408] on link "2" at bounding box center [812, 413] width 12 height 11
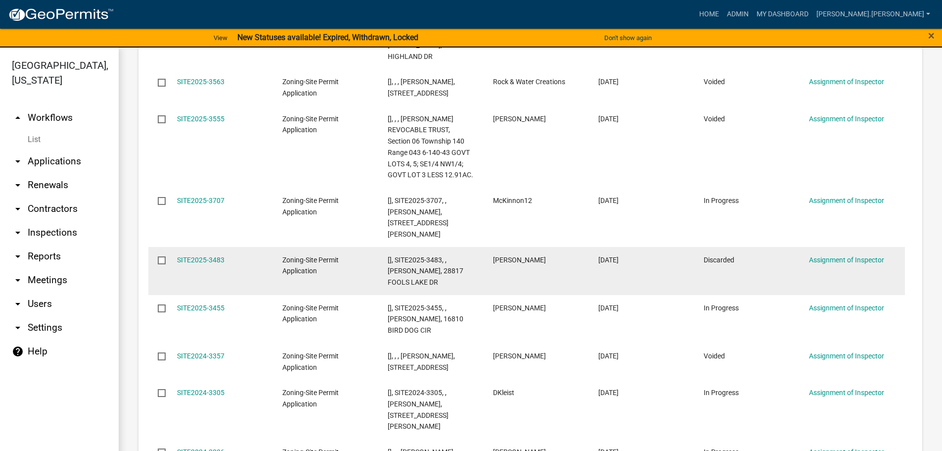
scroll to position [457, 0]
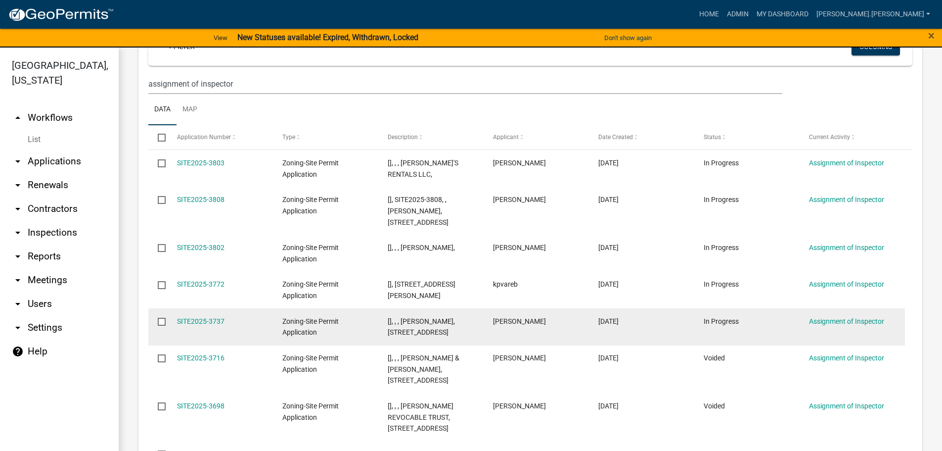
scroll to position [148, 0]
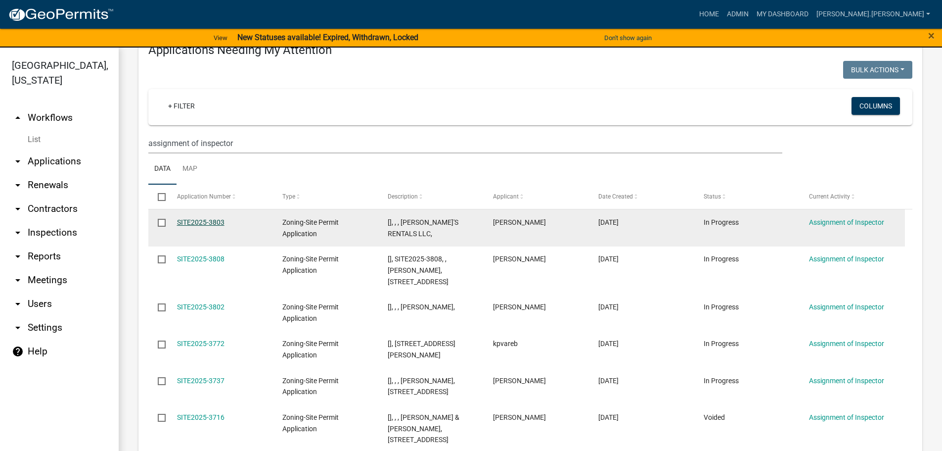
click at [195, 221] on link "SITE2025-3803" at bounding box center [200, 222] width 47 height 8
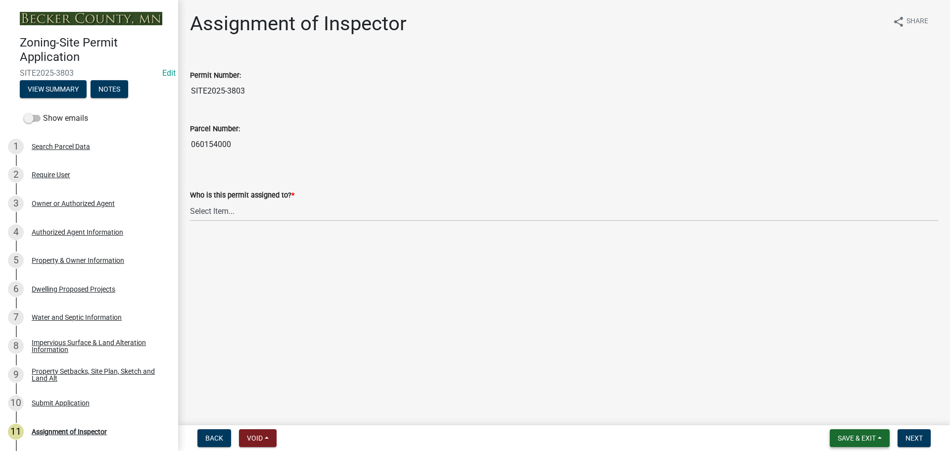
click at [838, 441] on span "Save & Exit" at bounding box center [857, 438] width 38 height 8
click at [842, 415] on button "Save & Exit" at bounding box center [849, 412] width 79 height 24
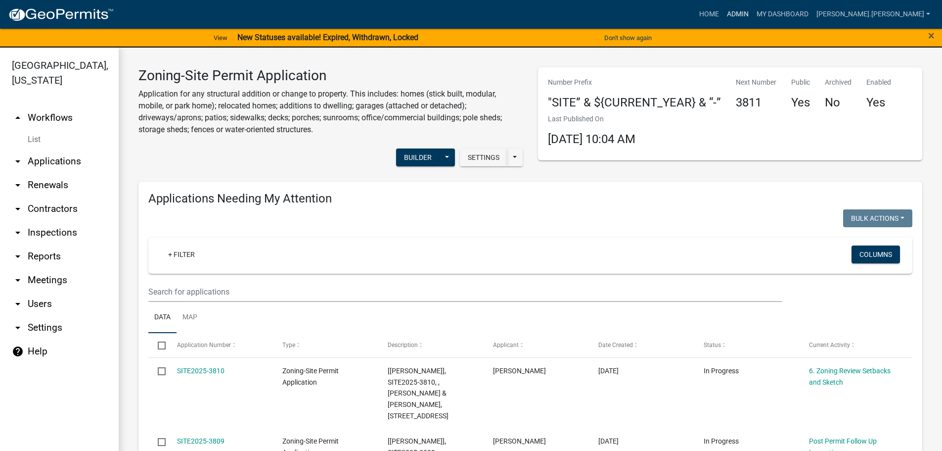
click at [753, 13] on link "Admin" at bounding box center [738, 14] width 30 height 19
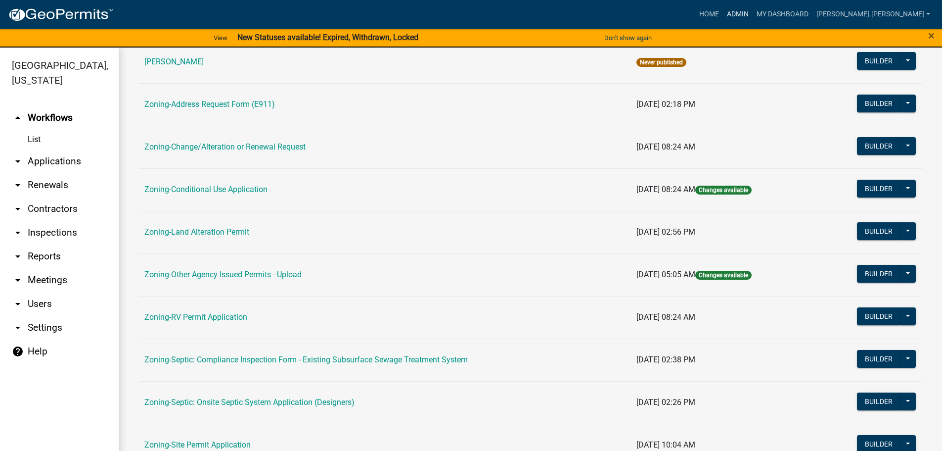
scroll to position [198, 0]
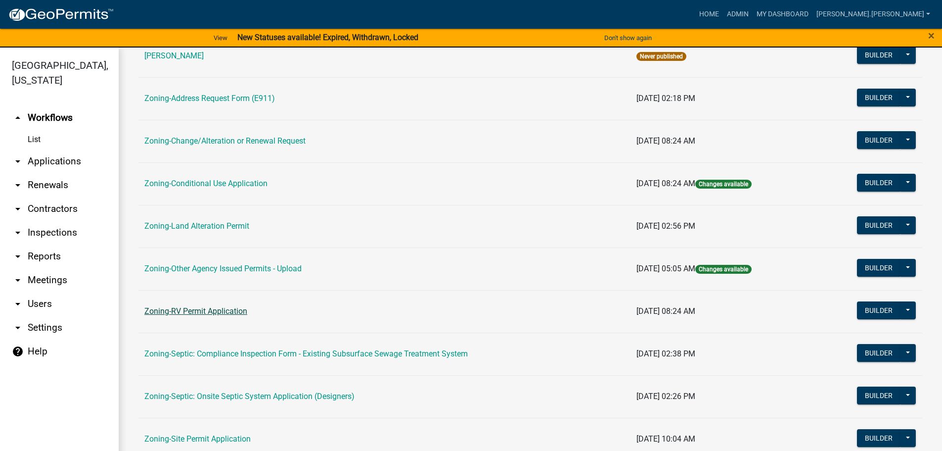
click at [204, 313] on link "Zoning-RV Permit Application" at bounding box center [195, 310] width 103 height 9
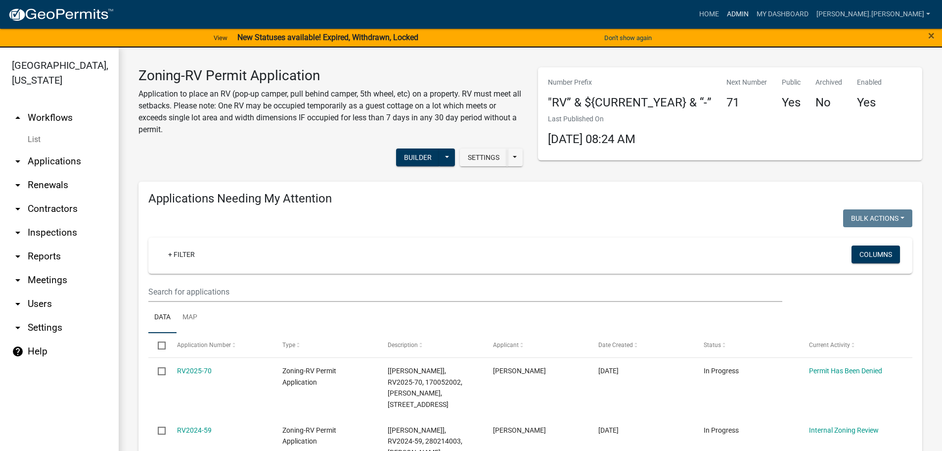
click at [753, 14] on link "Admin" at bounding box center [738, 14] width 30 height 19
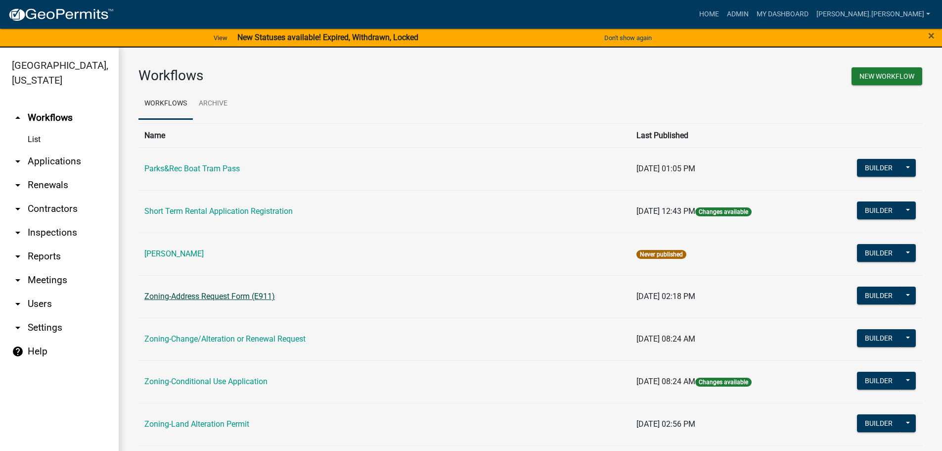
click at [176, 298] on link "Zoning-Address Request Form (E911)" at bounding box center [209, 295] width 131 height 9
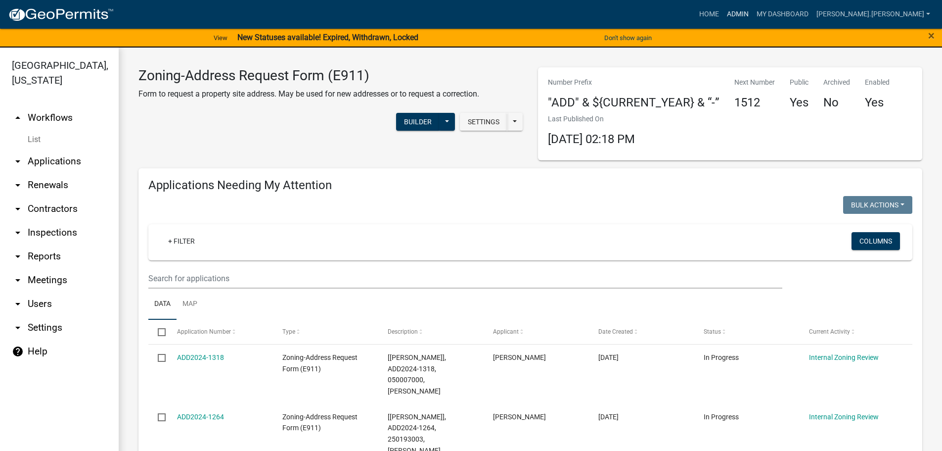
click at [753, 12] on link "Admin" at bounding box center [738, 14] width 30 height 19
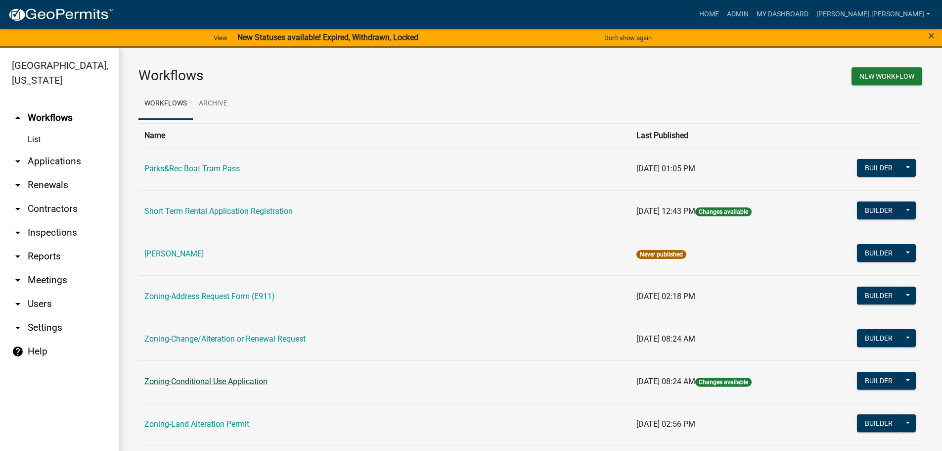
click at [218, 381] on link "Zoning-Conditional Use Application" at bounding box center [205, 380] width 123 height 9
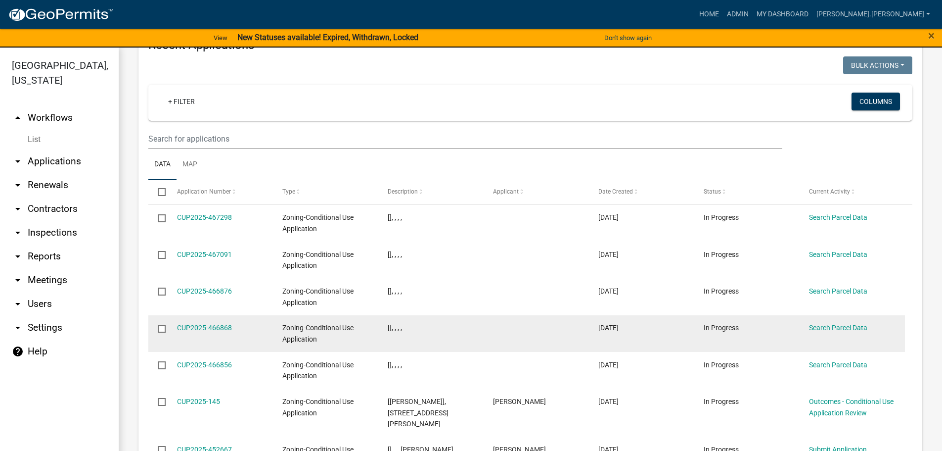
scroll to position [1039, 0]
